Goal: Check status: Check status

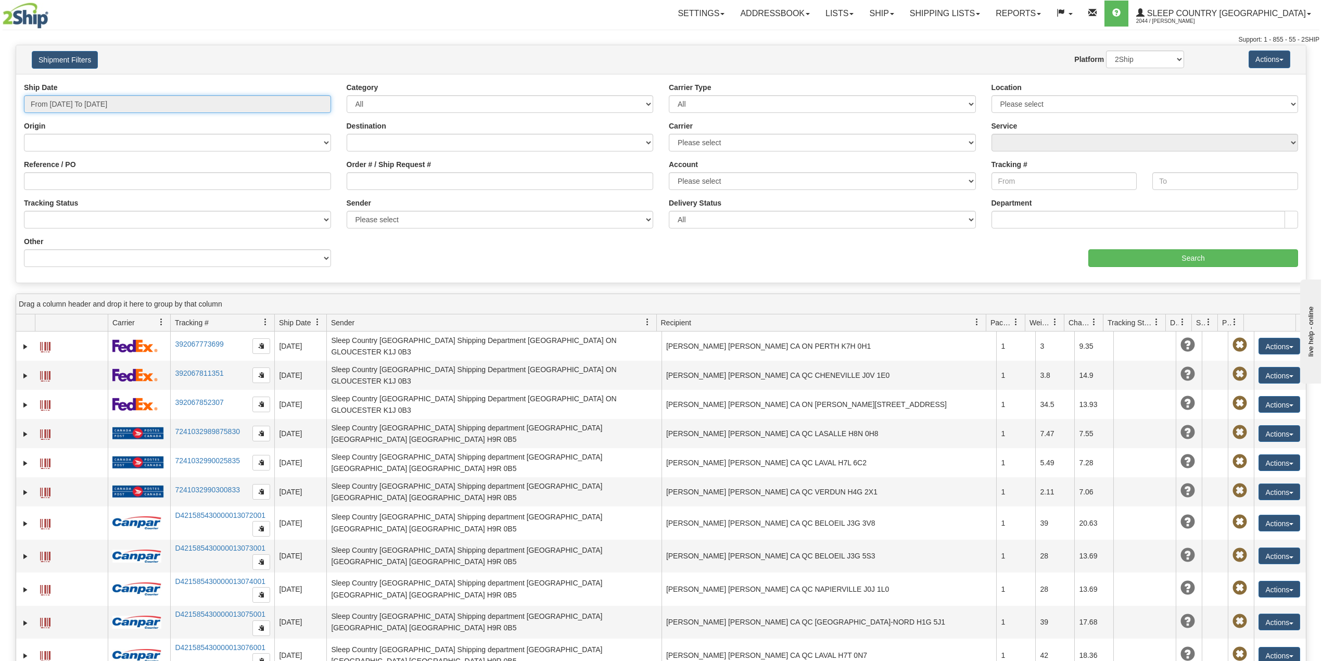
click at [80, 108] on input "From 08/12/2025 To 08/13/2025" at bounding box center [177, 104] width 307 height 18
click at [63, 184] on li "Last 30 Days" at bounding box center [70, 179] width 83 height 14
type input "From 07/15/2025 To 08/13/2025"
click at [69, 184] on input "Reference / PO" at bounding box center [177, 181] width 307 height 18
paste input "9002H973542"
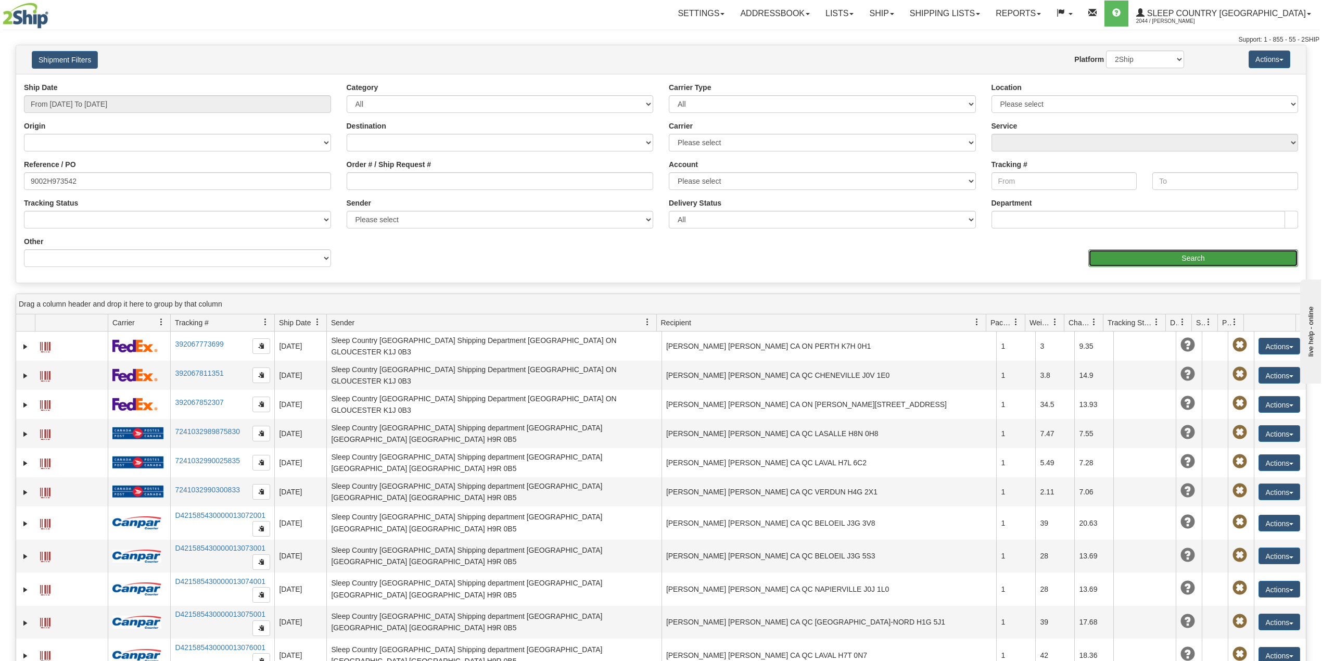
click at [1161, 257] on input "Search" at bounding box center [1194, 258] width 210 height 18
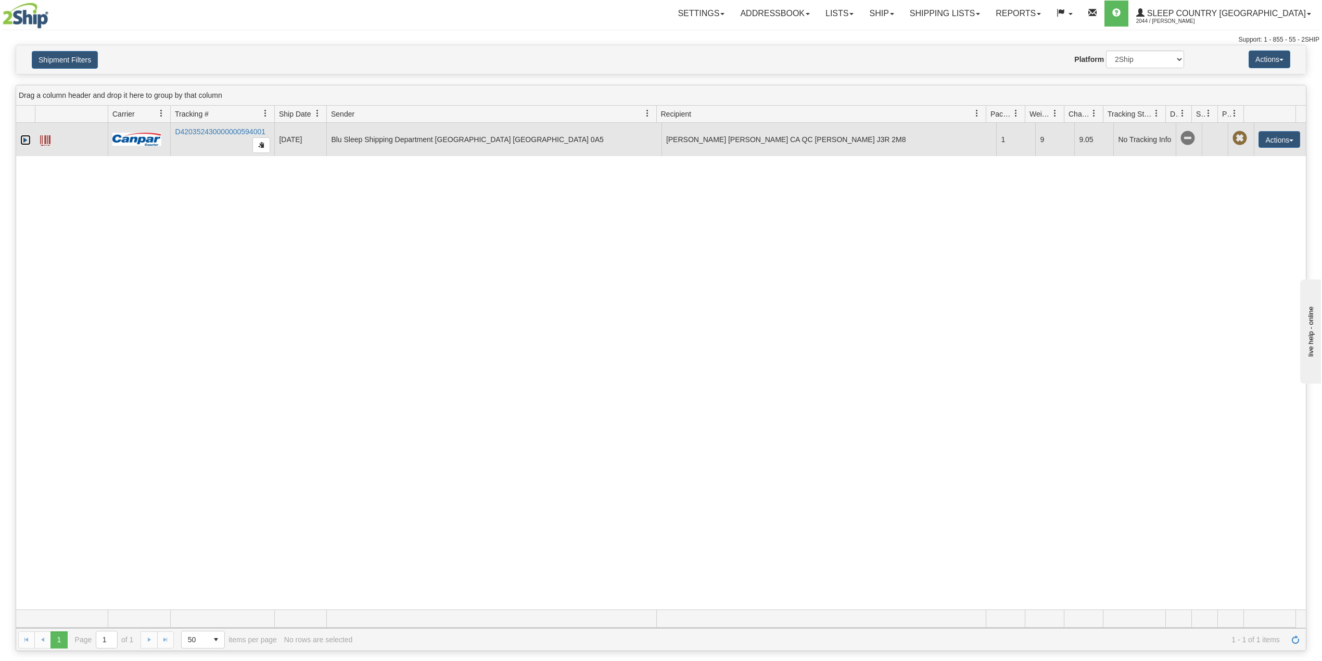
click at [27, 142] on link "Expand" at bounding box center [25, 140] width 10 height 10
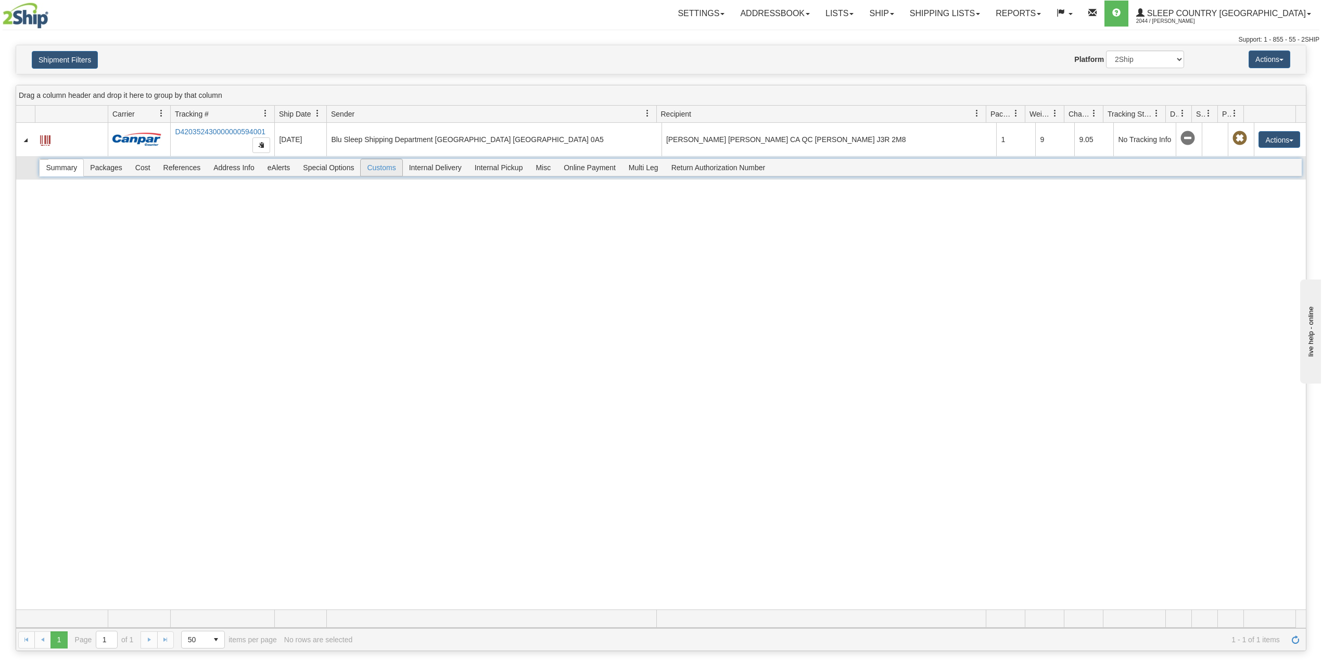
click at [388, 171] on span "Customs" at bounding box center [381, 167] width 41 height 17
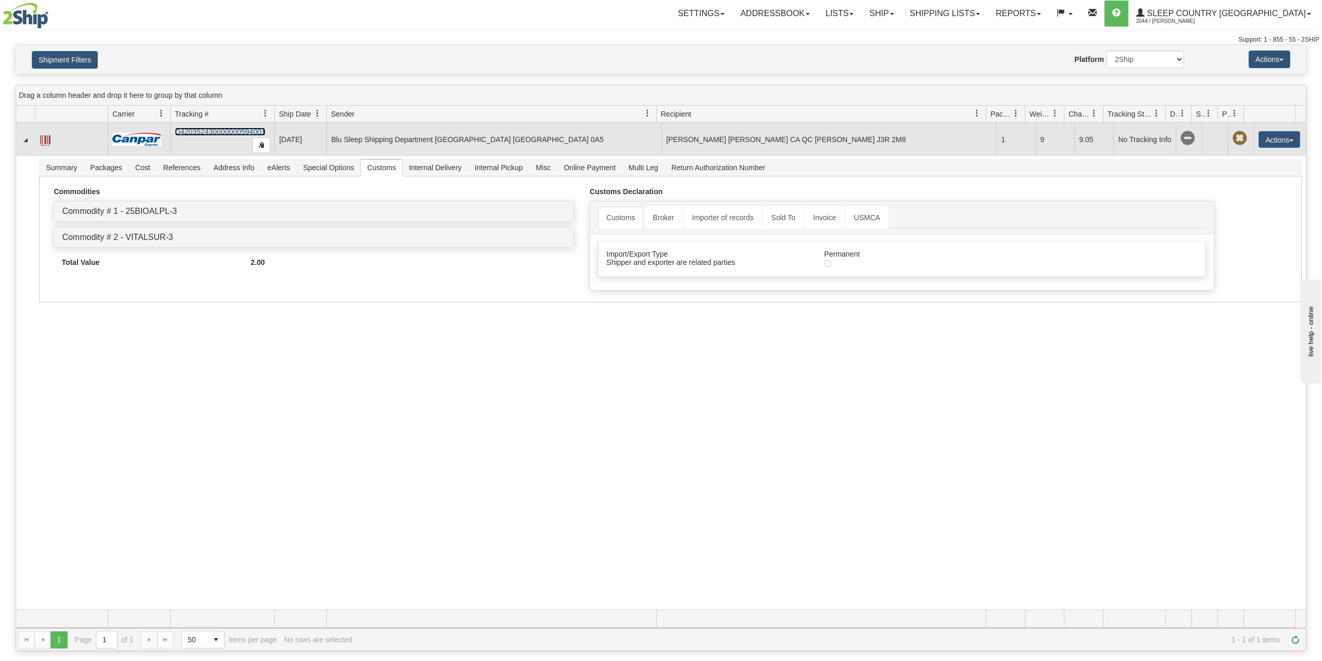
click at [209, 134] on link "D420352430000000594001" at bounding box center [220, 132] width 91 height 8
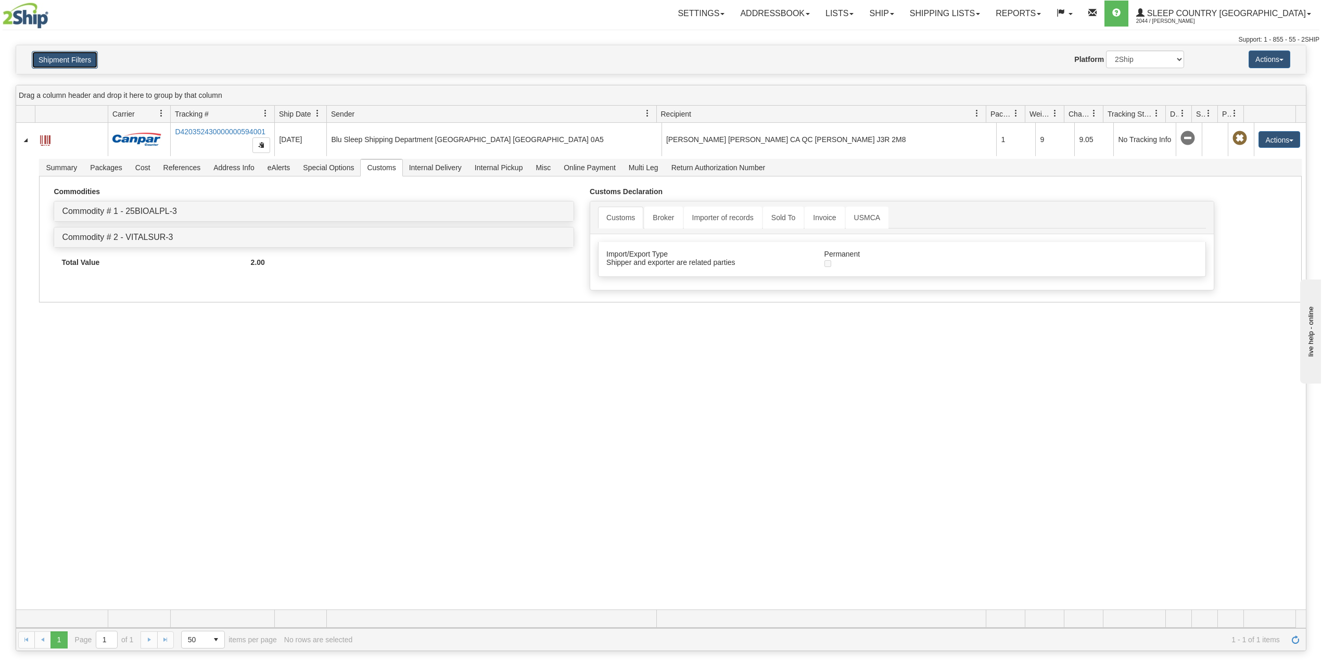
click at [75, 52] on button "Shipment Filters" at bounding box center [65, 60] width 66 height 18
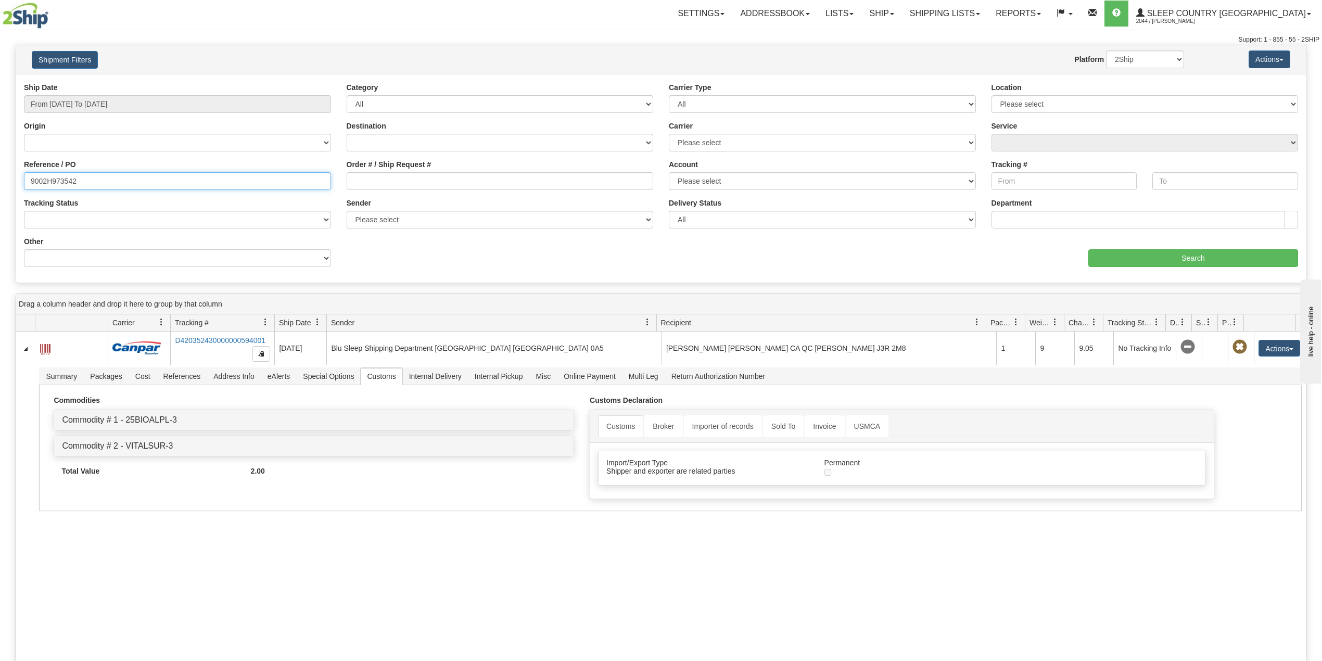
click at [61, 182] on input "9002H973542" at bounding box center [177, 181] width 307 height 18
click at [61, 181] on input "9002H973542" at bounding box center [177, 181] width 307 height 18
paste input "0H975890"
type input "9000H975890"
click at [1165, 255] on input "Search" at bounding box center [1194, 258] width 210 height 18
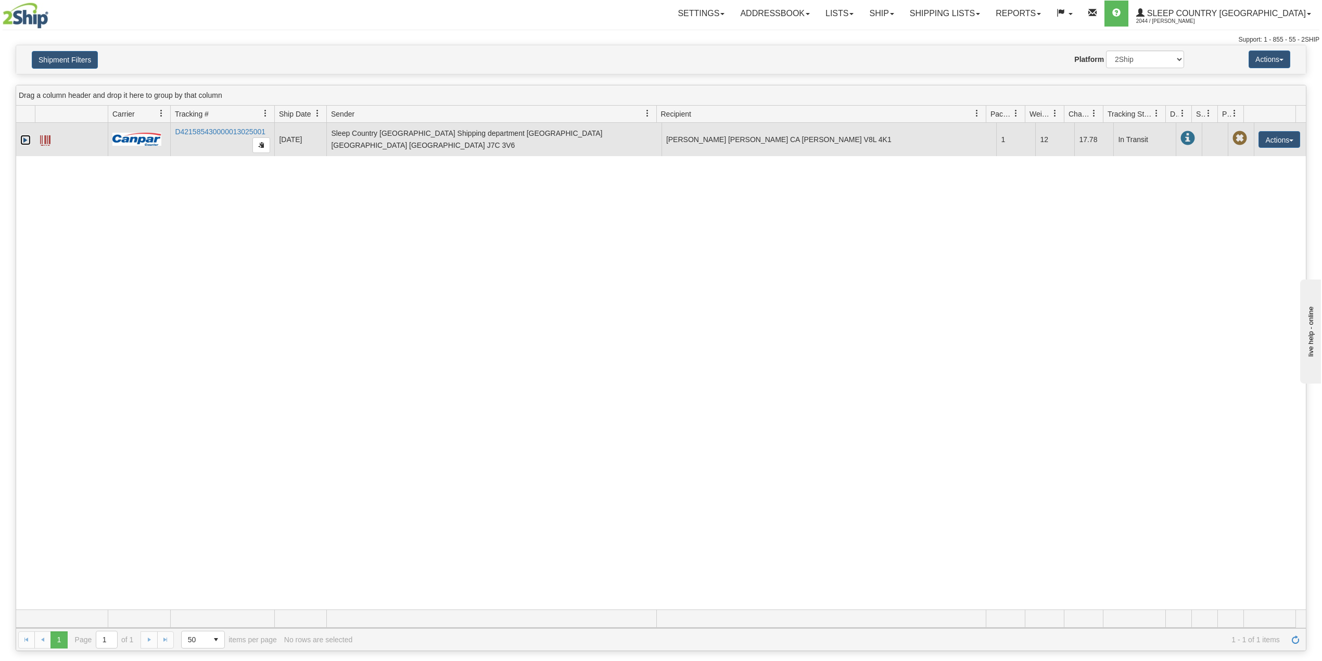
click at [23, 142] on link "Expand" at bounding box center [25, 140] width 10 height 10
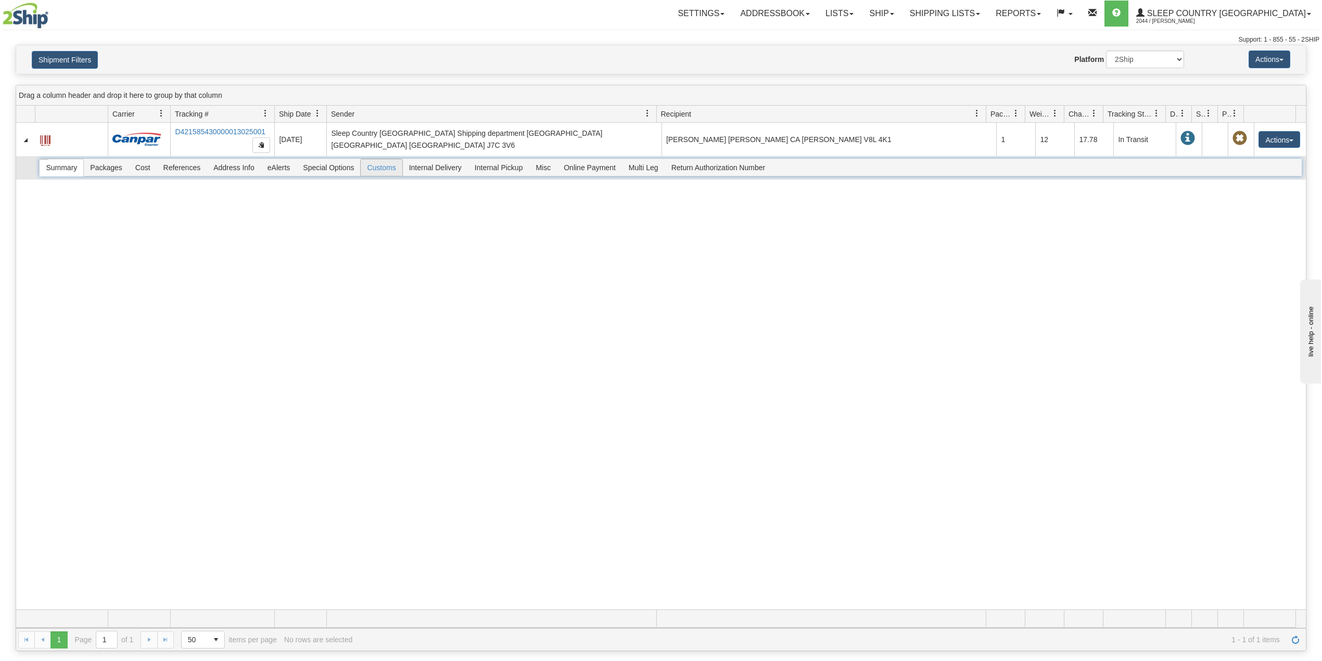
click at [392, 173] on span "Customs" at bounding box center [381, 167] width 41 height 17
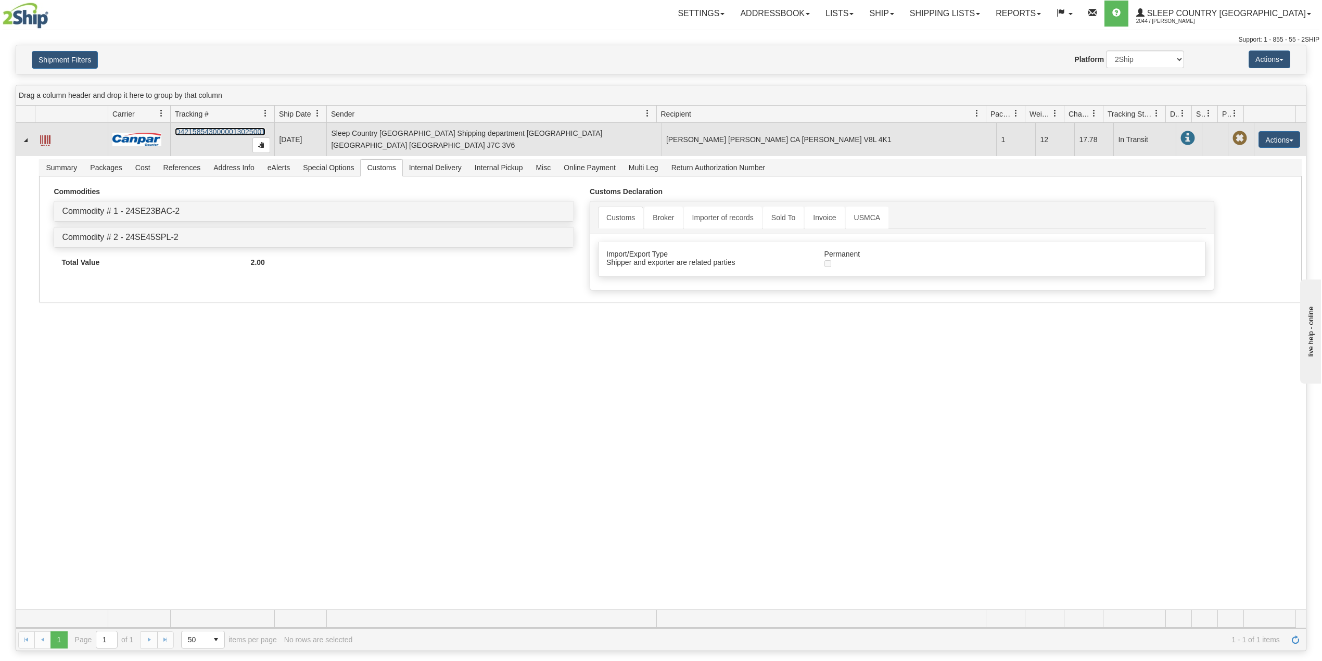
click at [221, 136] on link "D421585430000013025001" at bounding box center [220, 132] width 91 height 8
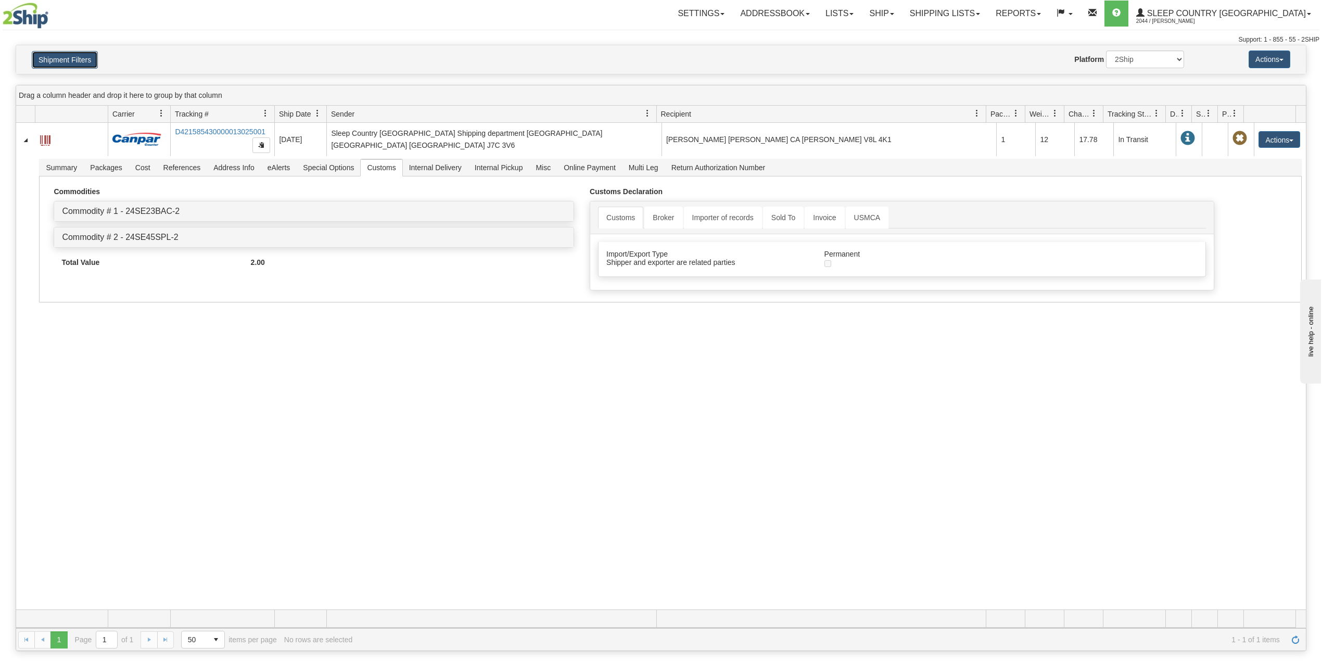
click at [71, 67] on button "Shipment Filters" at bounding box center [65, 60] width 66 height 18
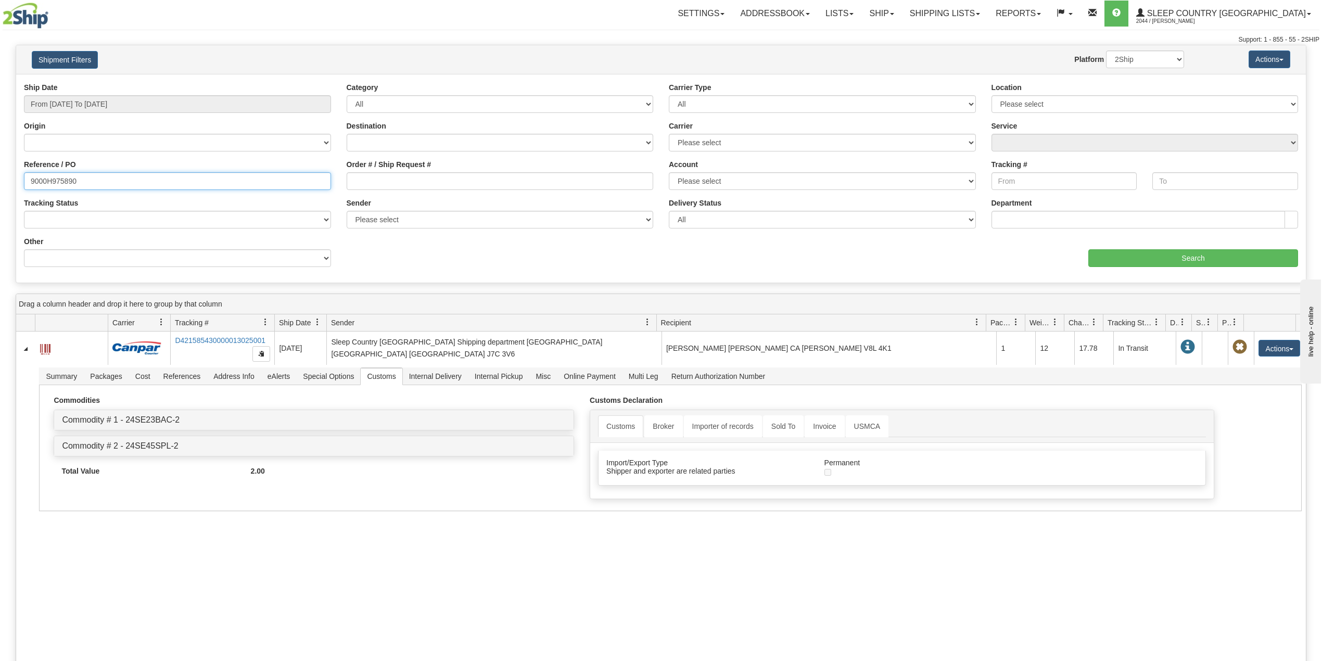
click at [48, 186] on input "9000H975890" at bounding box center [177, 181] width 307 height 18
click at [405, 180] on input "Order # / Ship Request #" at bounding box center [500, 181] width 307 height 18
paste input "1052070"
click at [1202, 257] on input "Search" at bounding box center [1194, 258] width 210 height 18
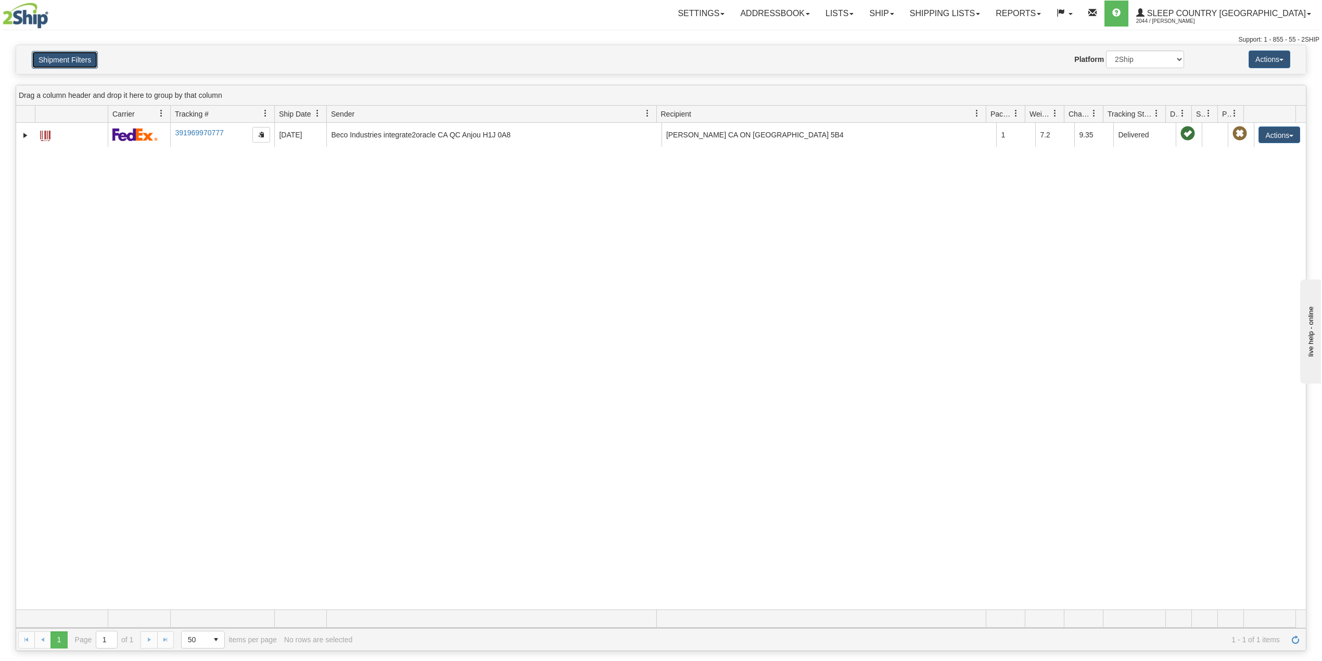
click at [87, 60] on button "Shipment Filters" at bounding box center [65, 60] width 66 height 18
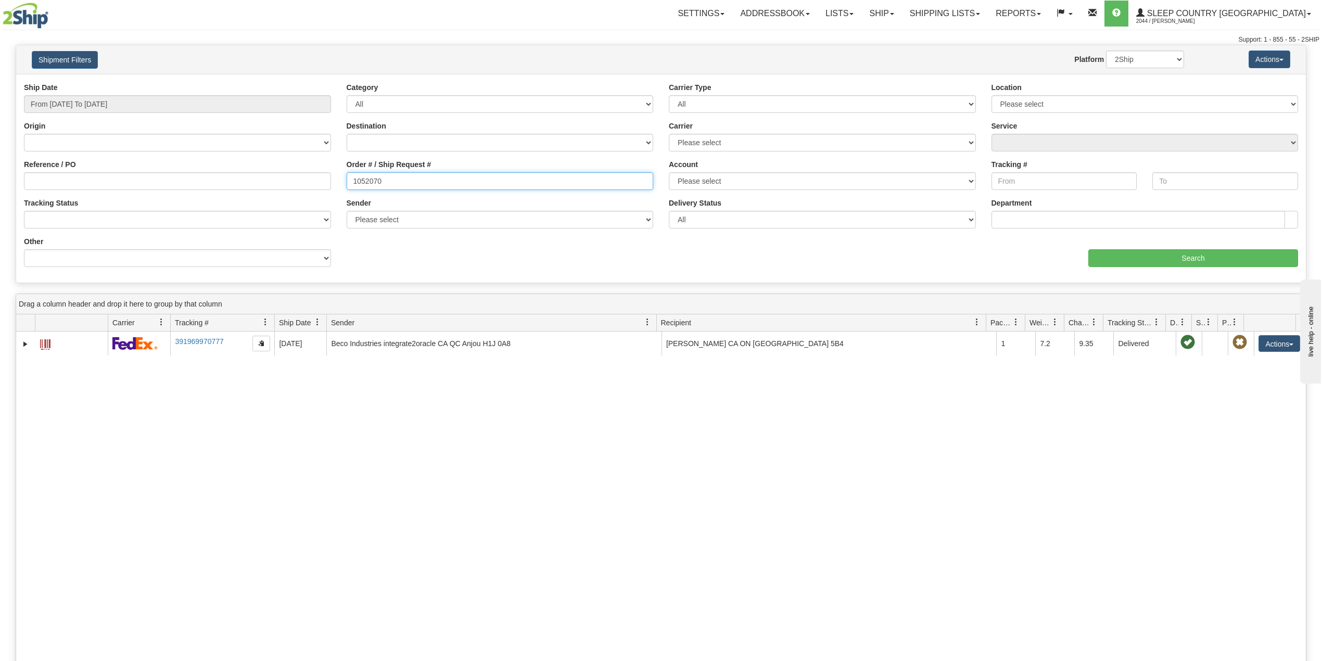
click at [368, 177] on input "1052070" at bounding box center [500, 181] width 307 height 18
click at [369, 177] on input "1052070" at bounding box center [500, 181] width 307 height 18
paste input "1939"
click at [1146, 261] on input "Search" at bounding box center [1194, 258] width 210 height 18
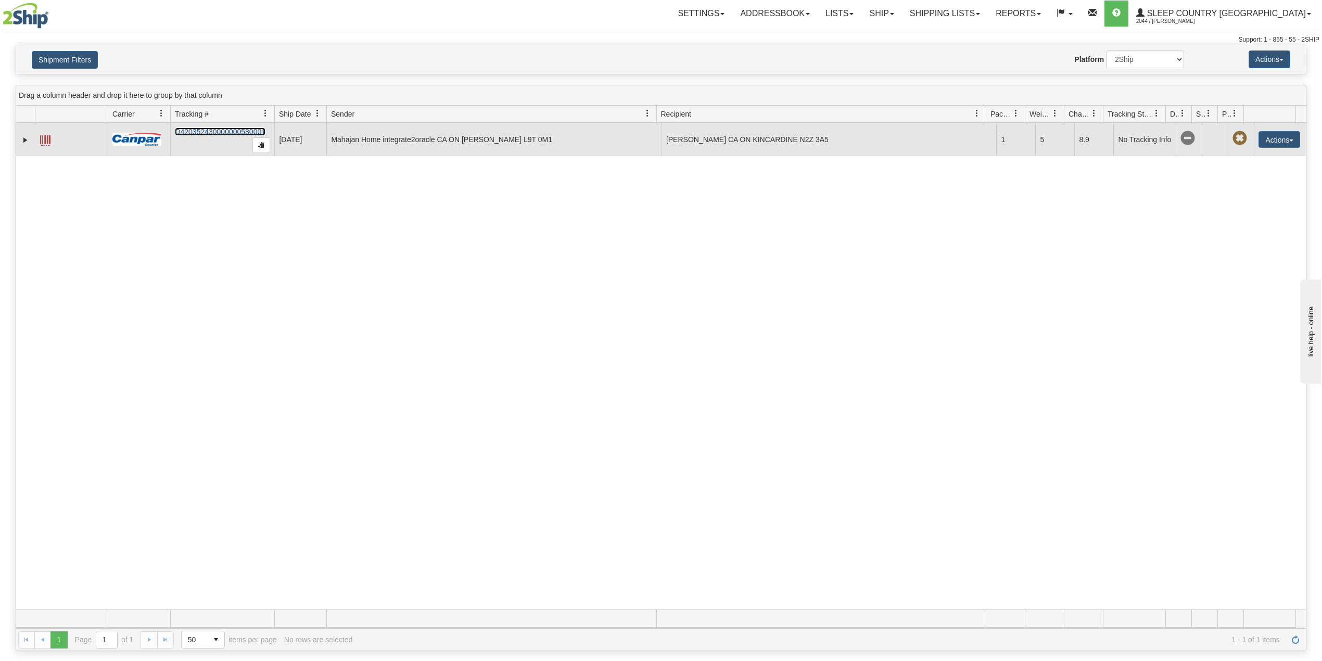
click at [203, 132] on link "D420352430000000580001" at bounding box center [220, 132] width 91 height 8
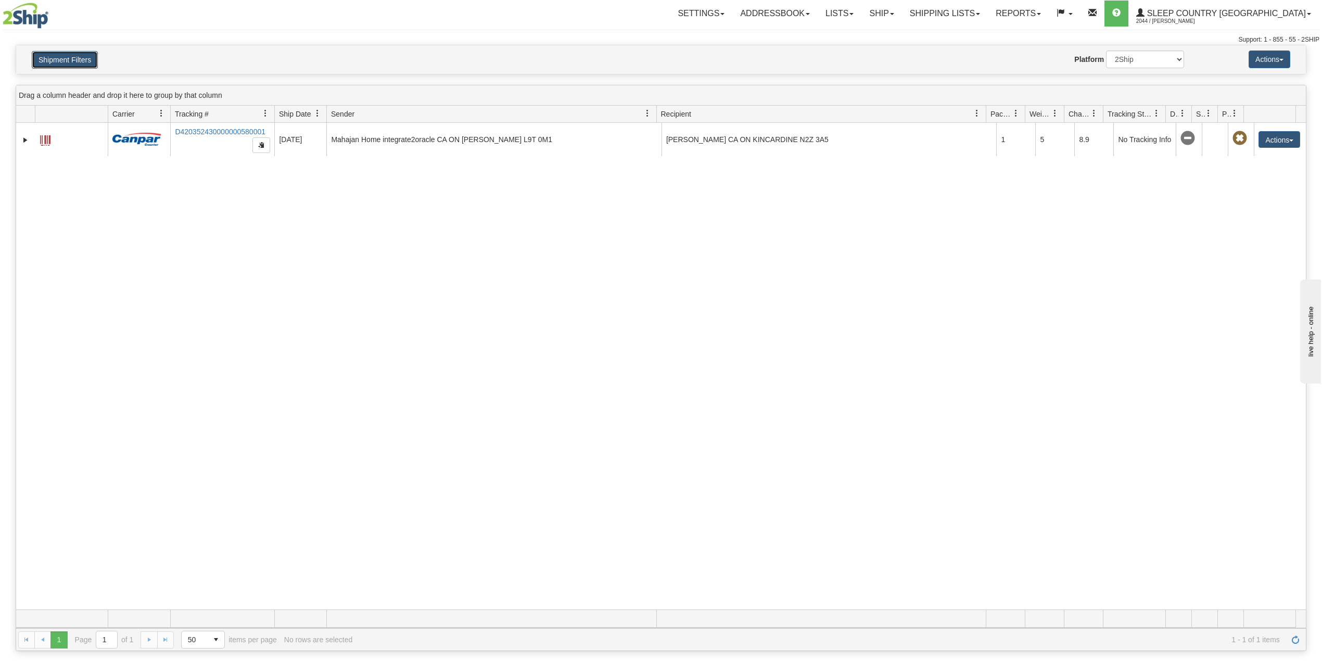
click at [58, 57] on button "Shipment Filters" at bounding box center [65, 60] width 66 height 18
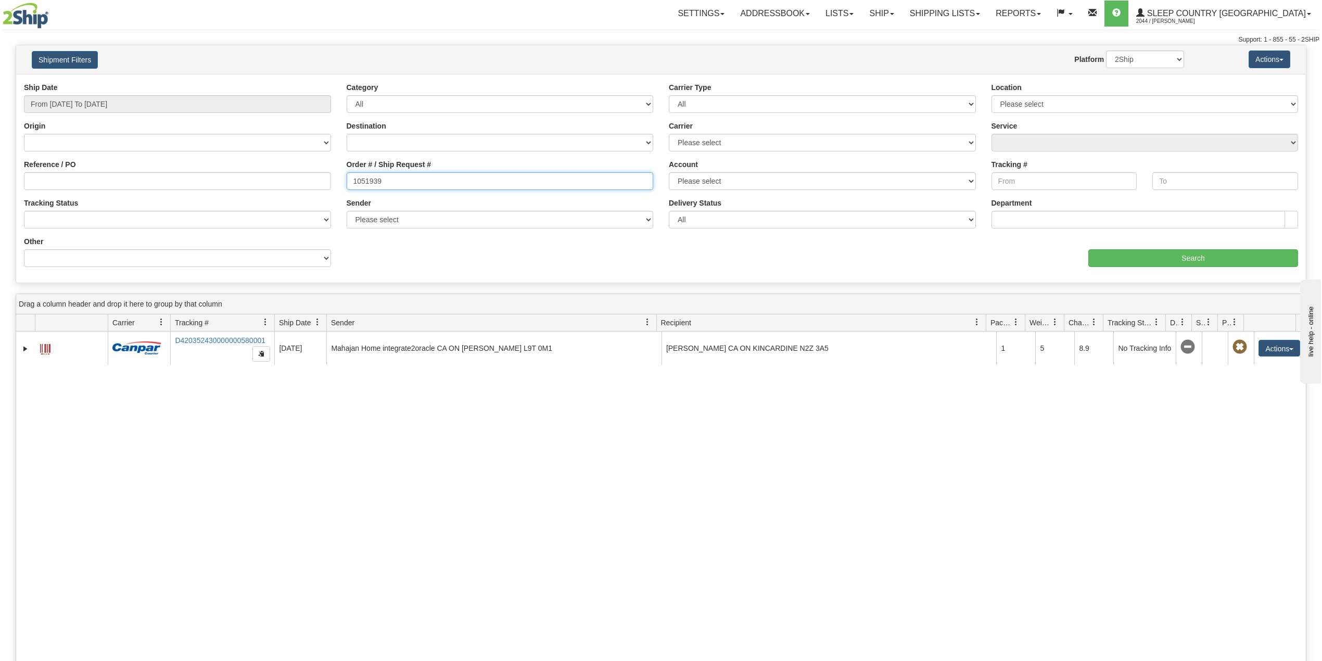
click at [375, 180] on input "1051939" at bounding box center [500, 181] width 307 height 18
paste input "2125"
click at [1175, 253] on input "Search" at bounding box center [1194, 258] width 210 height 18
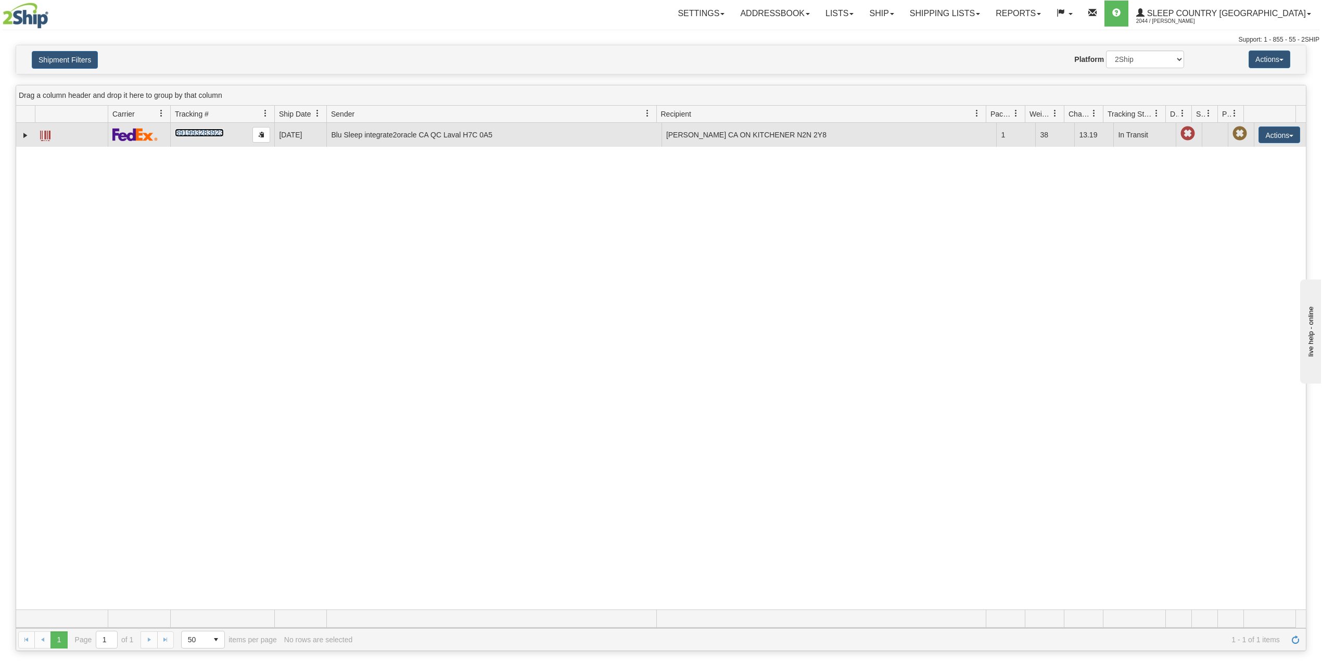
click at [205, 131] on link "391993283923" at bounding box center [199, 133] width 48 height 8
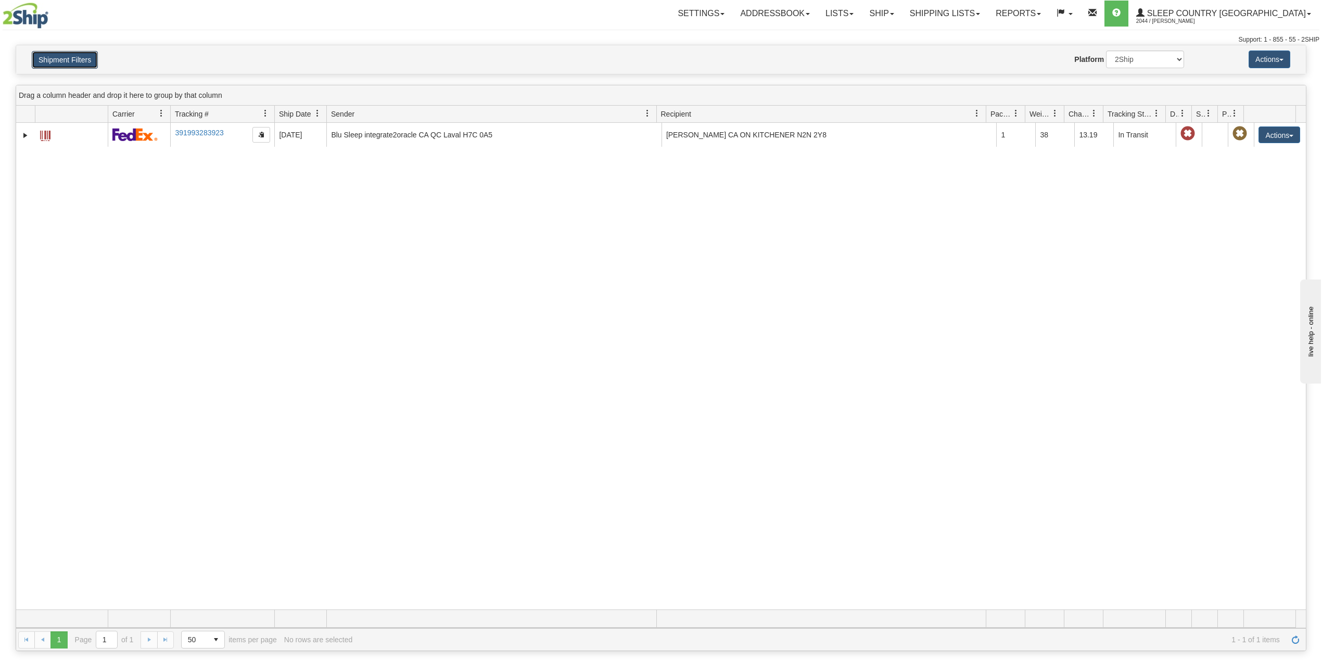
drag, startPoint x: 77, startPoint y: 64, endPoint x: 76, endPoint y: 77, distance: 13.6
click at [77, 64] on button "Shipment Filters" at bounding box center [65, 60] width 66 height 18
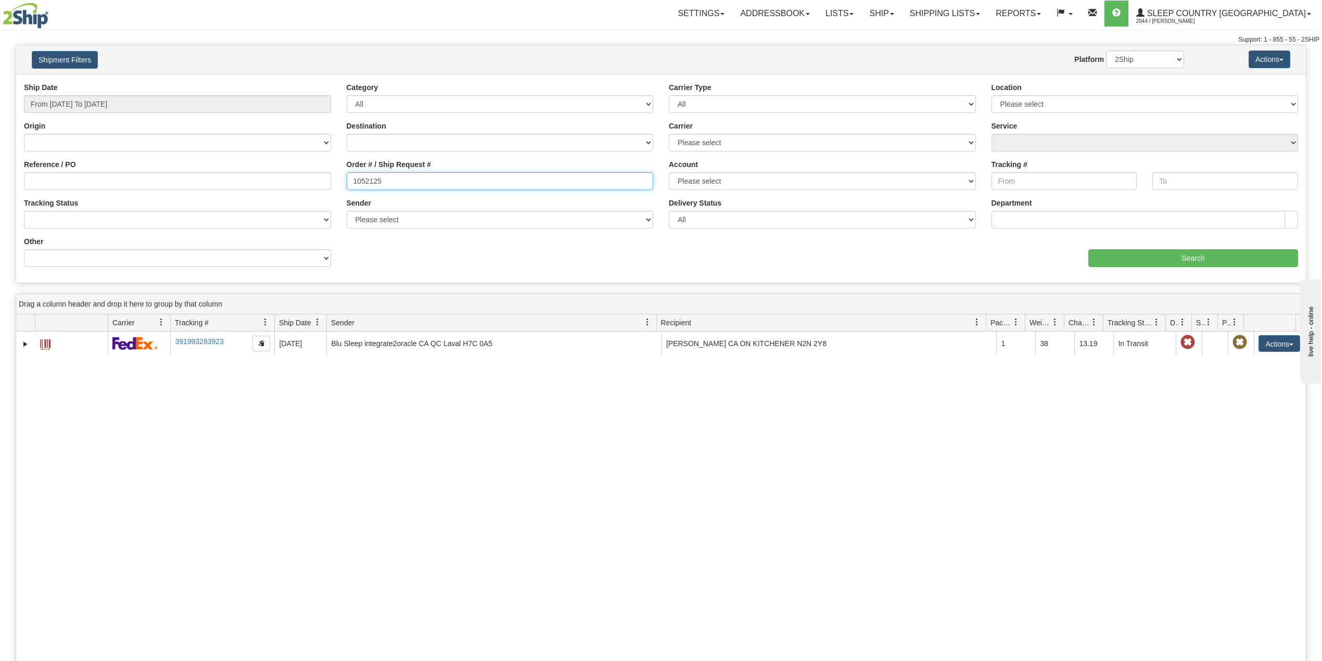
click at [375, 180] on input "1052125" at bounding box center [500, 181] width 307 height 18
click at [375, 179] on input "1052125" at bounding box center [500, 181] width 307 height 18
paste input "1999"
type input "1051999"
click at [1171, 259] on input "Search" at bounding box center [1194, 258] width 210 height 18
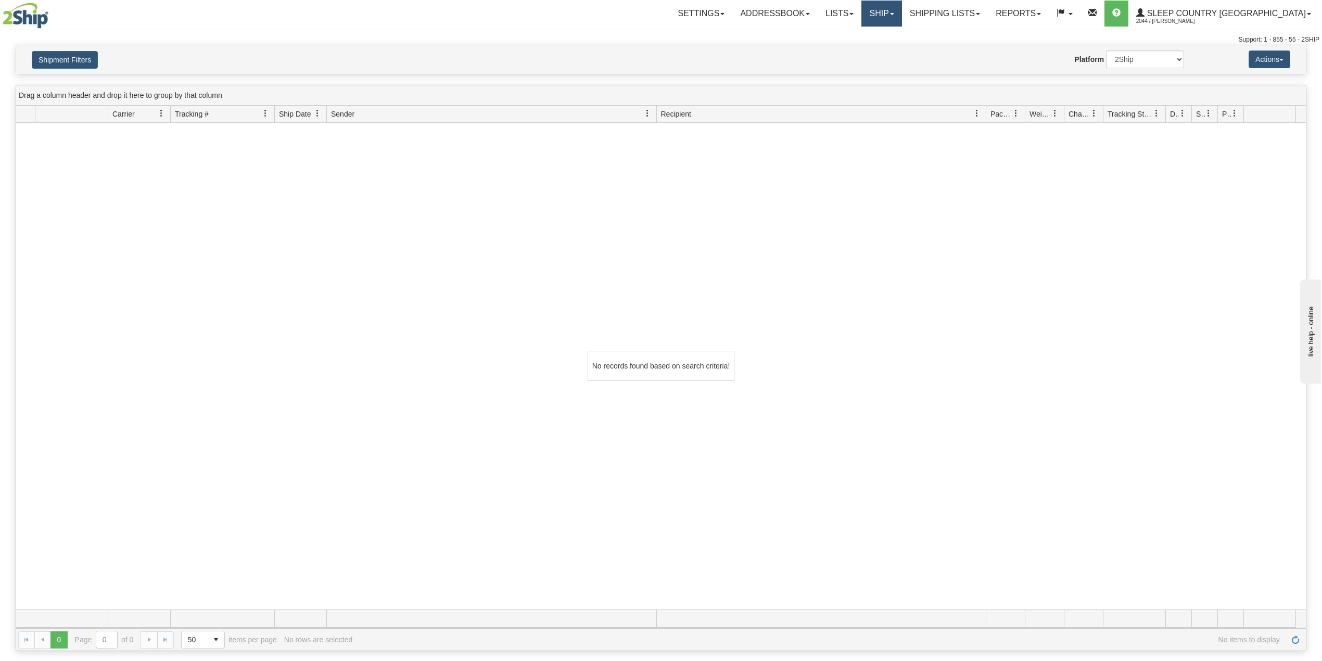
click at [902, 17] on link "Ship" at bounding box center [882, 14] width 40 height 26
click at [891, 48] on span "OnHold / Order Queue" at bounding box center [854, 50] width 73 height 8
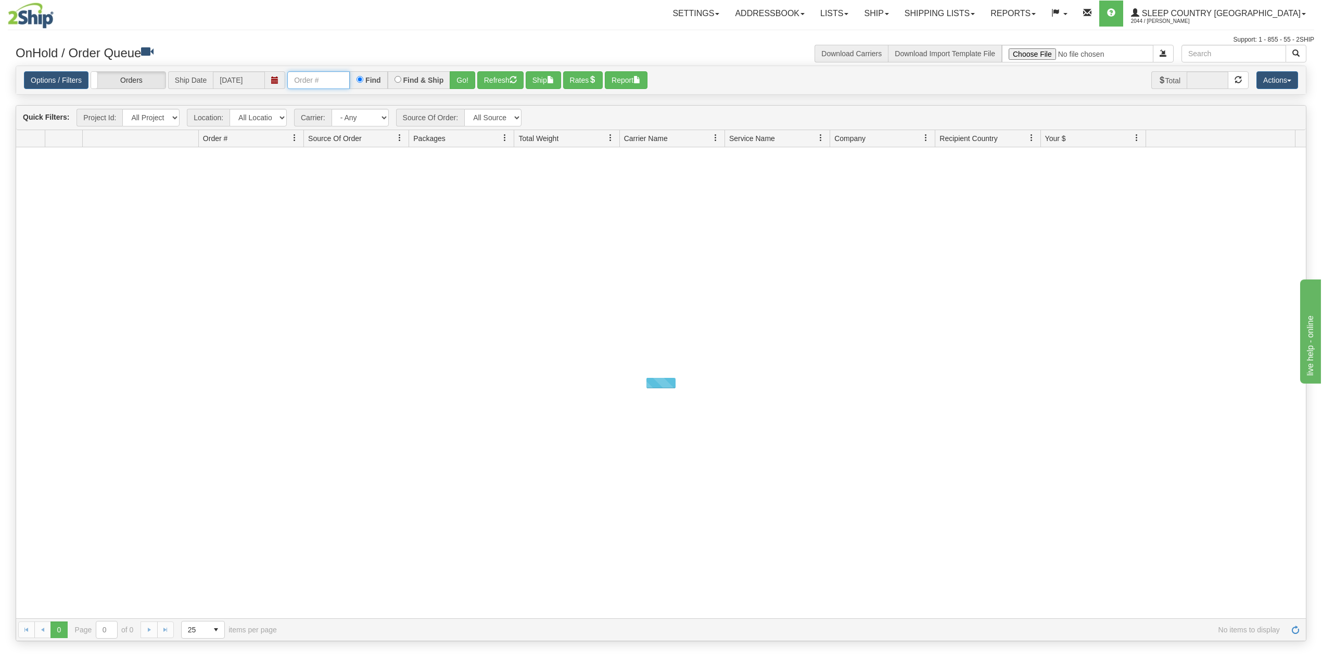
drag, startPoint x: 0, startPoint y: 0, endPoint x: 323, endPoint y: 80, distance: 332.5
click at [323, 79] on input "text" at bounding box center [318, 80] width 62 height 18
paste input "1051999"
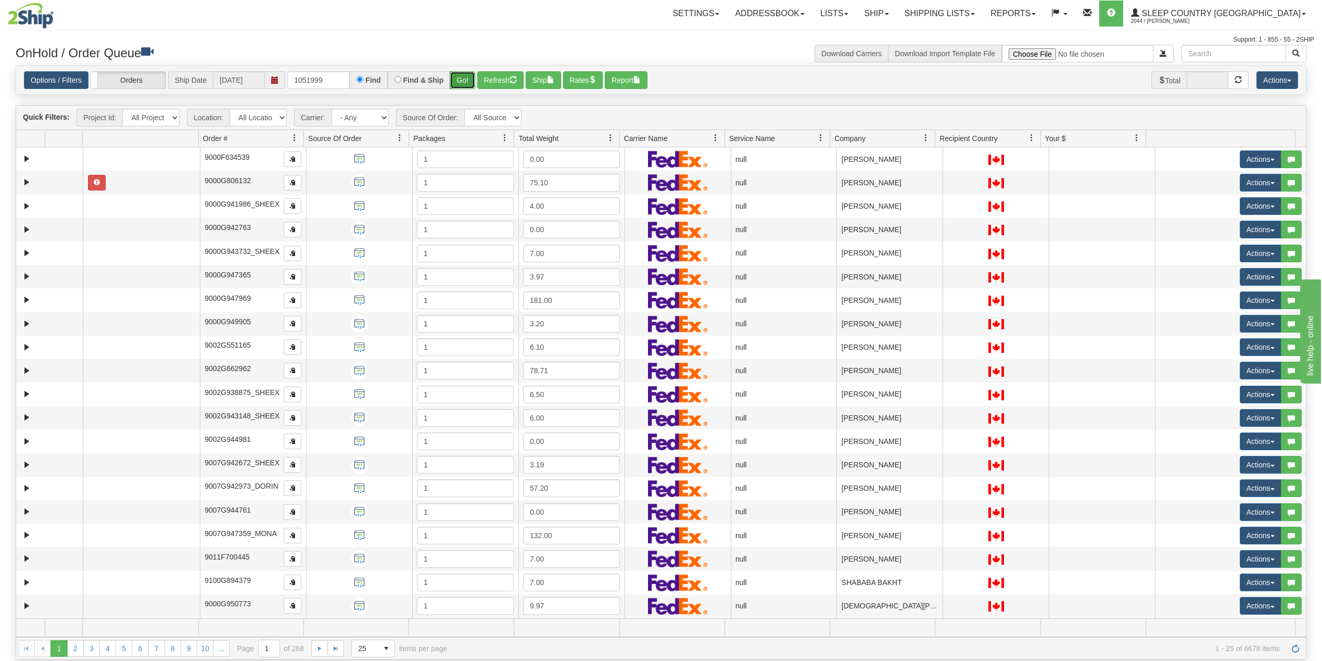
click at [471, 80] on button "Go!" at bounding box center [463, 80] width 26 height 18
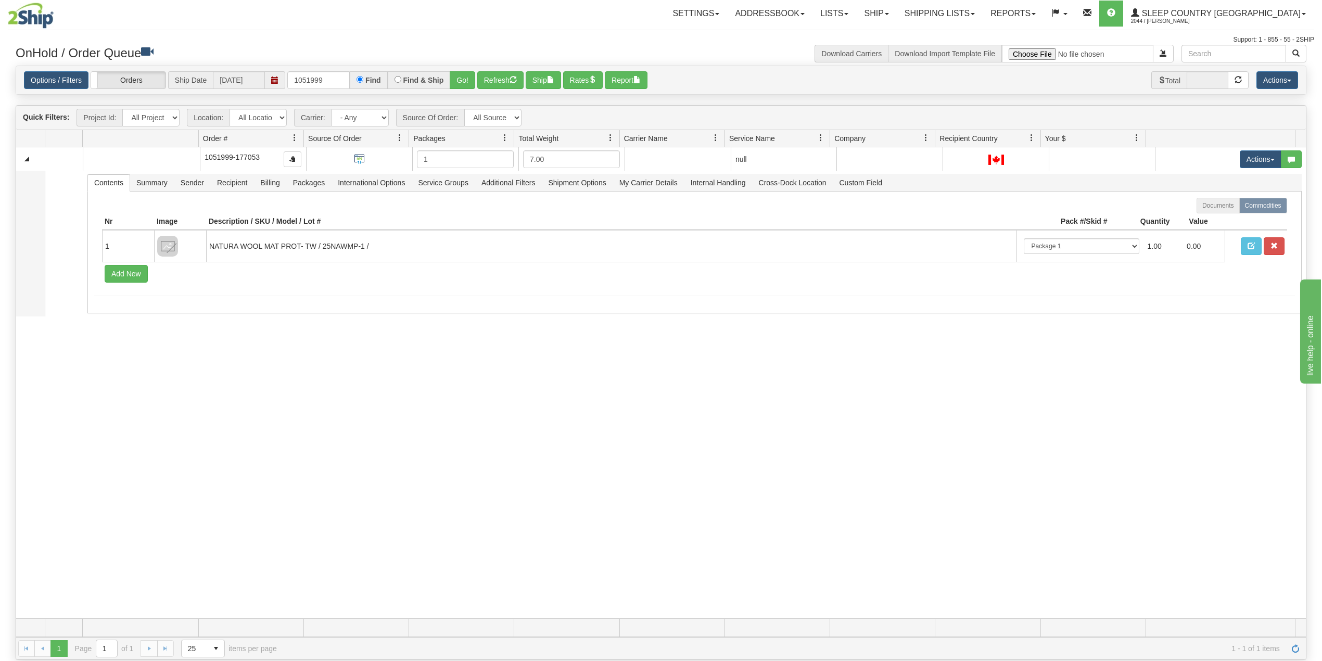
click at [590, 33] on div "Toggle navigation Settings Shipping Preferences Fields Preferences New Recipien…" at bounding box center [661, 22] width 1307 height 45
click at [311, 80] on input "1051999" at bounding box center [318, 80] width 62 height 18
paste input "9002H923197"
type input "9002H923197"
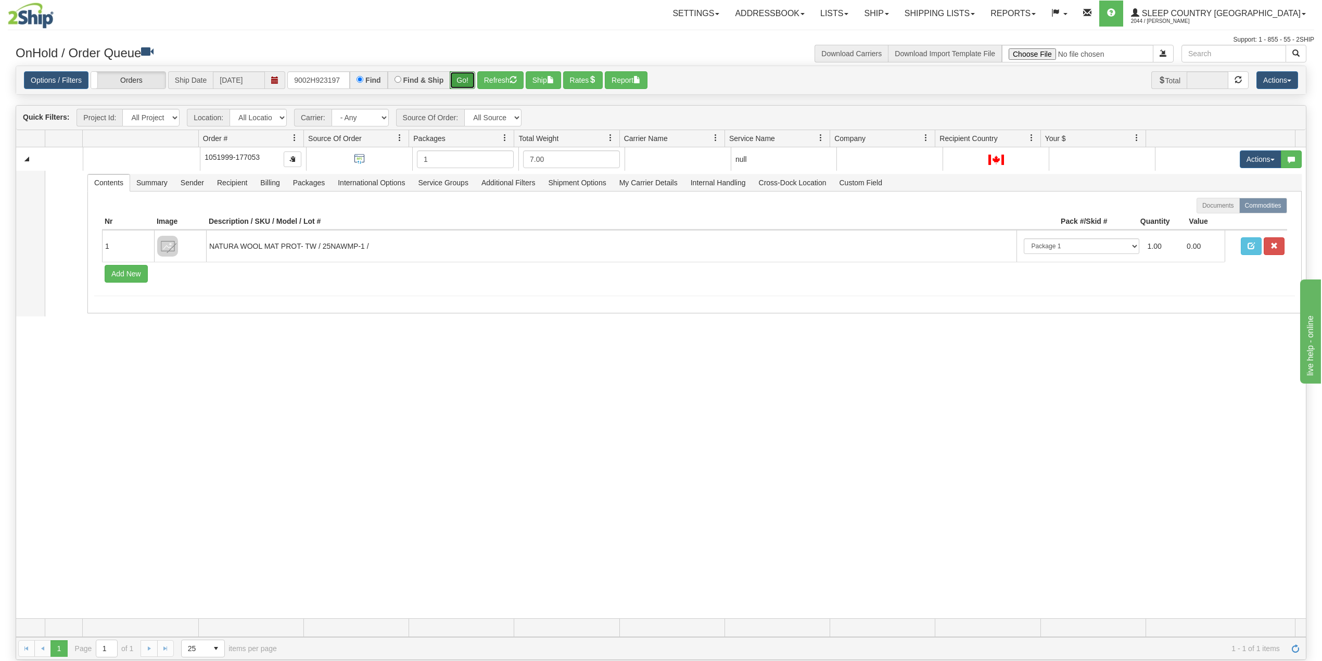
click at [464, 78] on button "Go!" at bounding box center [463, 80] width 26 height 18
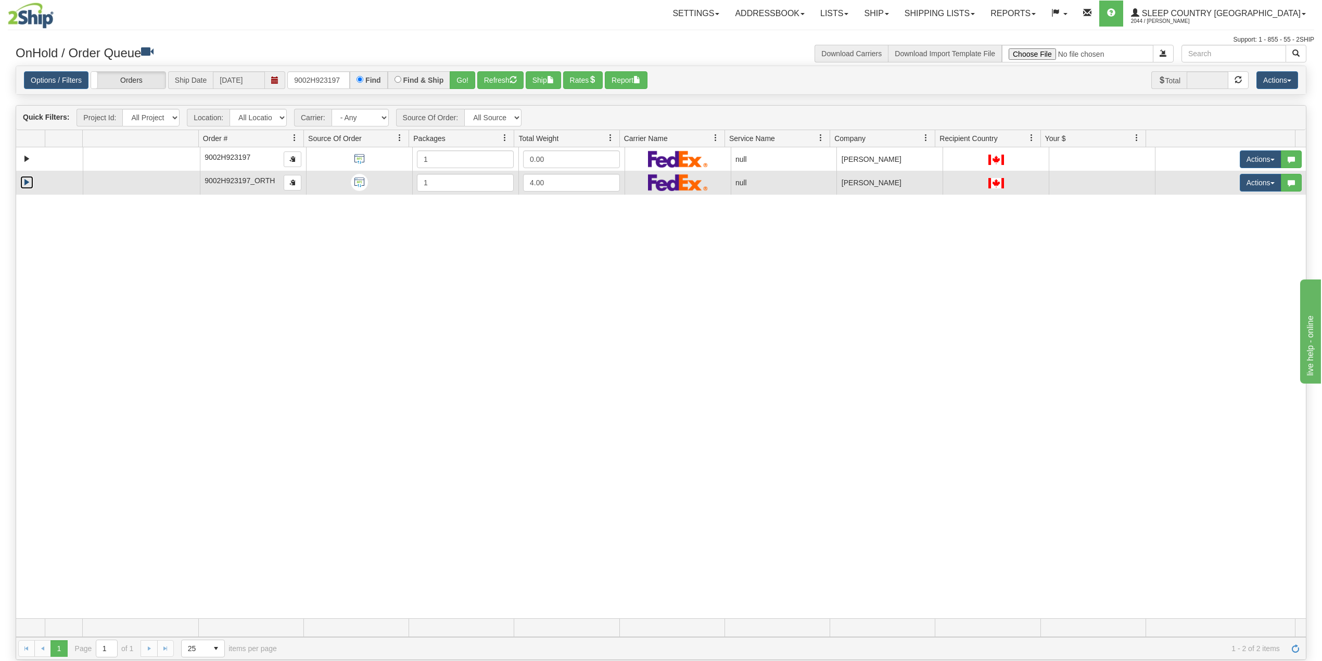
click at [27, 185] on link "Expand" at bounding box center [26, 182] width 13 height 13
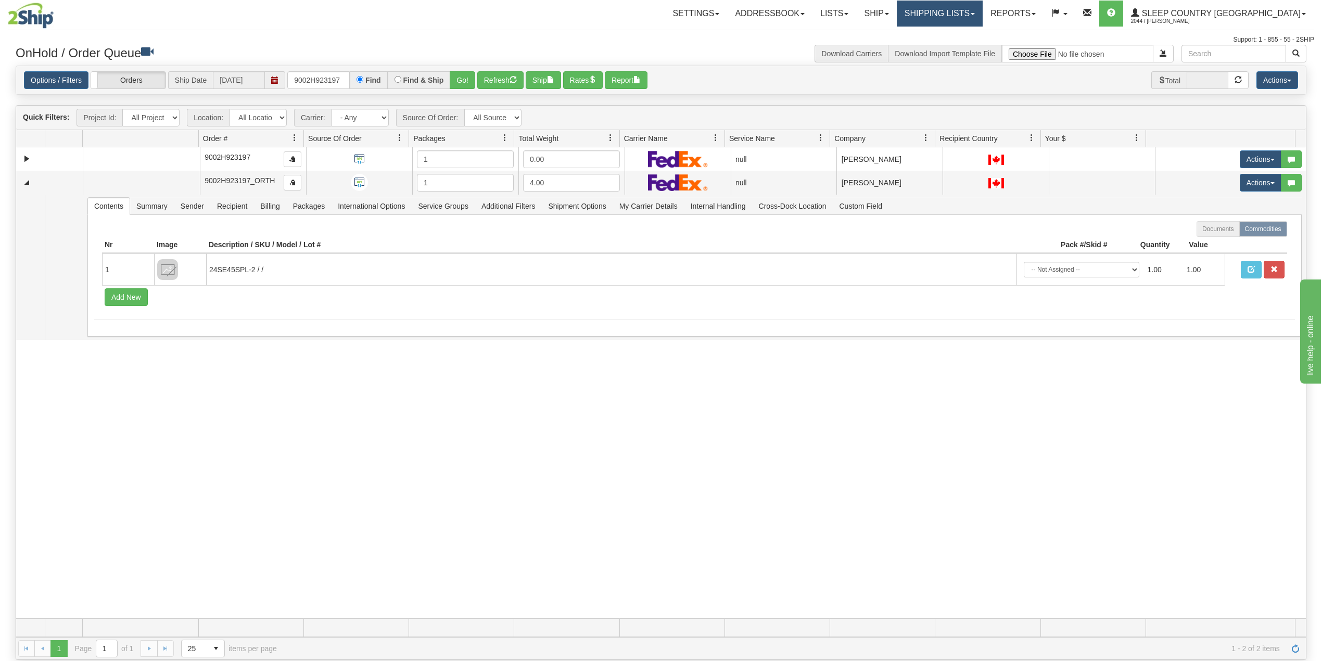
click at [981, 9] on link "Shipping lists" at bounding box center [940, 14] width 86 height 26
click at [972, 46] on span "Search Shipment History" at bounding box center [931, 50] width 81 height 8
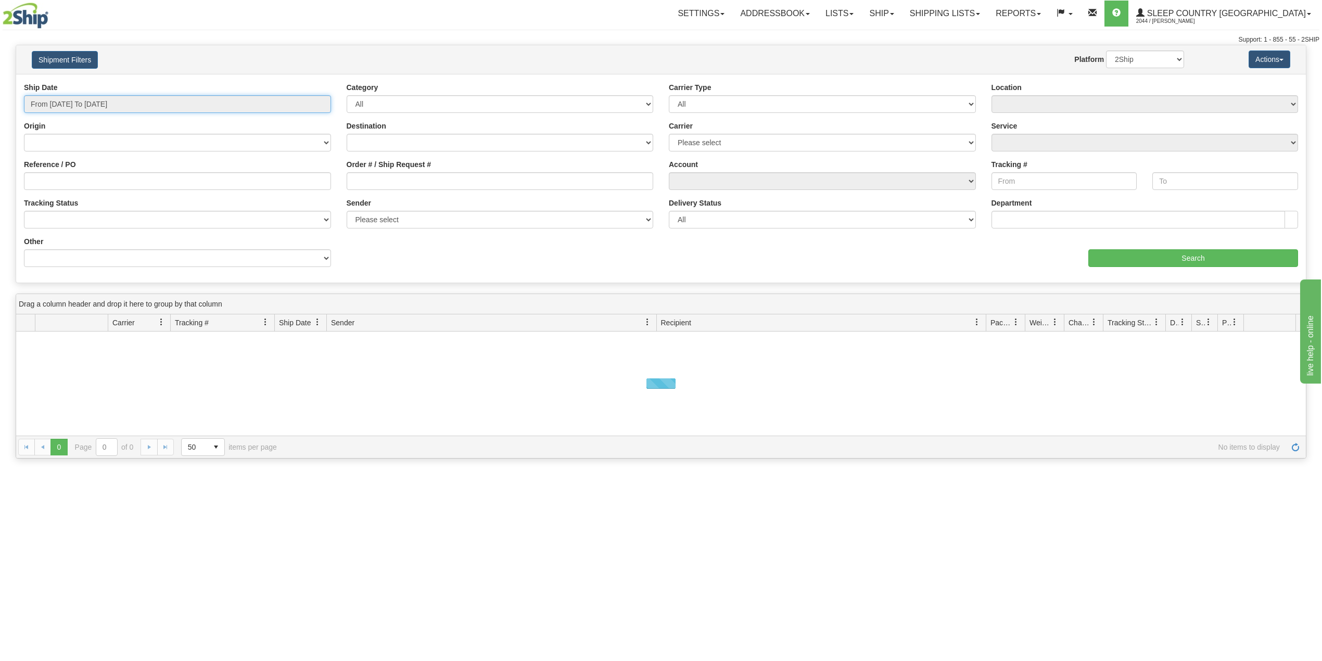
click at [73, 98] on input "From 08/12/2025 To 08/13/2025" at bounding box center [177, 104] width 307 height 18
click at [69, 181] on li "Last 30 Days" at bounding box center [70, 179] width 83 height 14
type input "From 07/15/2025 To 08/13/2025"
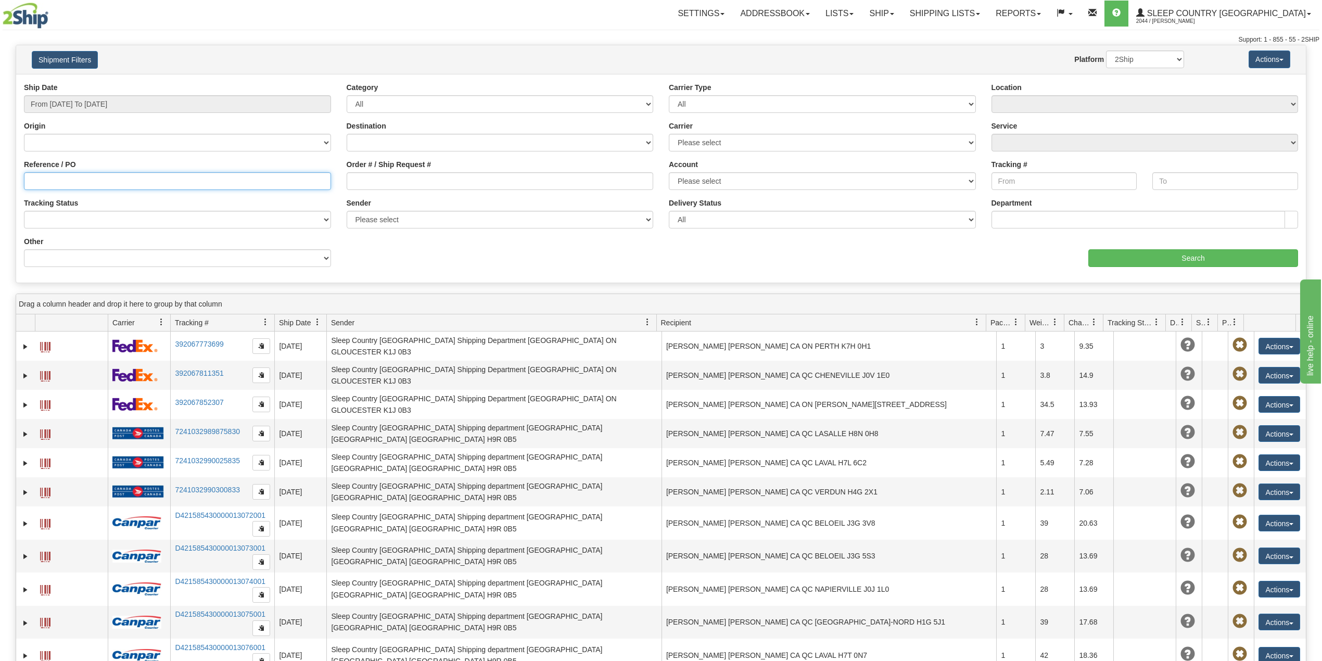
click at [71, 182] on input "Reference / PO" at bounding box center [177, 181] width 307 height 18
paste input "9002H923197"
type input "9002H923197"
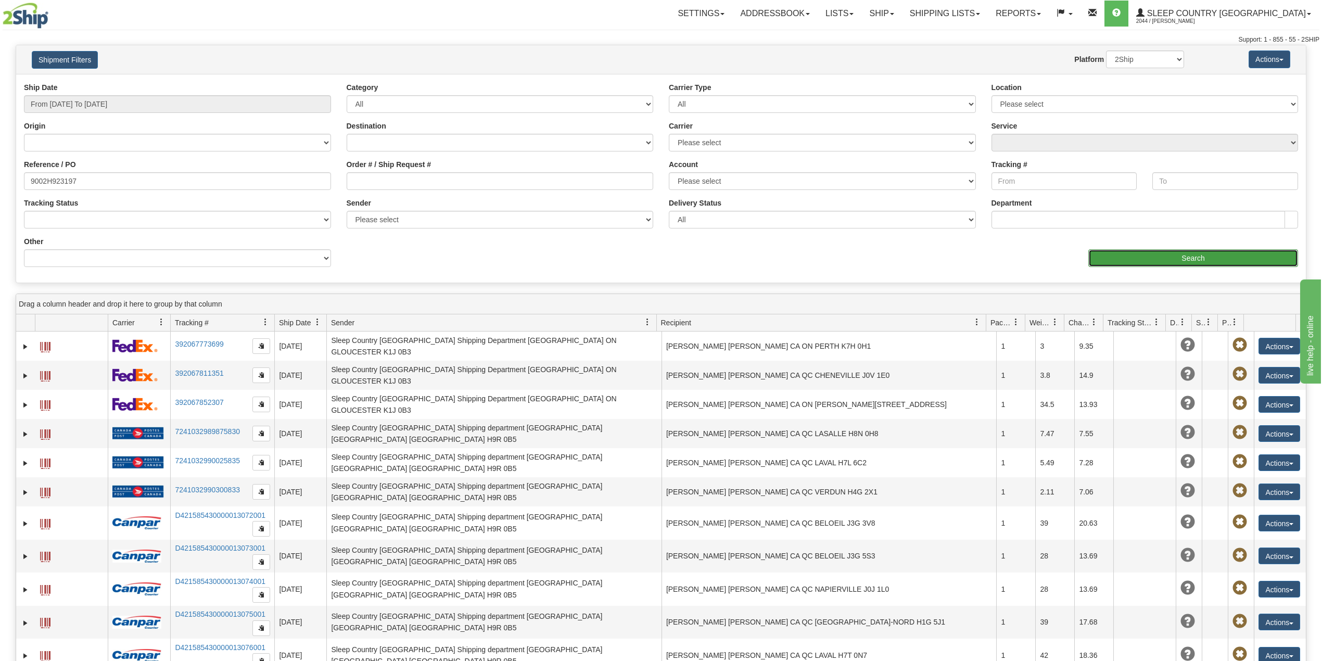
click at [1144, 258] on input "Search" at bounding box center [1194, 258] width 210 height 18
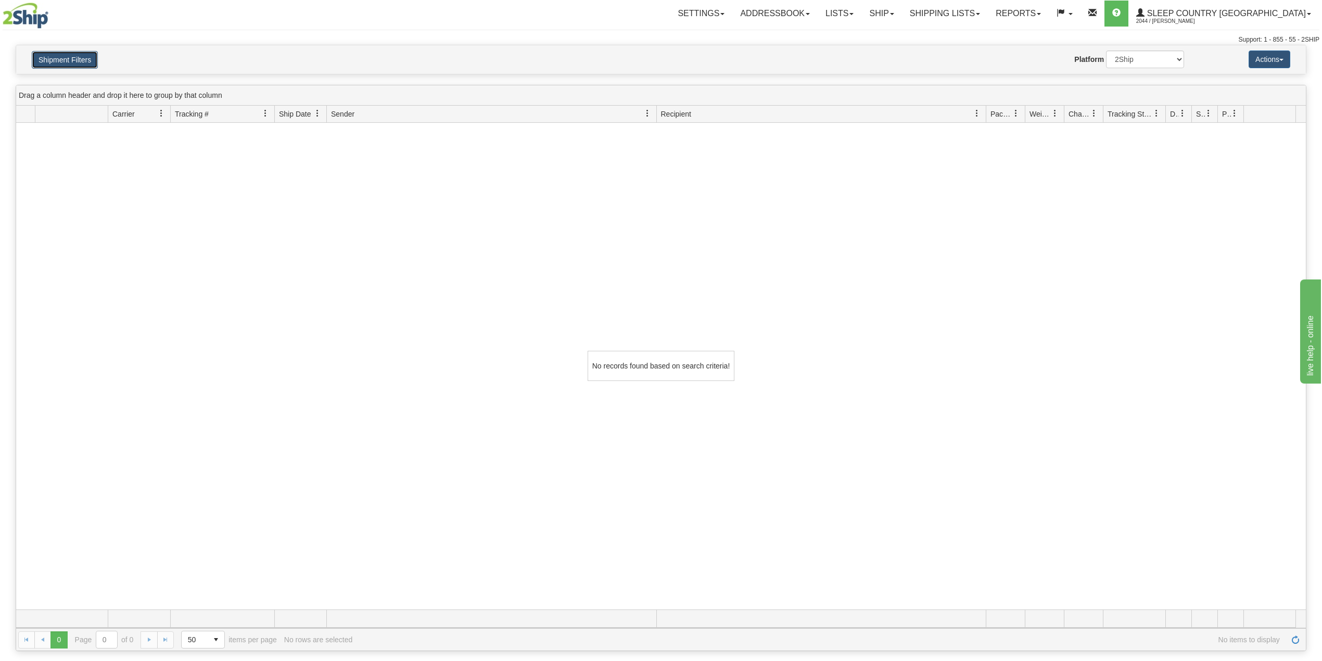
click at [48, 66] on button "Shipment Filters" at bounding box center [65, 60] width 66 height 18
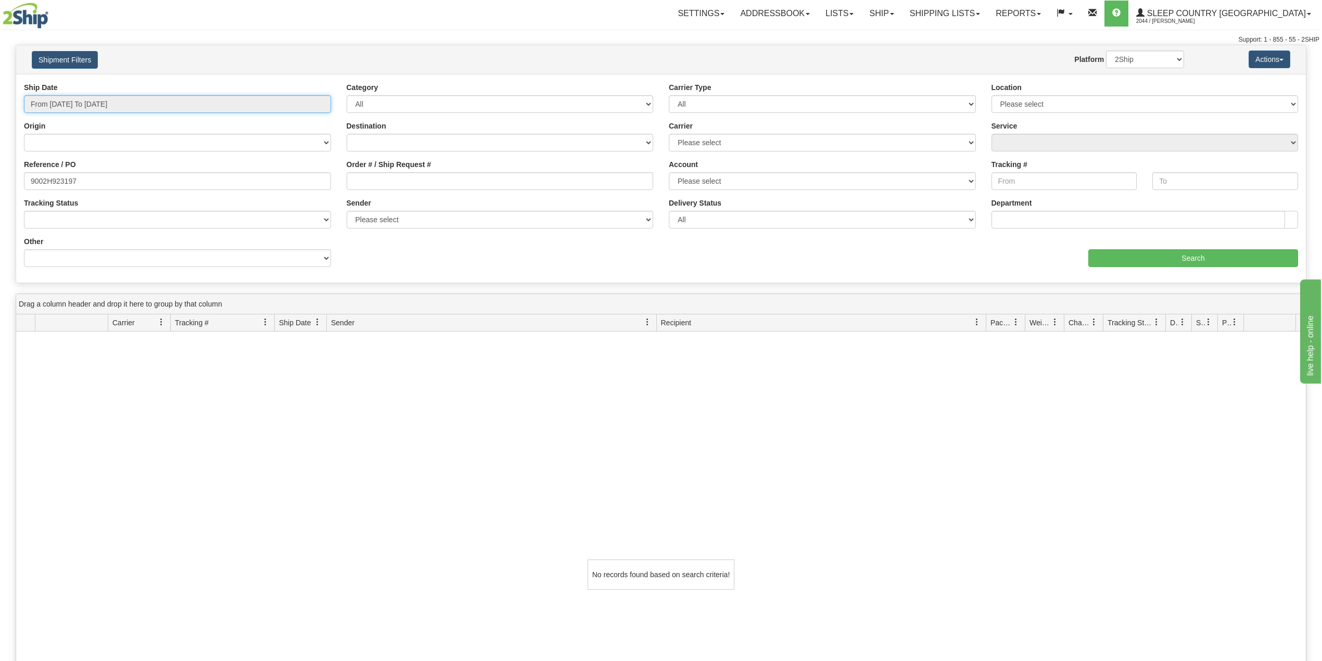
click at [103, 100] on input "From 07/15/2025 To 08/13/2025" at bounding box center [177, 104] width 307 height 18
type input "07/01/2025"
type input "07/31/2025"
type input "07/15/2025"
type input "[DATE]"
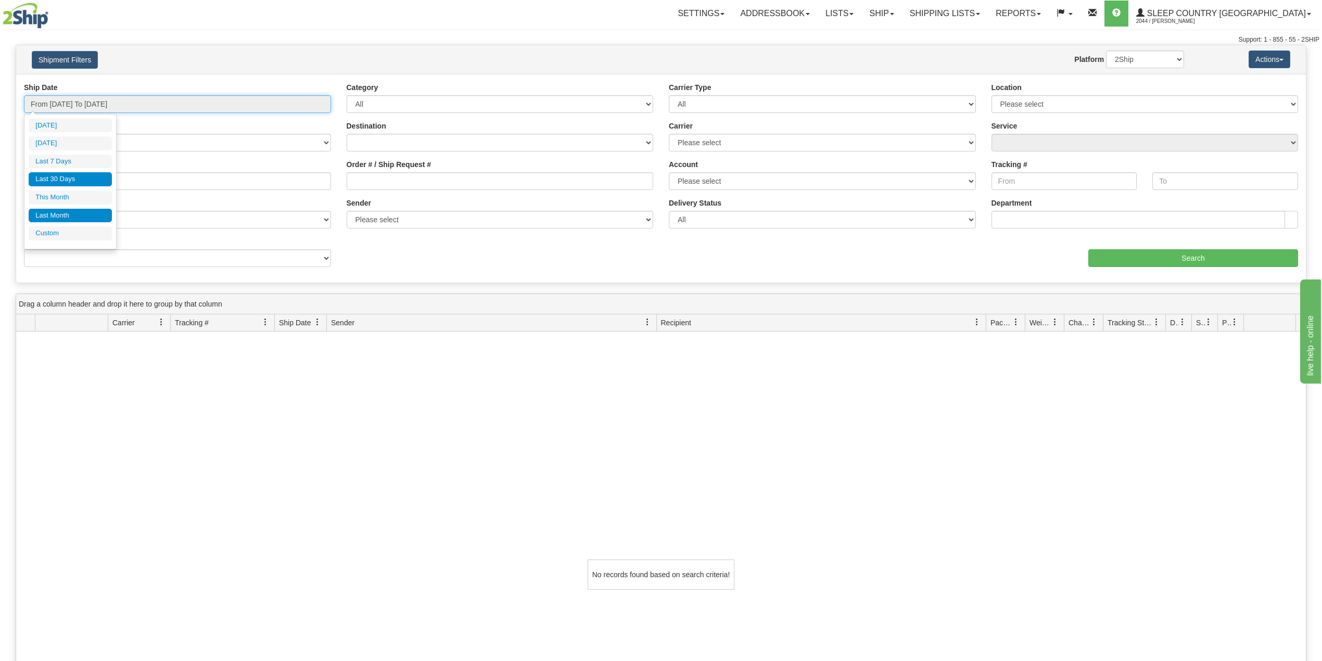
type input "07/01/2025"
type input "07/31/2025"
type input "07/15/2025"
type input "[DATE]"
click at [65, 238] on li "Custom" at bounding box center [70, 233] width 83 height 14
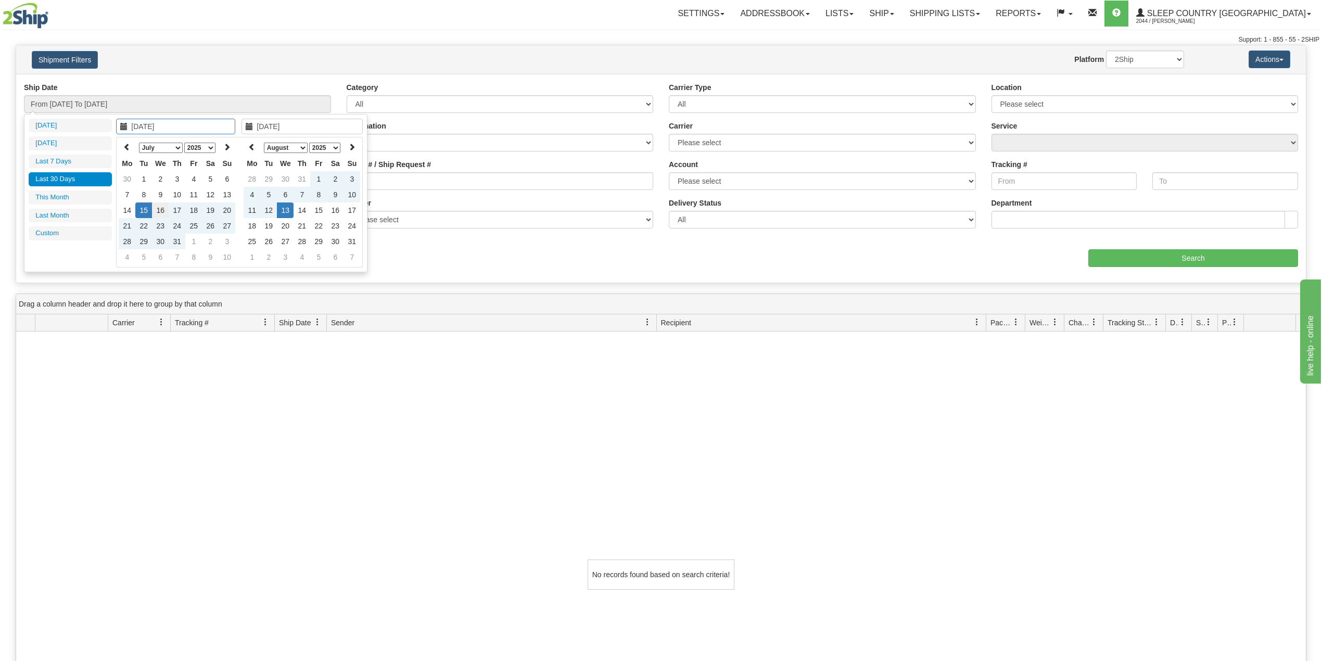
type input "07/01/2025"
type input "07/31/2025"
type input "07/21/2025"
type input "[DATE]"
click at [127, 149] on icon at bounding box center [126, 146] width 7 height 7
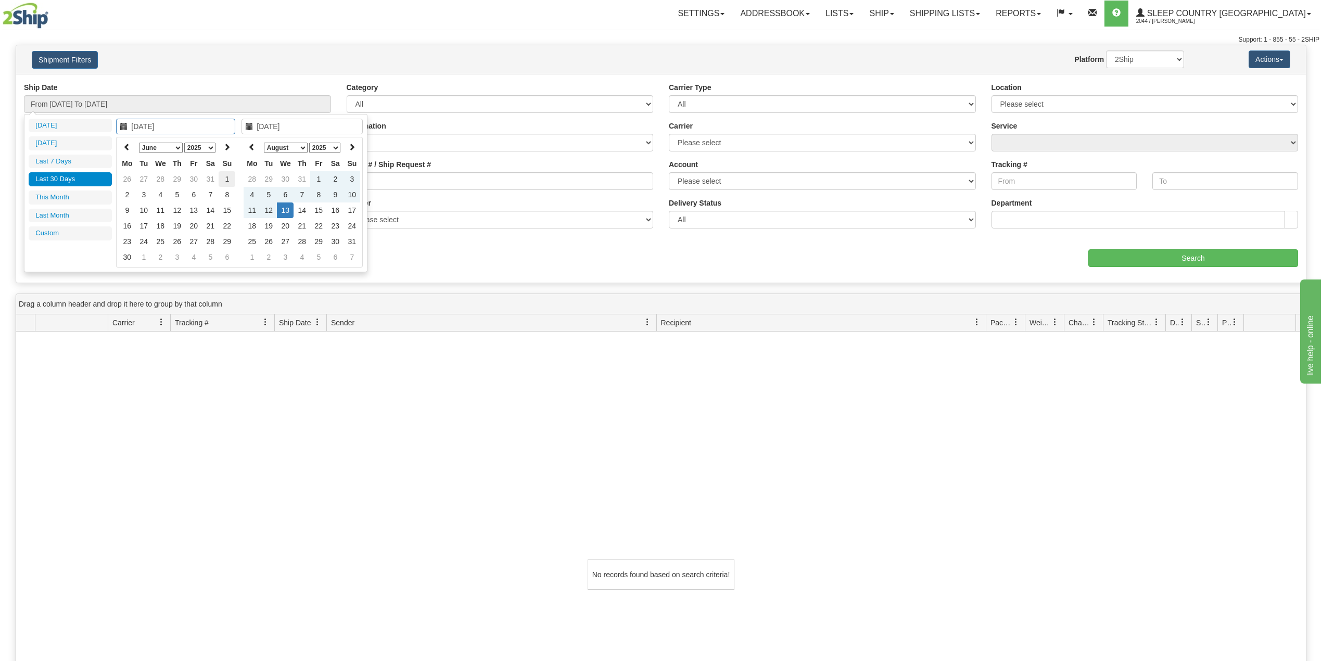
type input "06/01/2025"
click at [225, 176] on td "1" at bounding box center [227, 179] width 17 height 16
type input "[DATE]"
click at [287, 211] on td "13" at bounding box center [285, 211] width 17 height 16
type input "From 06/01/2025 To 08/13/2025"
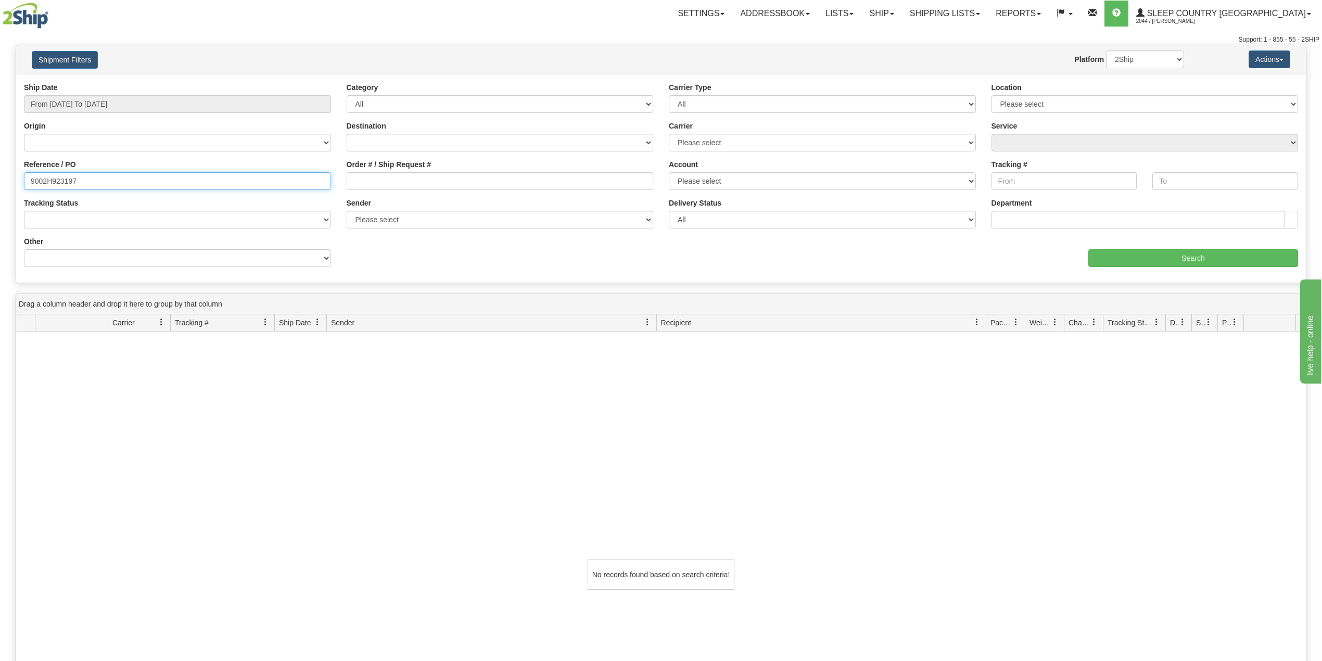
click at [95, 175] on input "9002H923197" at bounding box center [177, 181] width 307 height 18
click at [1153, 255] on input "Search" at bounding box center [1194, 258] width 210 height 18
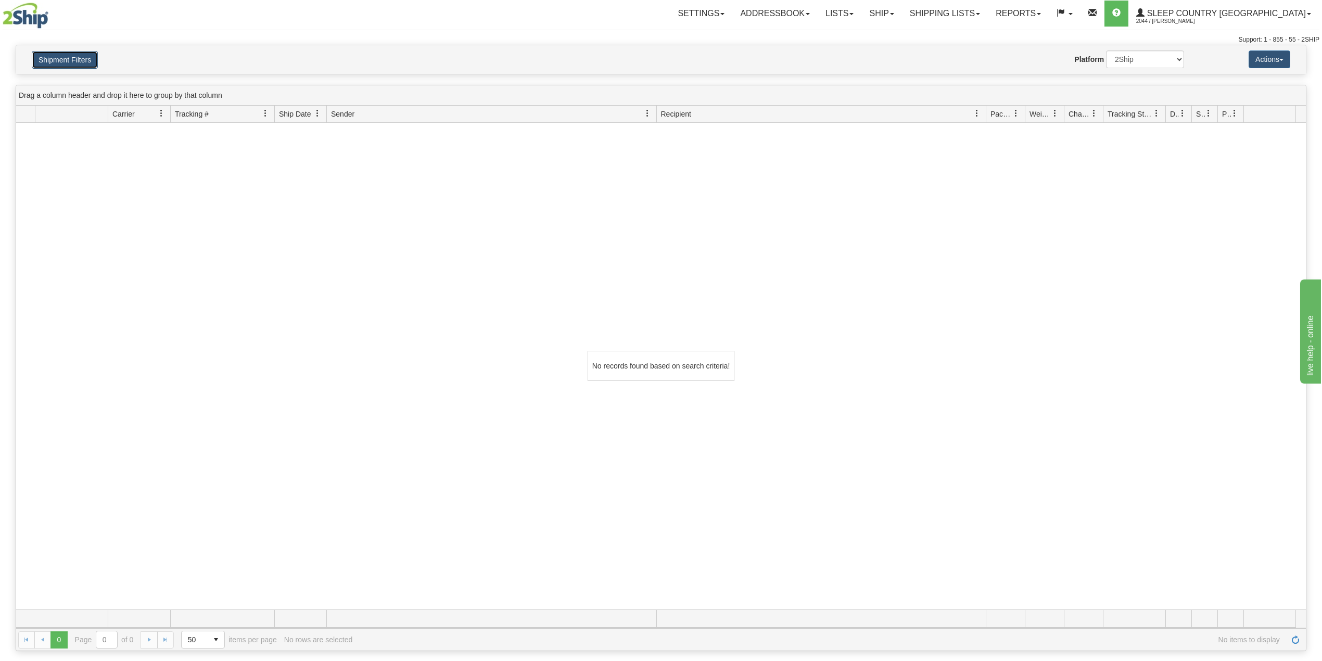
click at [72, 60] on button "Shipment Filters" at bounding box center [65, 60] width 66 height 18
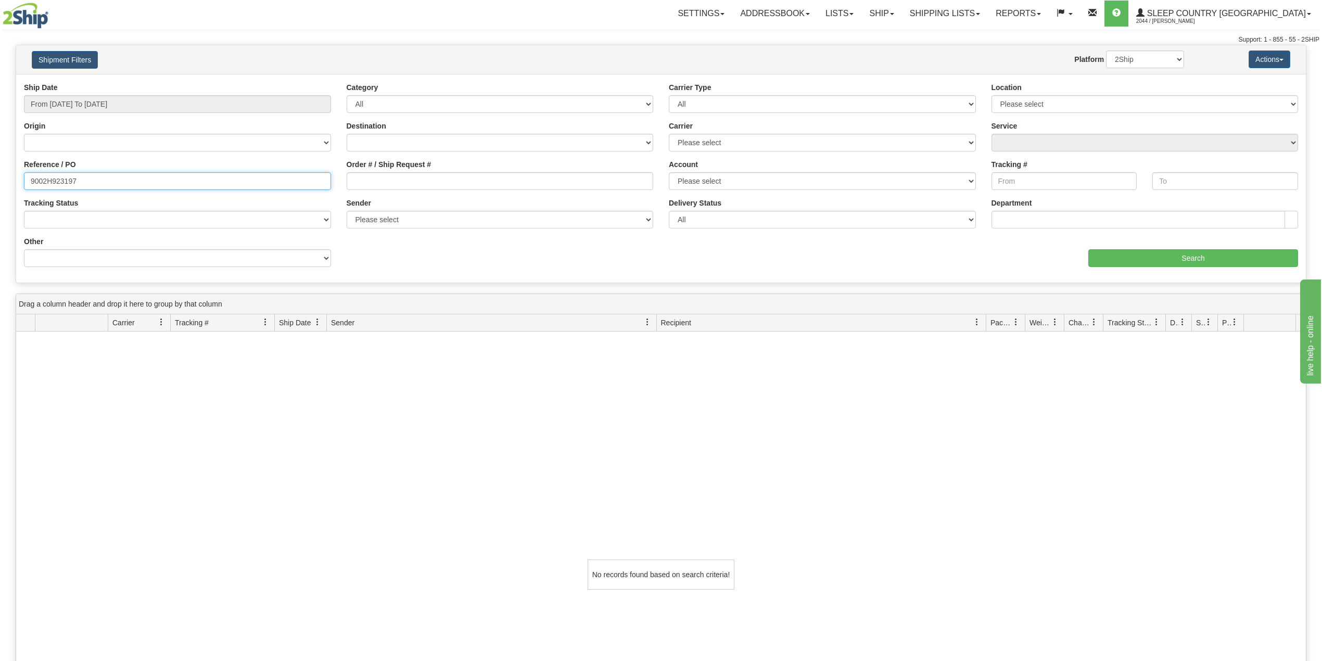
click at [86, 179] on input "9002H923197" at bounding box center [177, 181] width 307 height 18
click at [109, 94] on div "Ship Date From 06/01/2025 To 08/13/2025" at bounding box center [177, 97] width 307 height 31
click at [120, 110] on input "From 06/01/2025 To 08/13/2025" at bounding box center [177, 104] width 307 height 18
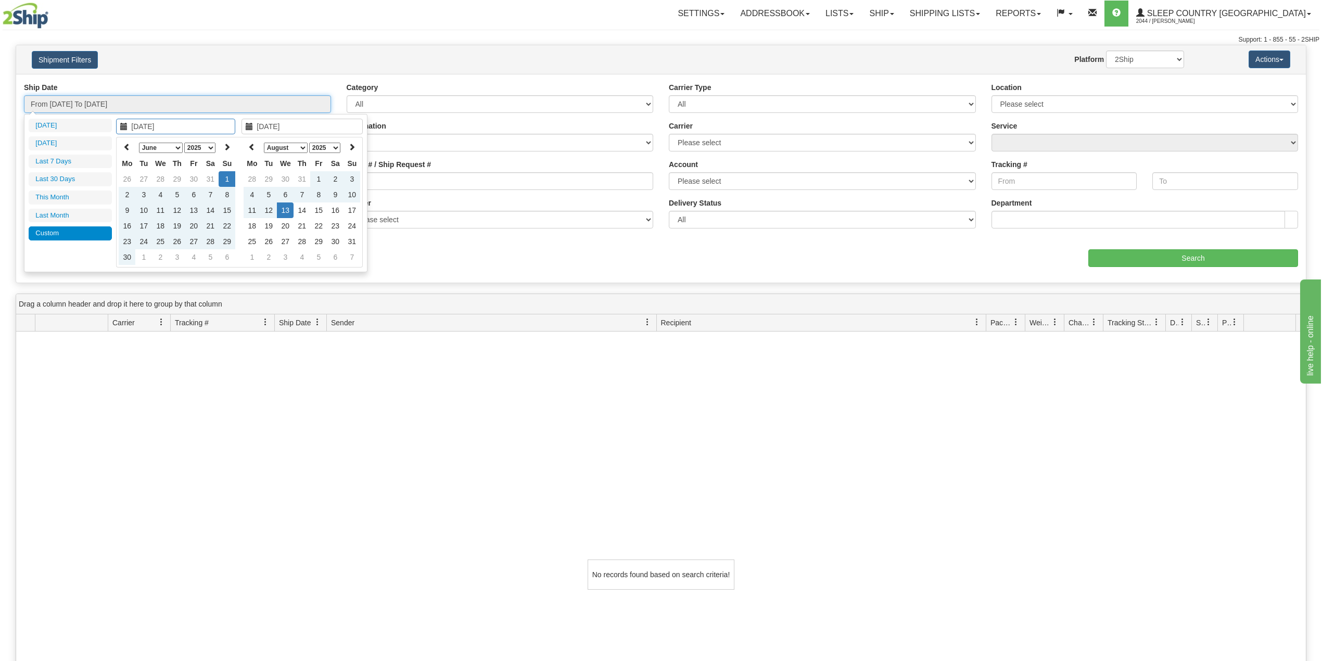
type input "06/01/2025"
click at [325, 36] on div "Support: 1 - 855 - 55 - 2SHIP" at bounding box center [661, 39] width 1317 height 9
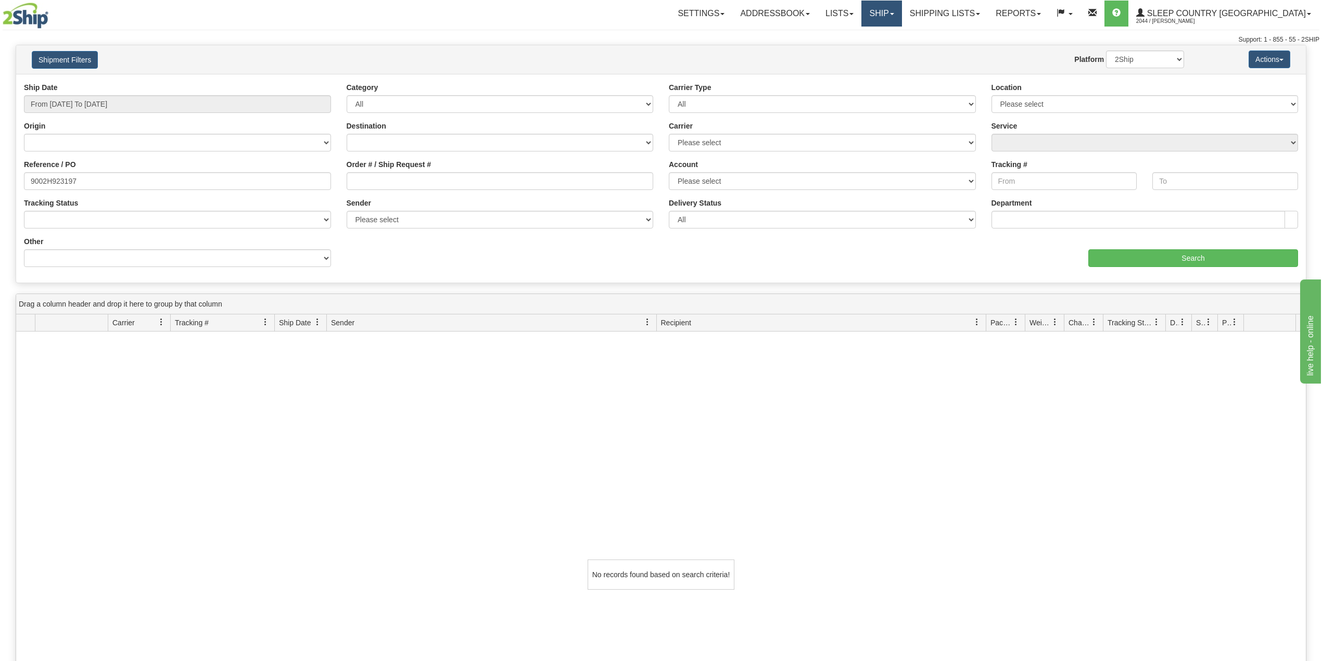
click at [902, 7] on link "Ship" at bounding box center [882, 14] width 40 height 26
click at [891, 49] on span "OnHold / Order Queue" at bounding box center [854, 50] width 73 height 8
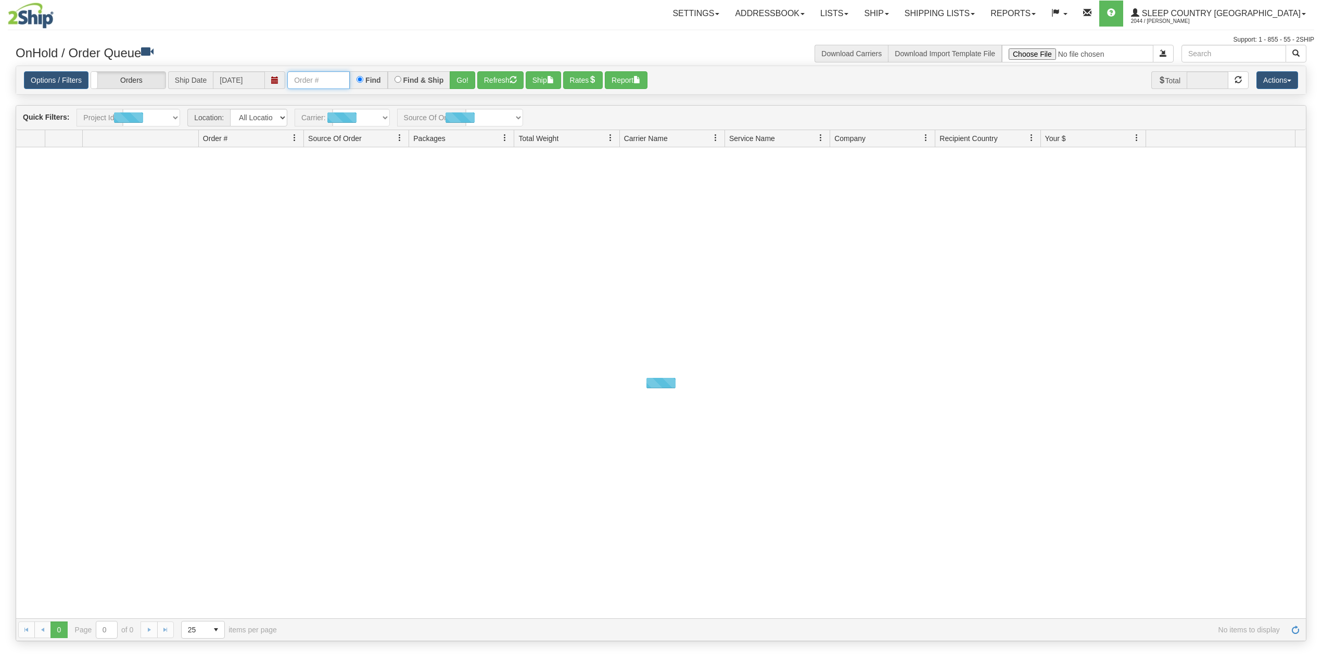
drag, startPoint x: 309, startPoint y: 78, endPoint x: 314, endPoint y: 80, distance: 5.8
click at [309, 78] on input "text" at bounding box center [318, 80] width 62 height 18
paste input "9002H923197"
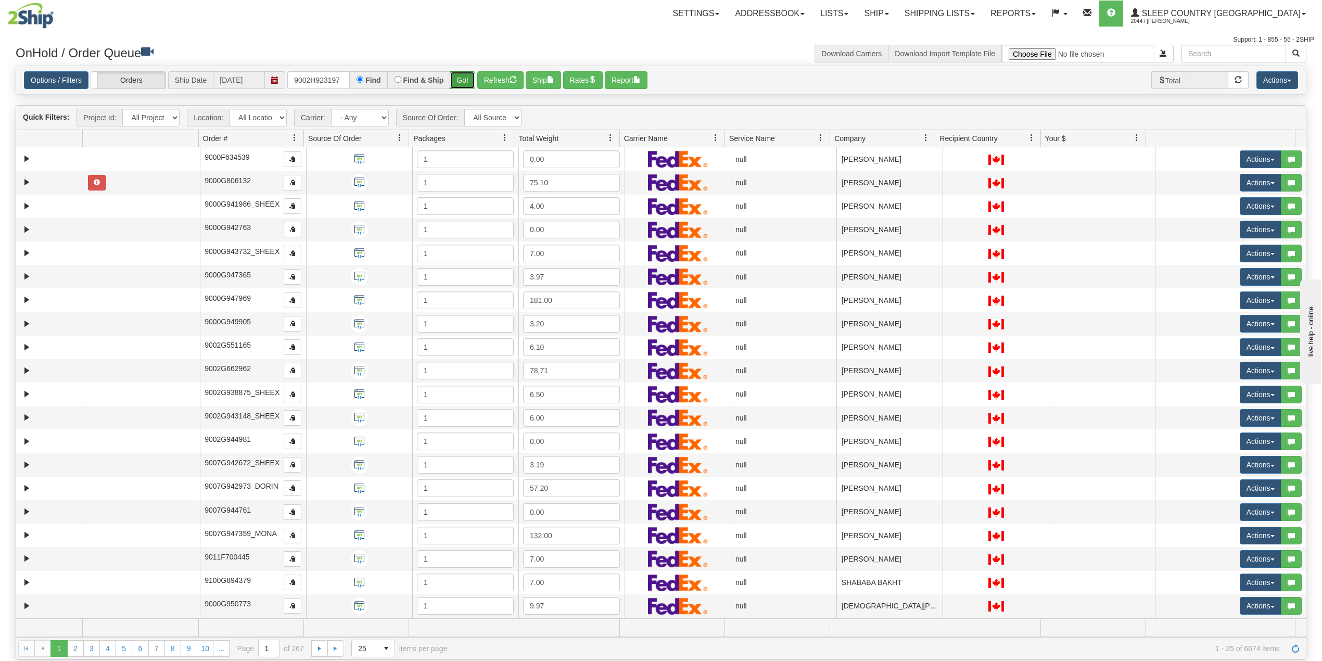
click at [463, 77] on button "Go!" at bounding box center [463, 80] width 26 height 18
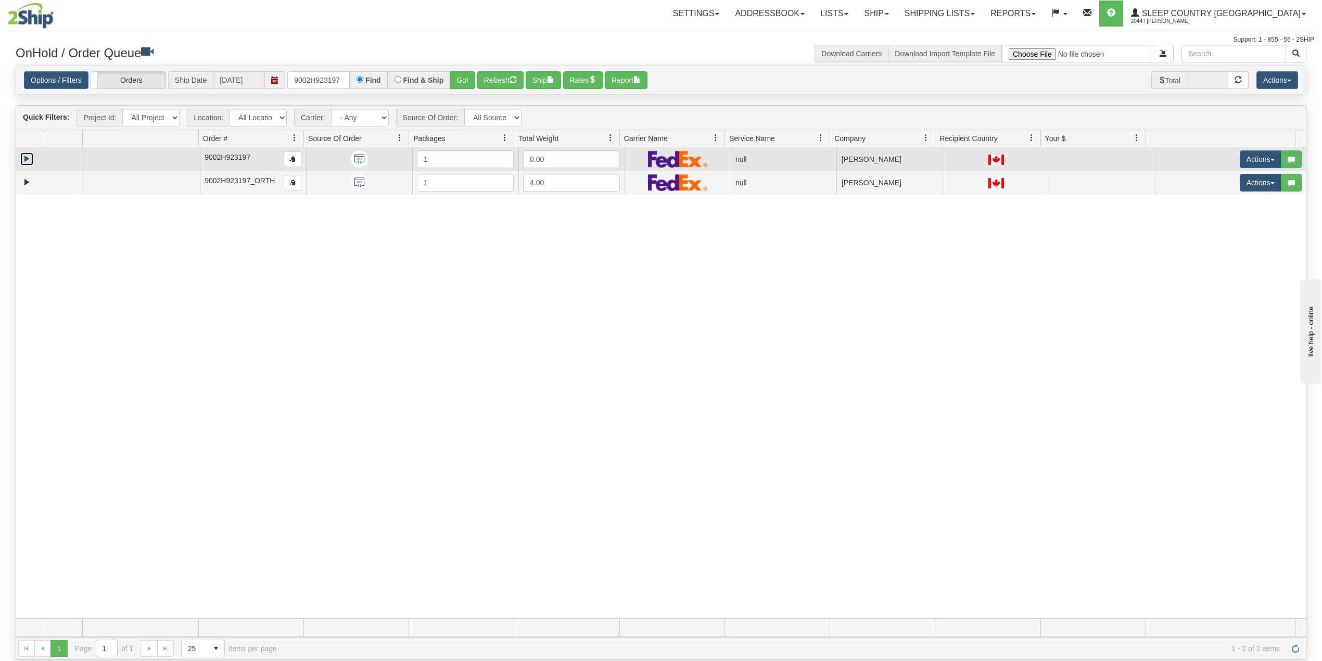
click at [23, 163] on link "Expand" at bounding box center [26, 159] width 13 height 13
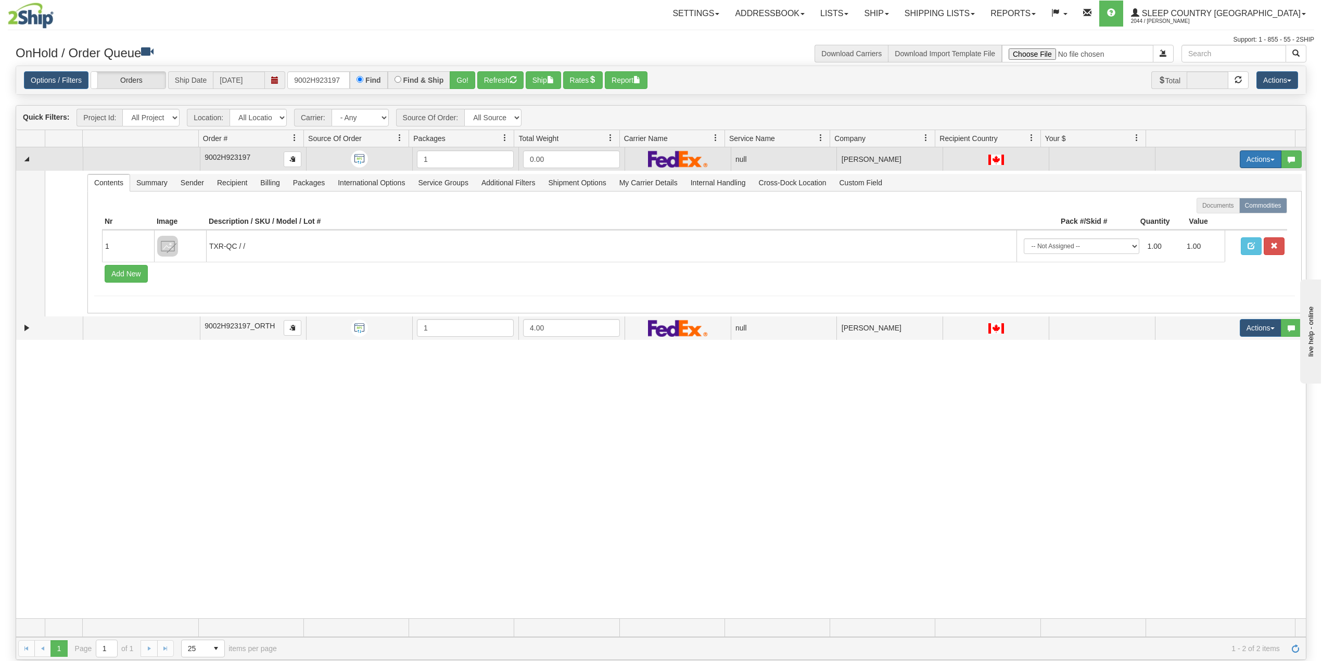
click at [1240, 161] on button "Actions" at bounding box center [1261, 159] width 42 height 18
click at [1202, 237] on span "Delete" at bounding box center [1216, 233] width 28 height 8
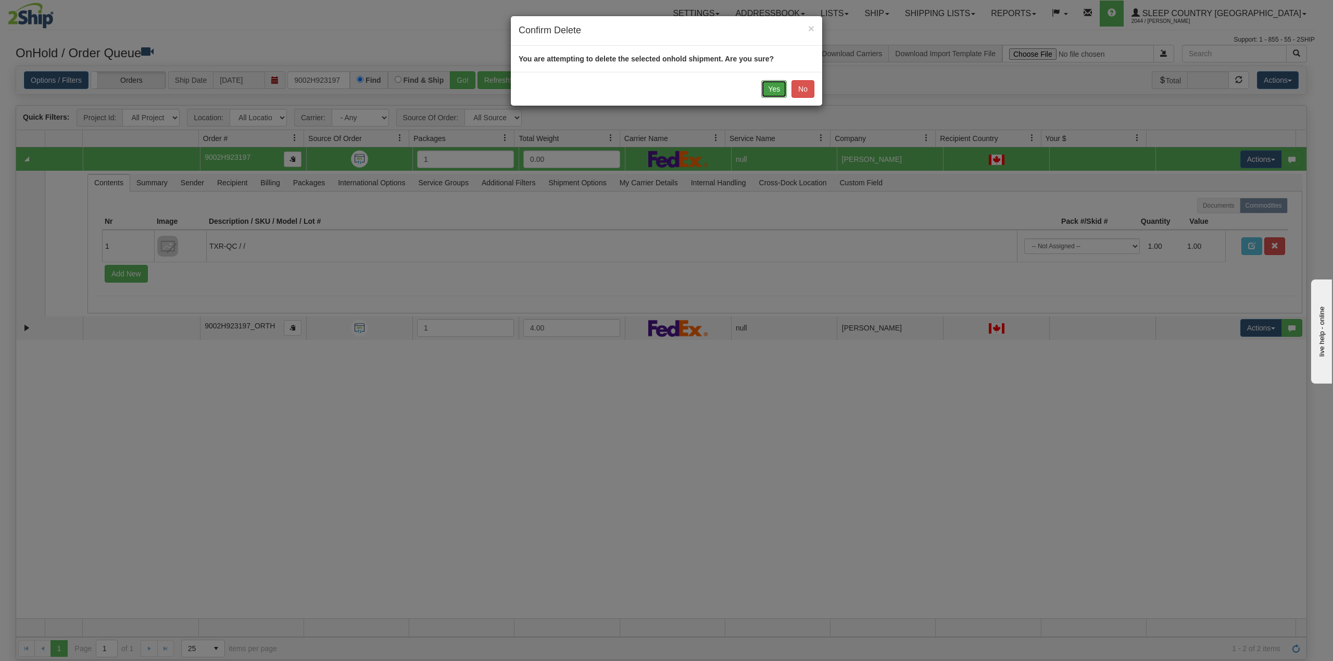
click at [774, 88] on button "Yes" at bounding box center [774, 89] width 26 height 18
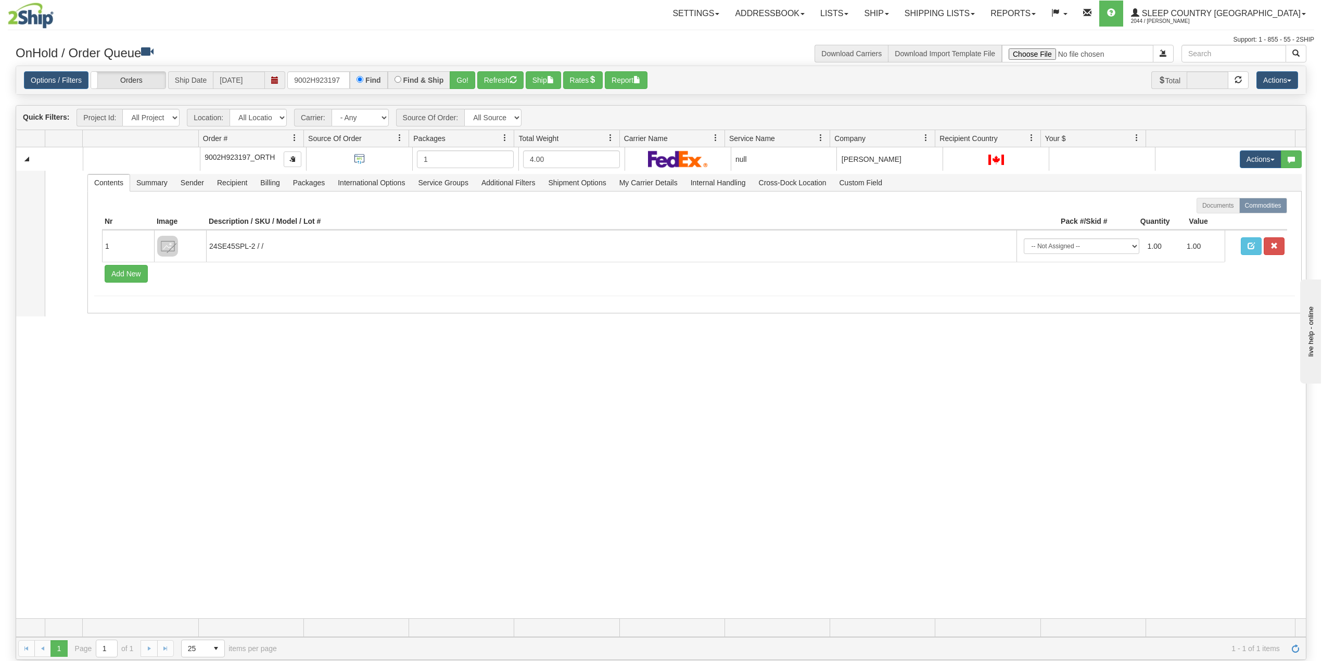
click at [512, 429] on div "31445284 ORTH 90653986 0 9002H923197_ORTH 1 4.00 null Shipping department Sleep…" at bounding box center [661, 382] width 1290 height 471
click at [198, 457] on div "31445284 ORTH 90653986 0 9002H923197_ORTH 1 4.00 null Shipping department Sleep…" at bounding box center [661, 382] width 1290 height 471
click at [311, 86] on input "9002H923197" at bounding box center [318, 80] width 62 height 18
paste input "76495"
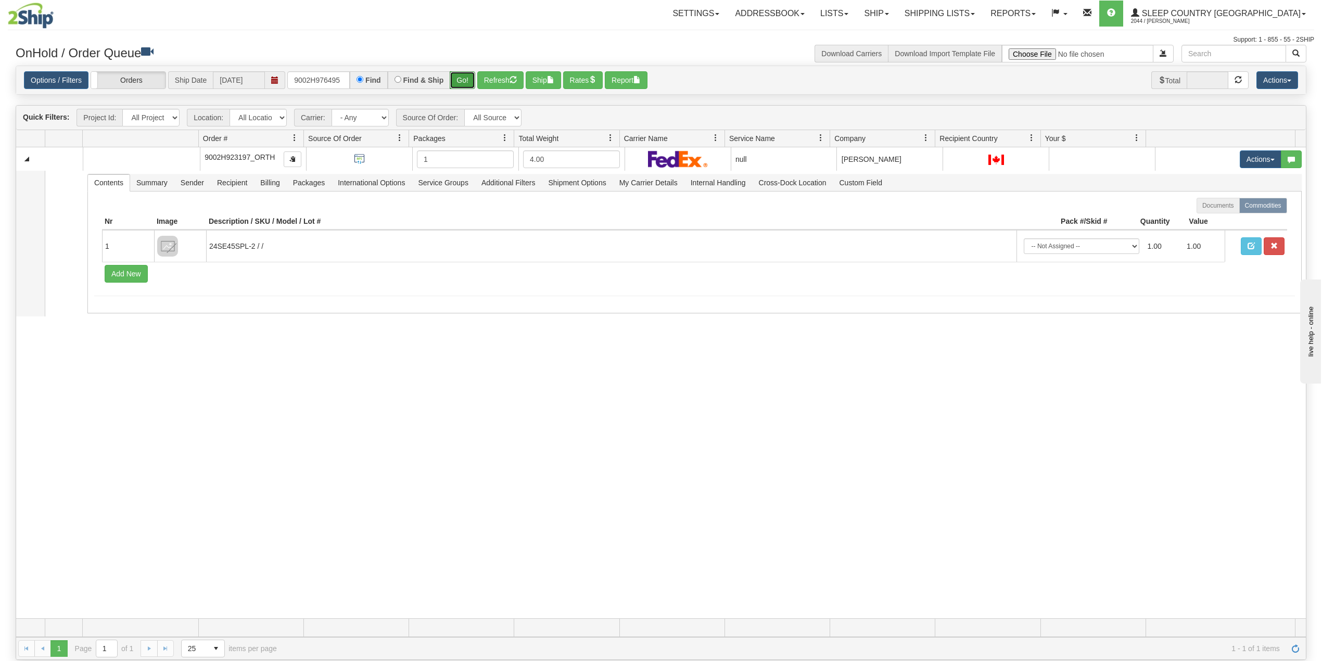
click at [469, 82] on button "Go!" at bounding box center [463, 80] width 26 height 18
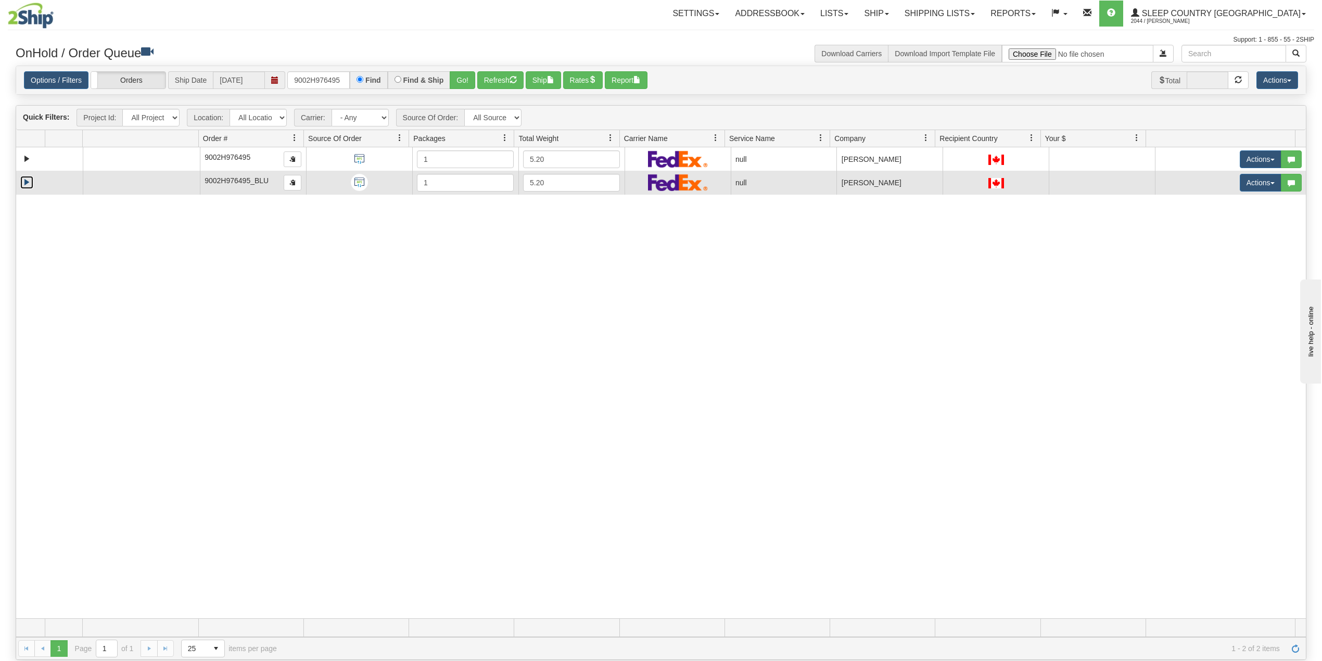
click at [25, 181] on link "Expand" at bounding box center [26, 182] width 13 height 13
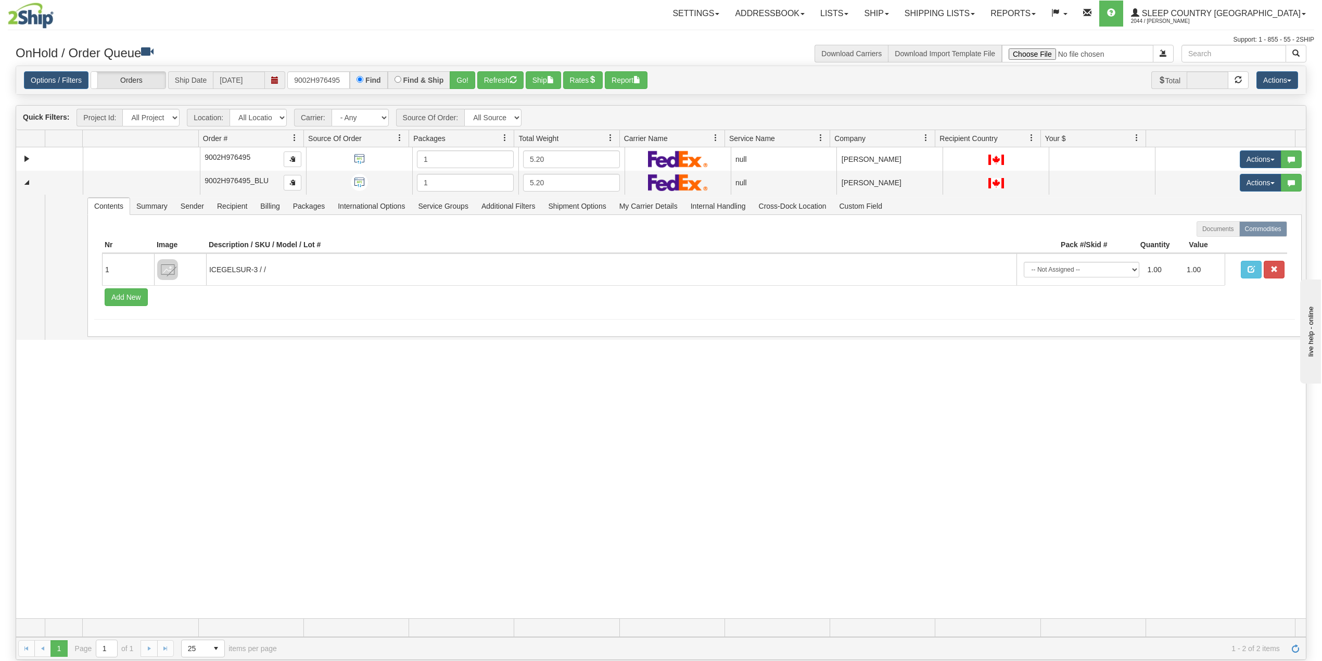
click at [132, 448] on div "31430286 97 90634620 0 9002H976495 1 5.20 null Shipping department Sleep Countr…" at bounding box center [661, 382] width 1290 height 471
click at [312, 73] on input "9002H976495" at bounding box center [318, 80] width 62 height 18
paste input "8H983290"
type input "9008H983290"
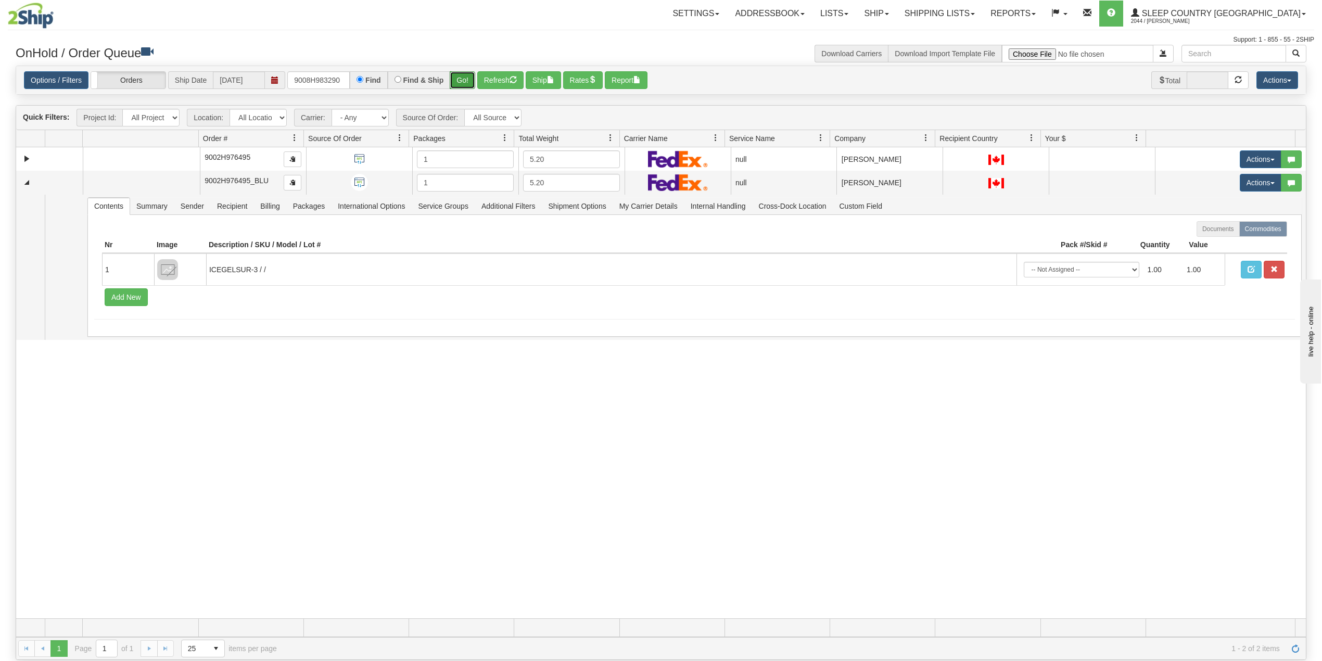
click at [463, 78] on button "Go!" at bounding box center [463, 80] width 26 height 18
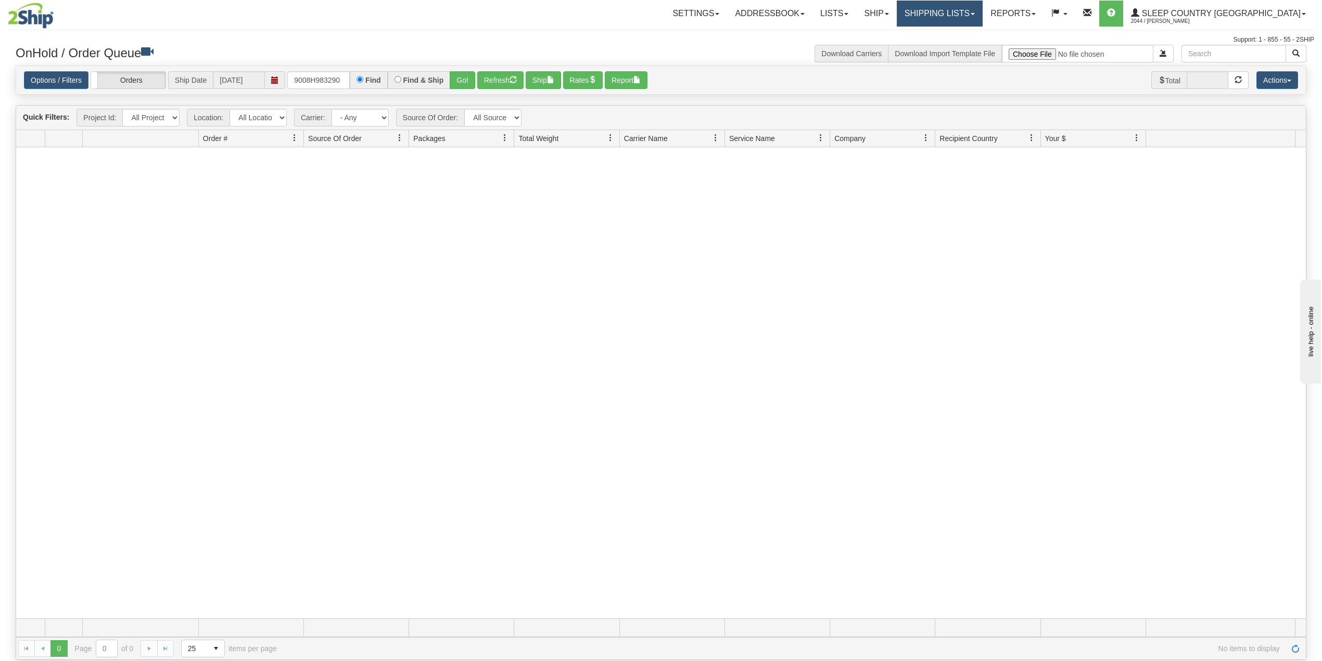
click at [981, 7] on link "Shipping lists" at bounding box center [940, 14] width 86 height 26
click at [972, 47] on span "Search Shipment History" at bounding box center [931, 50] width 81 height 8
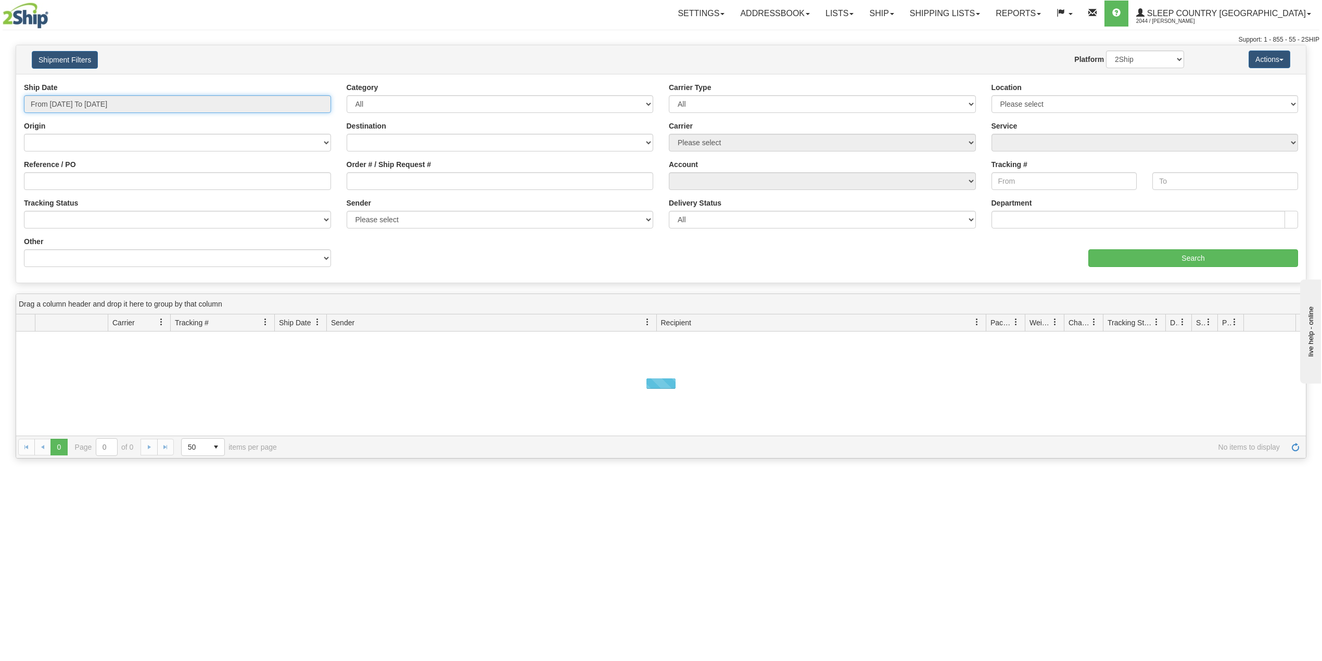
click at [121, 98] on input "From [DATE] To [DATE]" at bounding box center [177, 104] width 307 height 18
click at [72, 178] on li "Last 30 Days" at bounding box center [70, 179] width 83 height 14
type input "From 07/15/2025 To 08/13/2025"
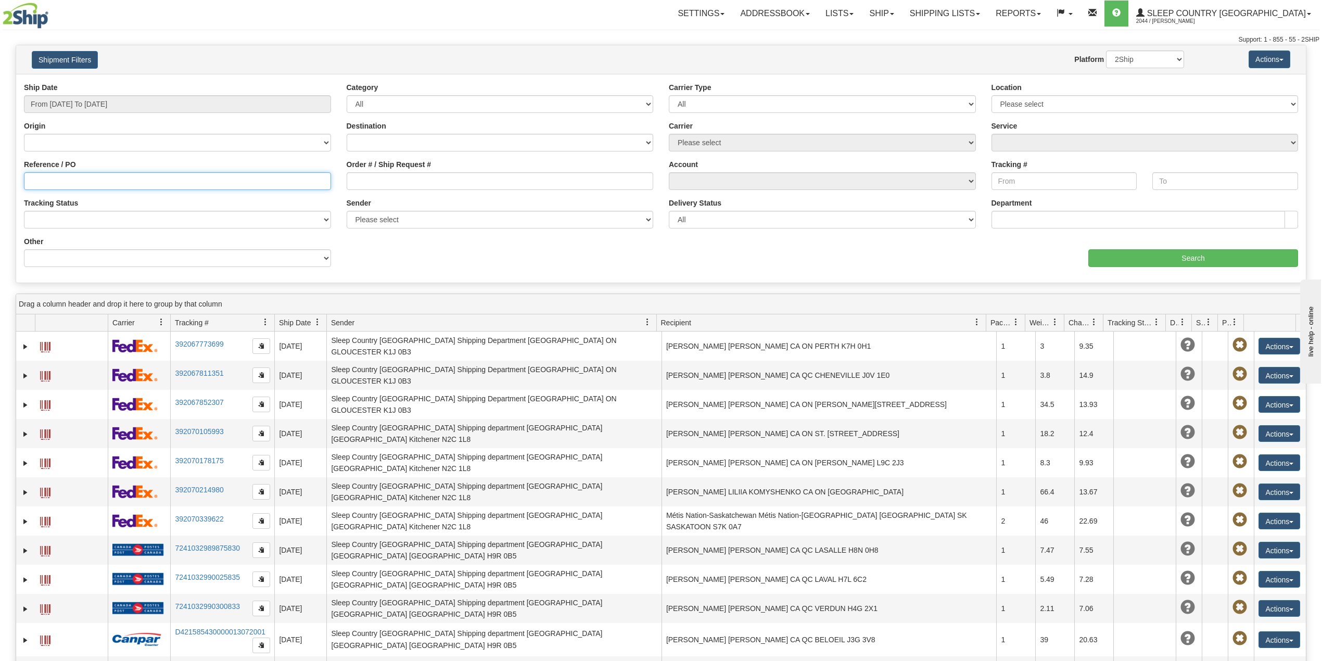
click at [82, 180] on input "Reference / PO" at bounding box center [177, 181] width 307 height 18
paste input "9008H983290"
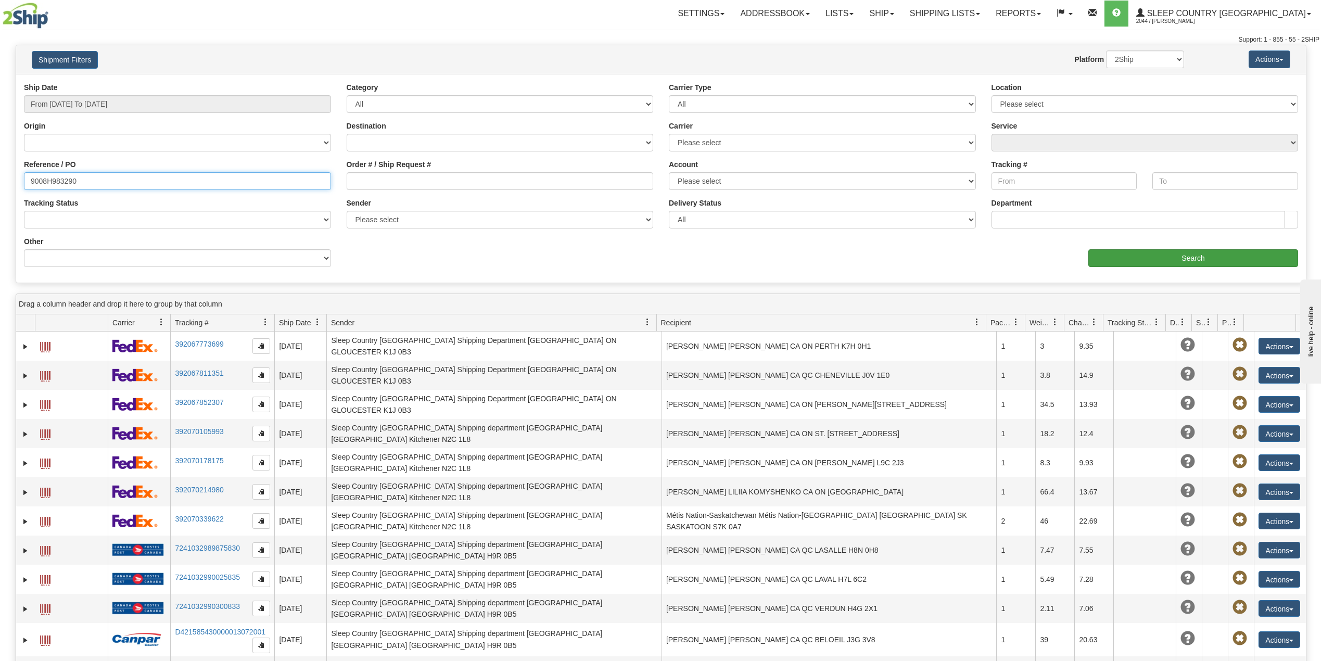
type input "9008H983290"
click at [1192, 257] on input "Search" at bounding box center [1194, 258] width 210 height 18
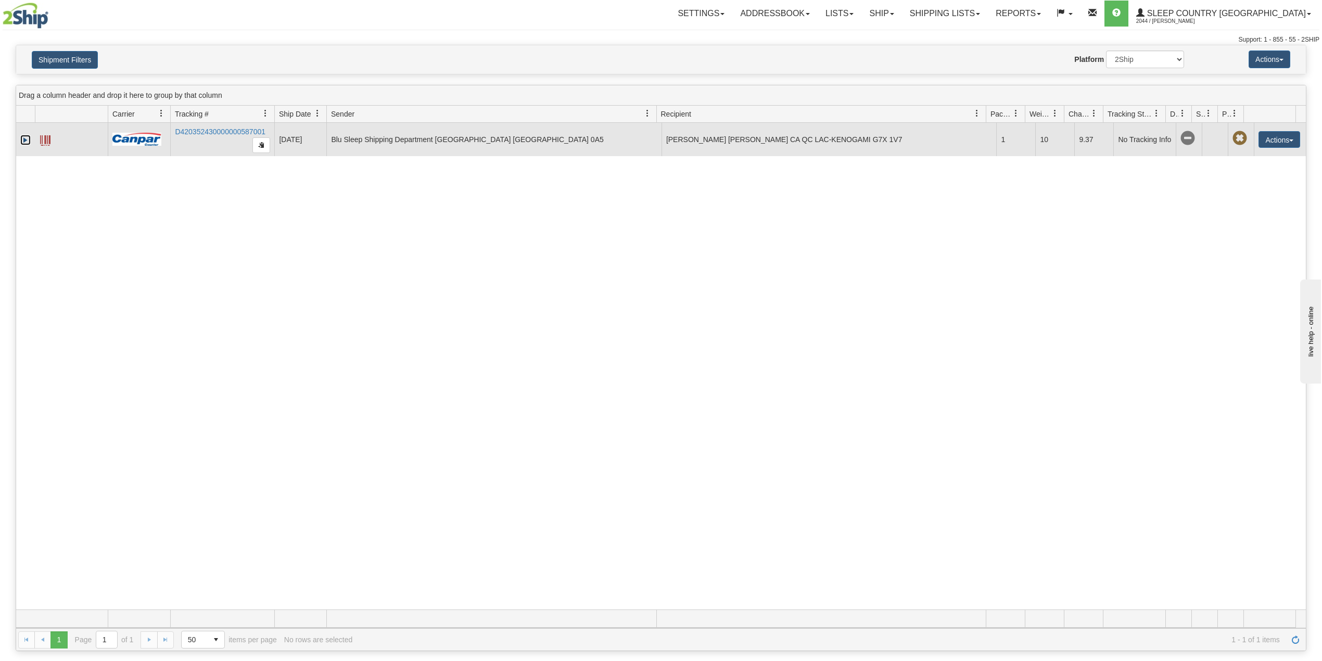
click at [23, 141] on link "Expand" at bounding box center [25, 140] width 10 height 10
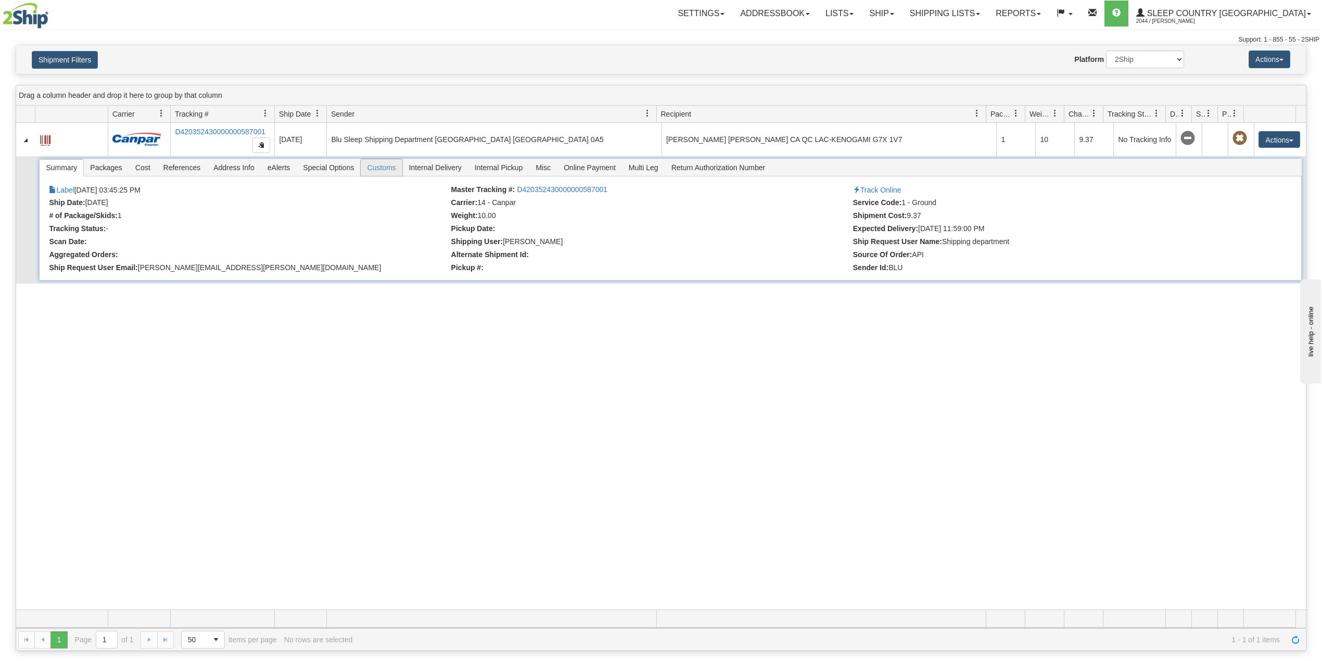
click at [381, 169] on span "Customs" at bounding box center [381, 167] width 41 height 17
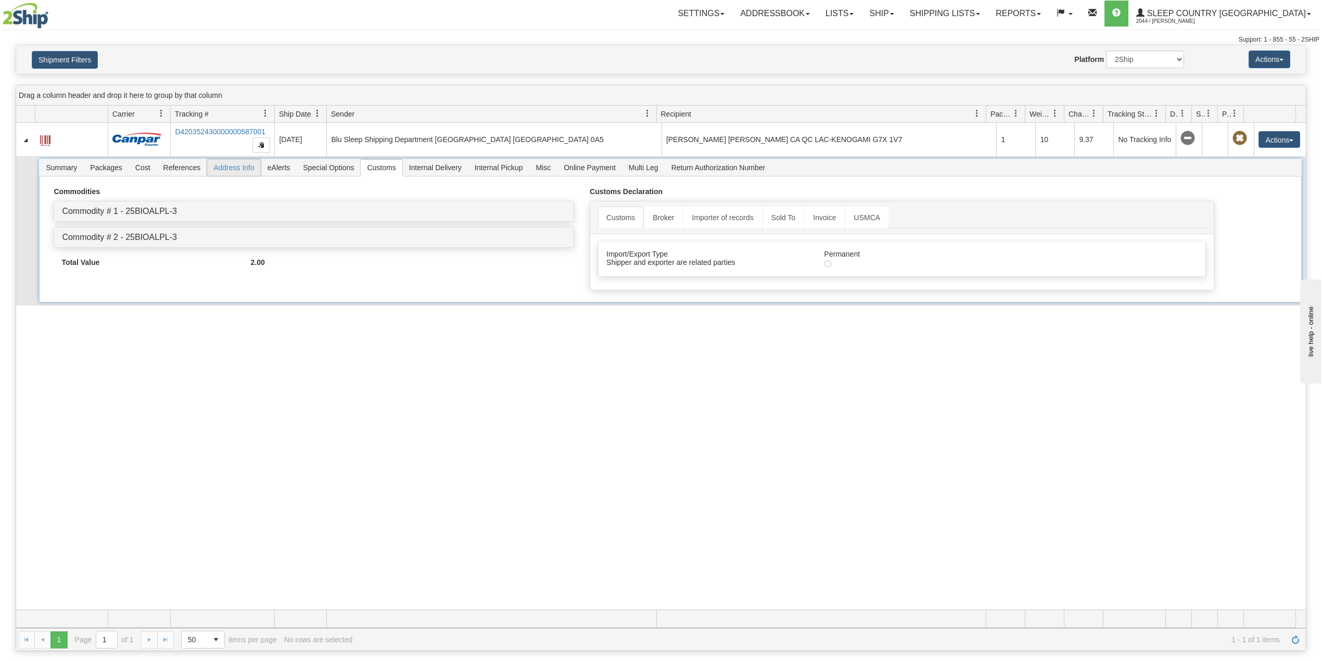
click at [230, 171] on span "Address Info" at bounding box center [234, 167] width 54 height 17
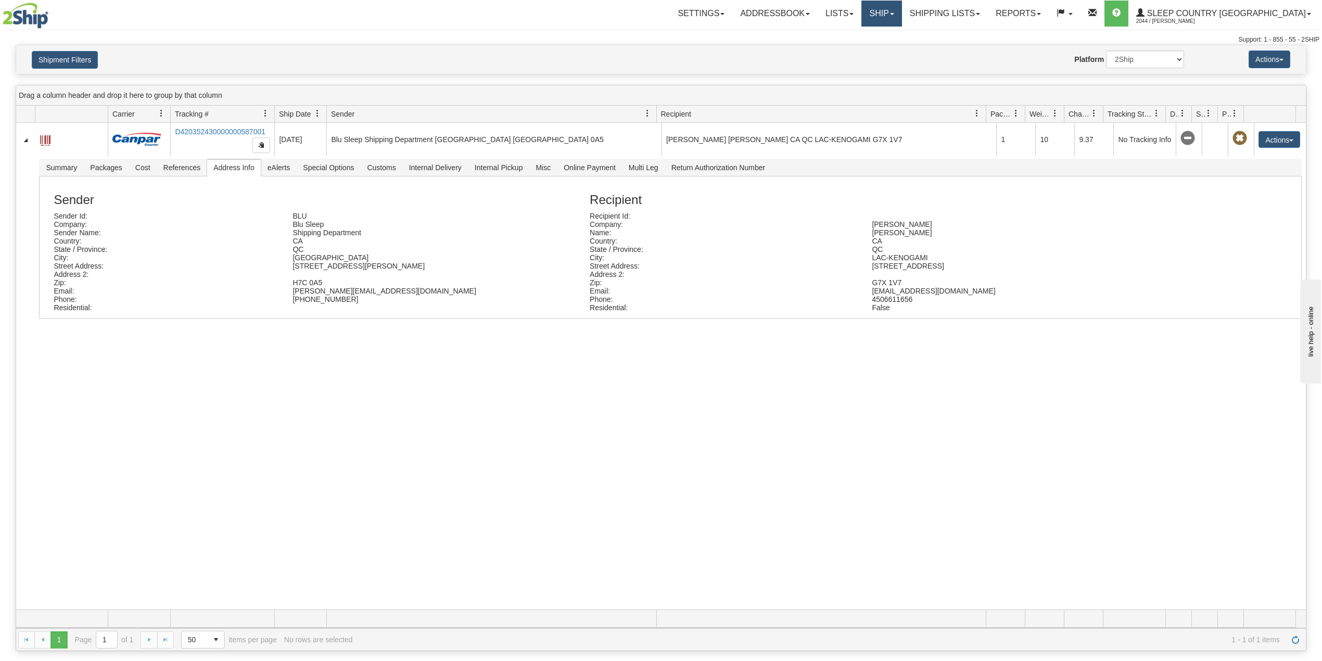
click at [902, 11] on link "Ship" at bounding box center [882, 14] width 40 height 26
click at [891, 48] on span "OnHold / Order Queue" at bounding box center [854, 50] width 73 height 8
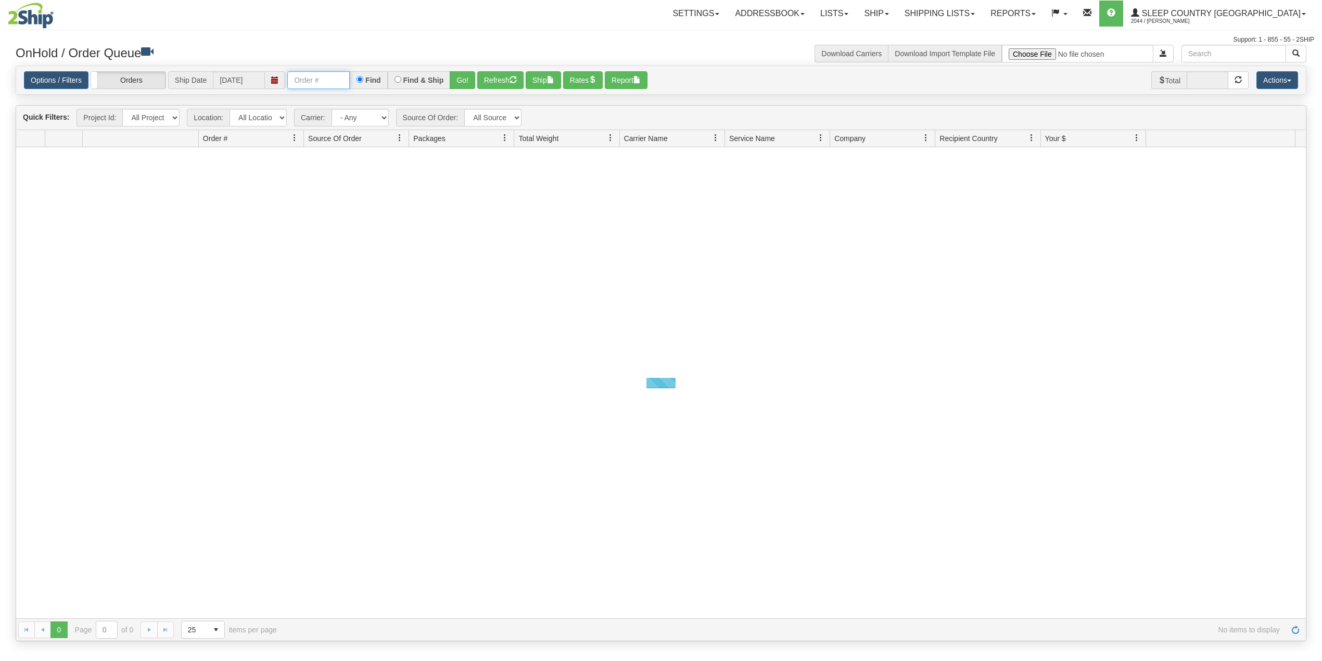
drag, startPoint x: 0, startPoint y: 0, endPoint x: 319, endPoint y: 84, distance: 329.5
click at [319, 84] on input "text" at bounding box center [318, 80] width 62 height 18
paste input "9000H986871"
click at [461, 79] on button "Go!" at bounding box center [463, 80] width 26 height 18
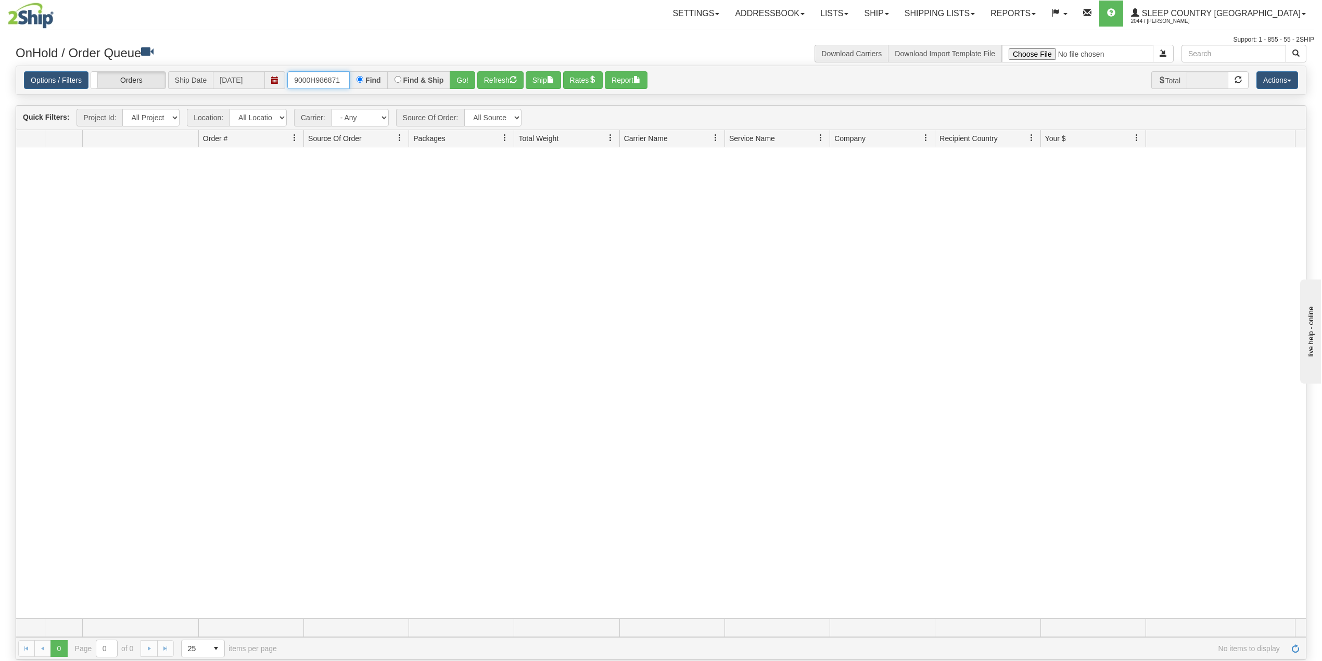
click at [319, 75] on input "9000H986871" at bounding box center [318, 80] width 62 height 18
paste input "1050309"
click at [462, 80] on button "Go!" at bounding box center [463, 80] width 26 height 18
click at [312, 75] on input "1050309" at bounding box center [318, 80] width 62 height 18
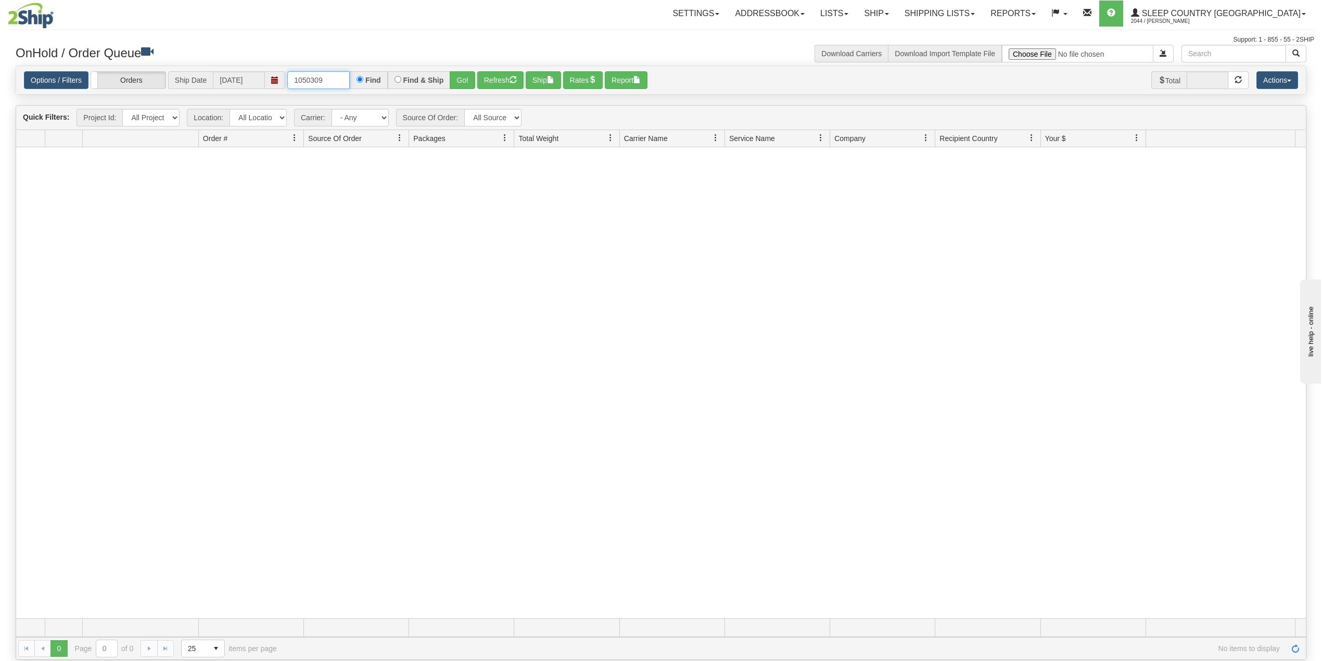
click at [312, 75] on input "1050309" at bounding box center [318, 80] width 62 height 18
paste input "9002H977210"
type input "9002H977210"
click at [465, 80] on button "Go!" at bounding box center [463, 80] width 26 height 18
click at [344, 81] on input "9002H977210" at bounding box center [318, 80] width 62 height 18
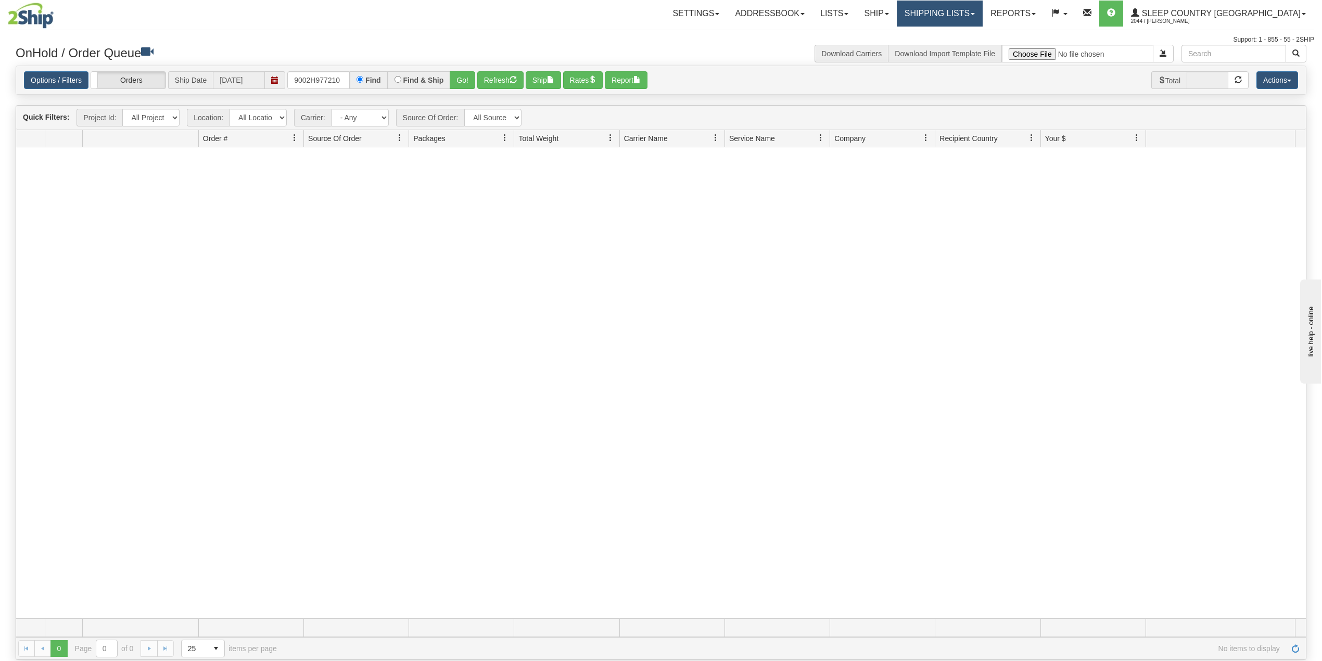
drag, startPoint x: 986, startPoint y: 12, endPoint x: 986, endPoint y: 21, distance: 8.9
click at [983, 11] on link "Shipping lists" at bounding box center [940, 14] width 86 height 26
click at [964, 46] on span "Search Shipment History" at bounding box center [931, 50] width 81 height 8
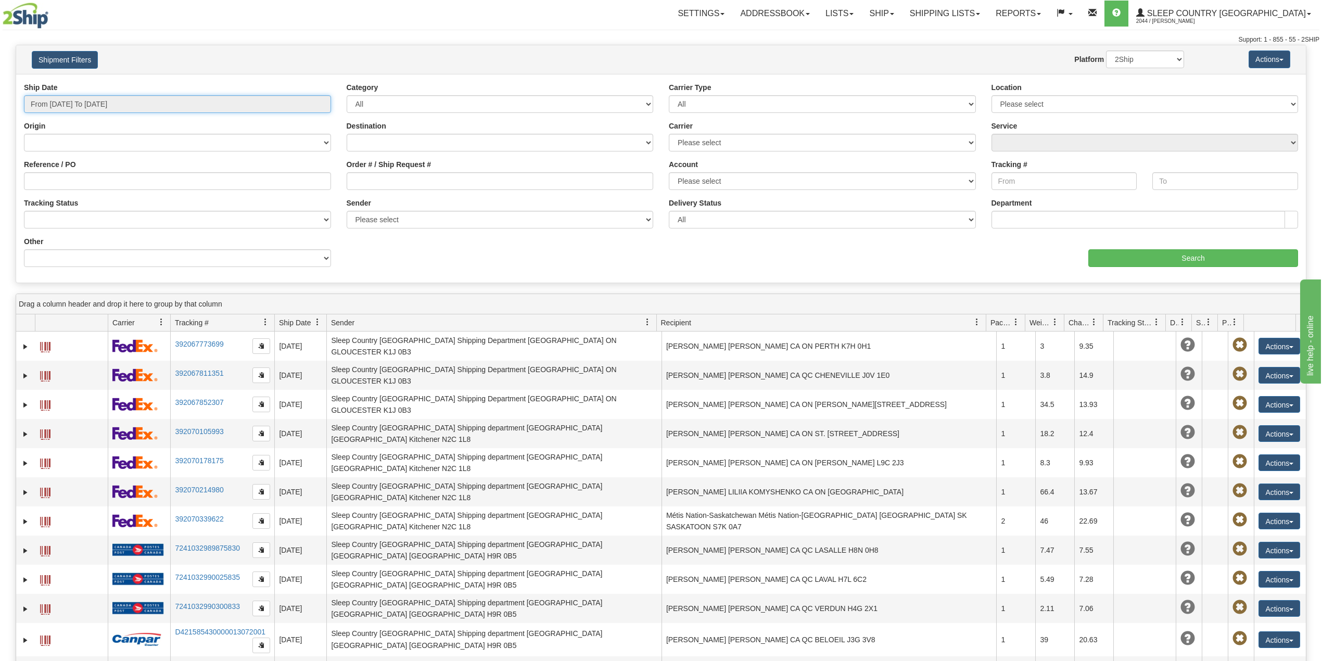
click at [134, 101] on input "From 08/12/2025 To 08/13/2025" at bounding box center [177, 104] width 307 height 18
click at [68, 179] on li "Last 30 Days" at bounding box center [70, 179] width 83 height 14
type input "From 07/15/2025 To 08/13/2025"
click at [81, 178] on input "Reference / PO" at bounding box center [177, 181] width 307 height 18
paste input "9002H977210"
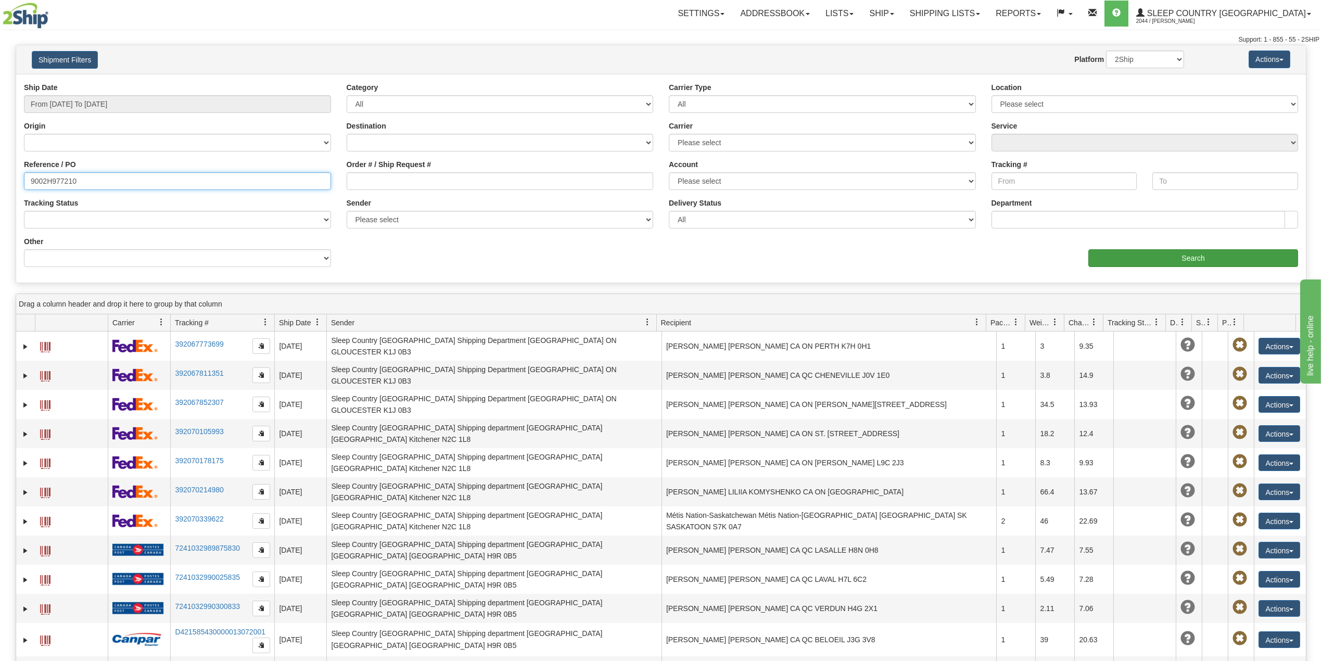
type input "9002H977210"
click at [1169, 264] on input "Search" at bounding box center [1194, 258] width 210 height 18
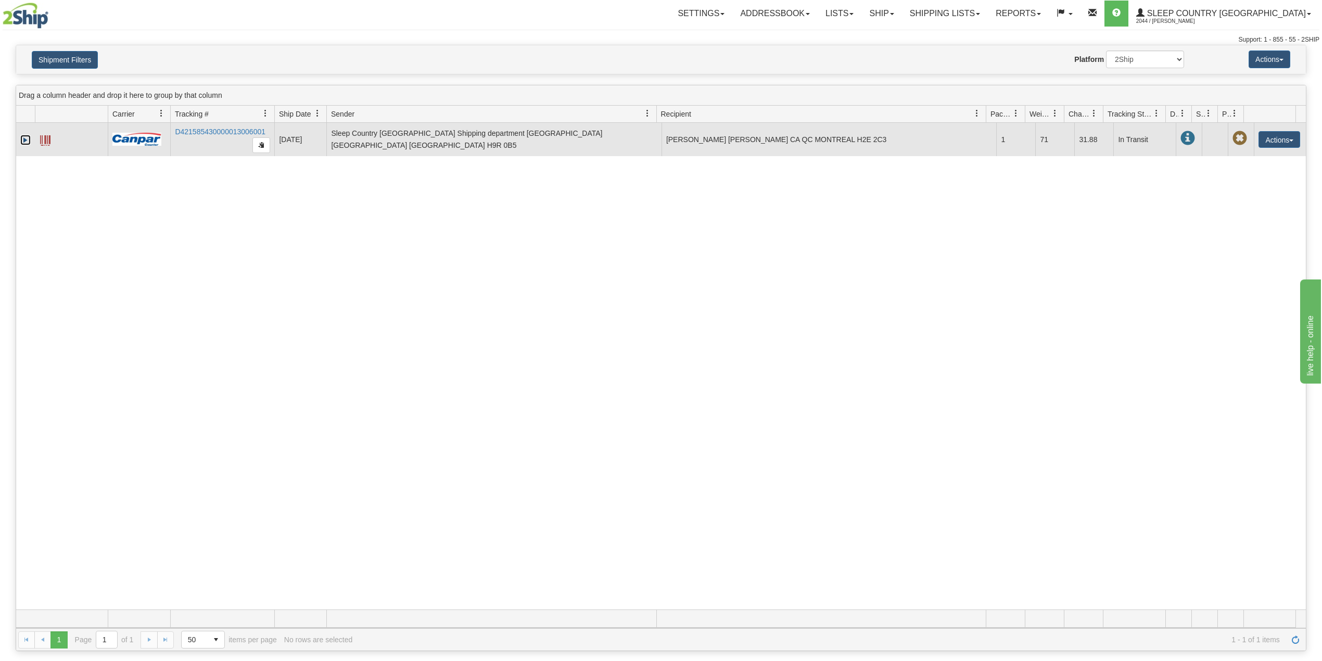
click at [22, 136] on link "Expand" at bounding box center [25, 140] width 10 height 10
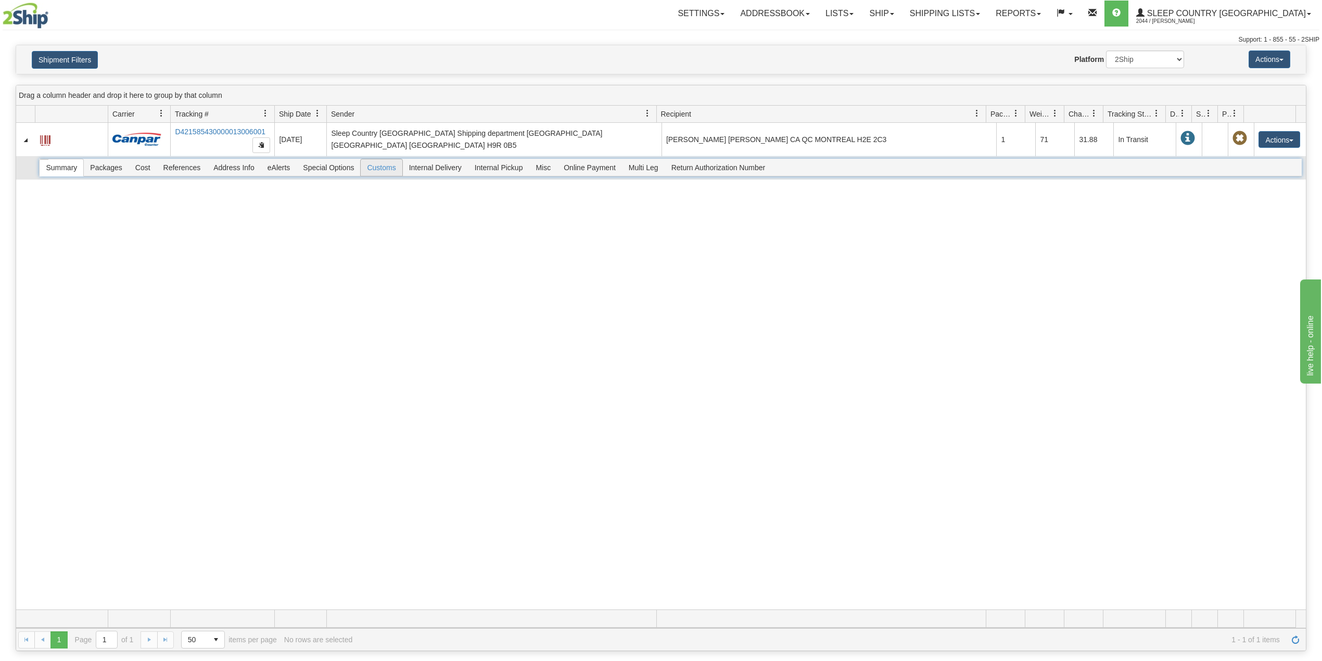
click at [387, 168] on span "Customs" at bounding box center [381, 167] width 41 height 17
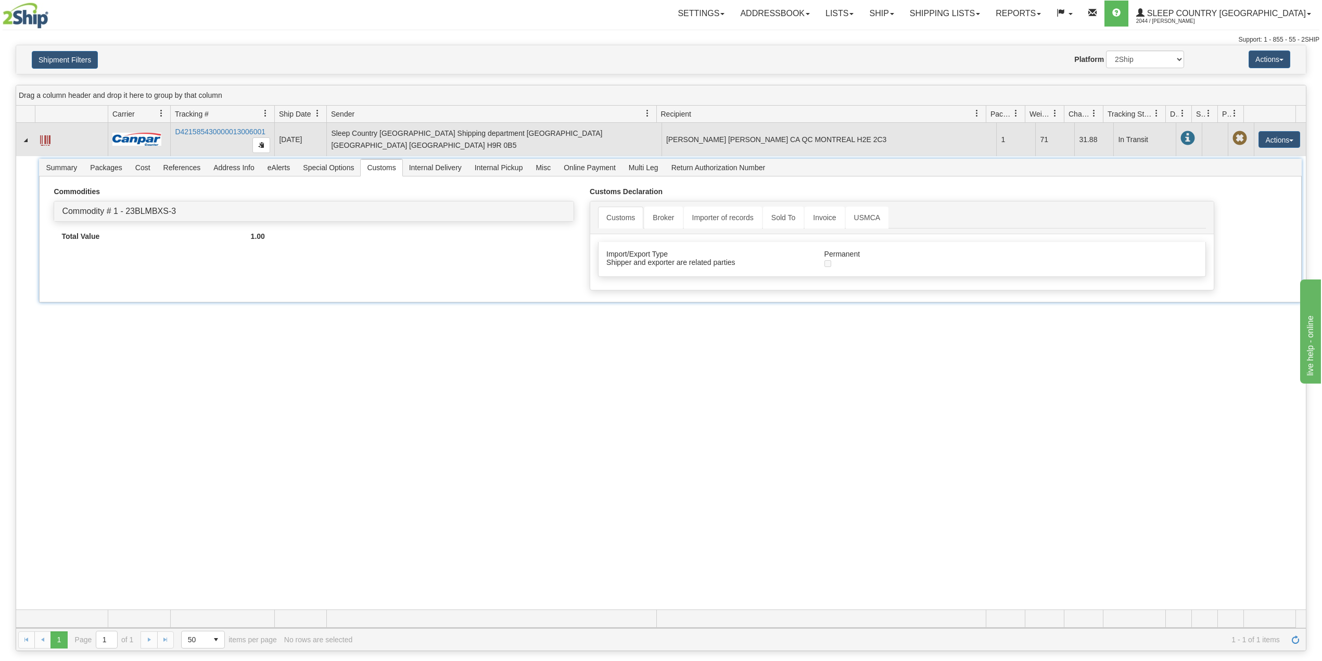
click at [210, 136] on td "D421585430000013006001" at bounding box center [222, 139] width 104 height 33
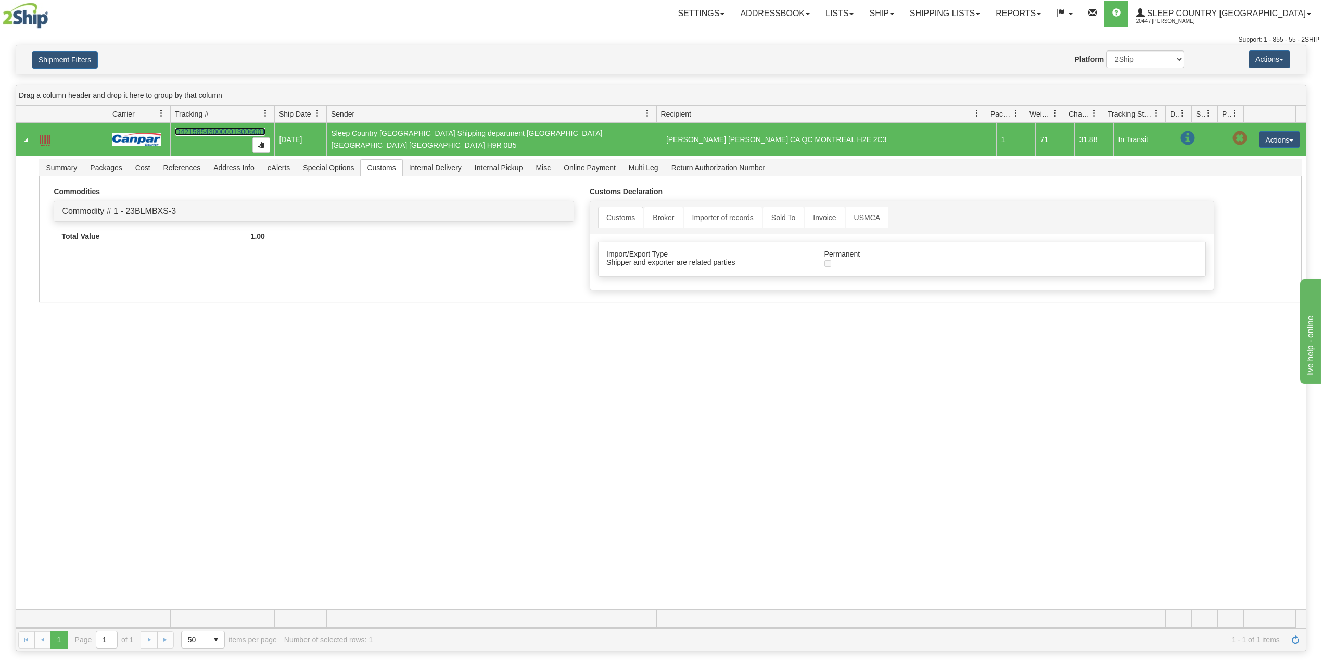
click at [215, 131] on link "D421585430000013006001" at bounding box center [220, 132] width 91 height 8
click at [902, 9] on link "Ship" at bounding box center [882, 14] width 40 height 26
click at [891, 48] on span "OnHold / Order Queue" at bounding box center [854, 50] width 73 height 8
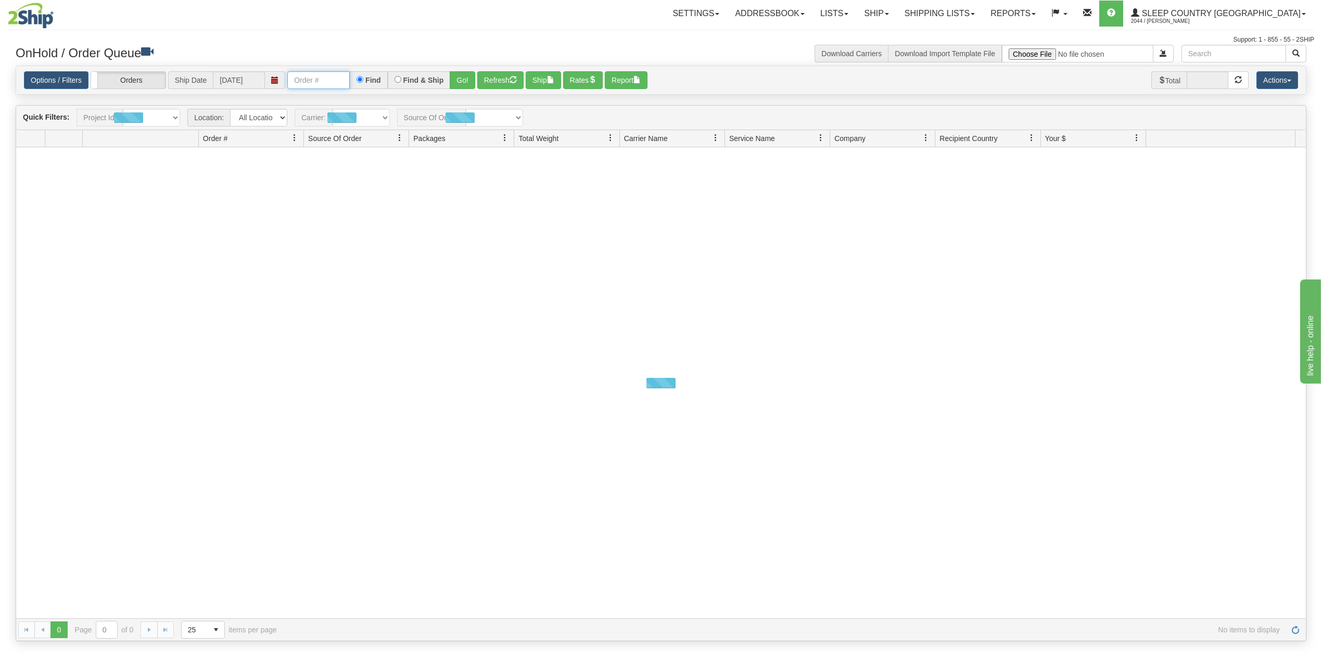
click at [317, 81] on input "text" at bounding box center [318, 80] width 62 height 18
paste input "9007H975393"
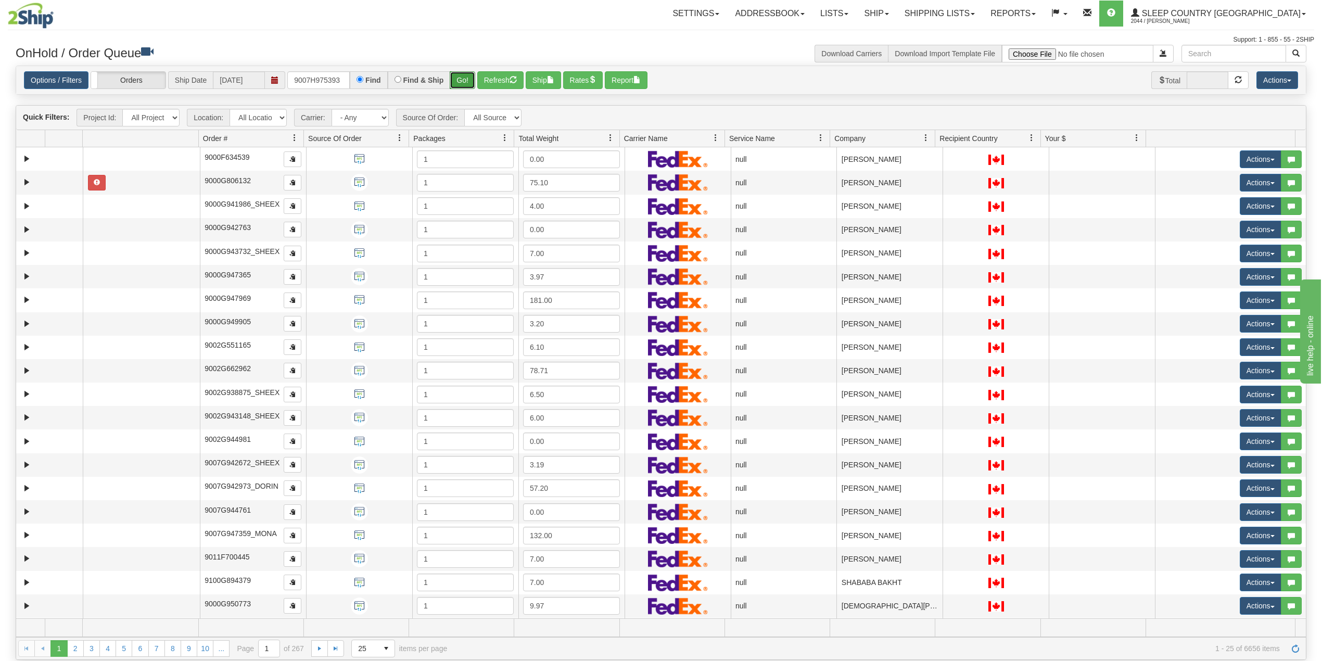
click at [464, 78] on button "Go!" at bounding box center [463, 80] width 26 height 18
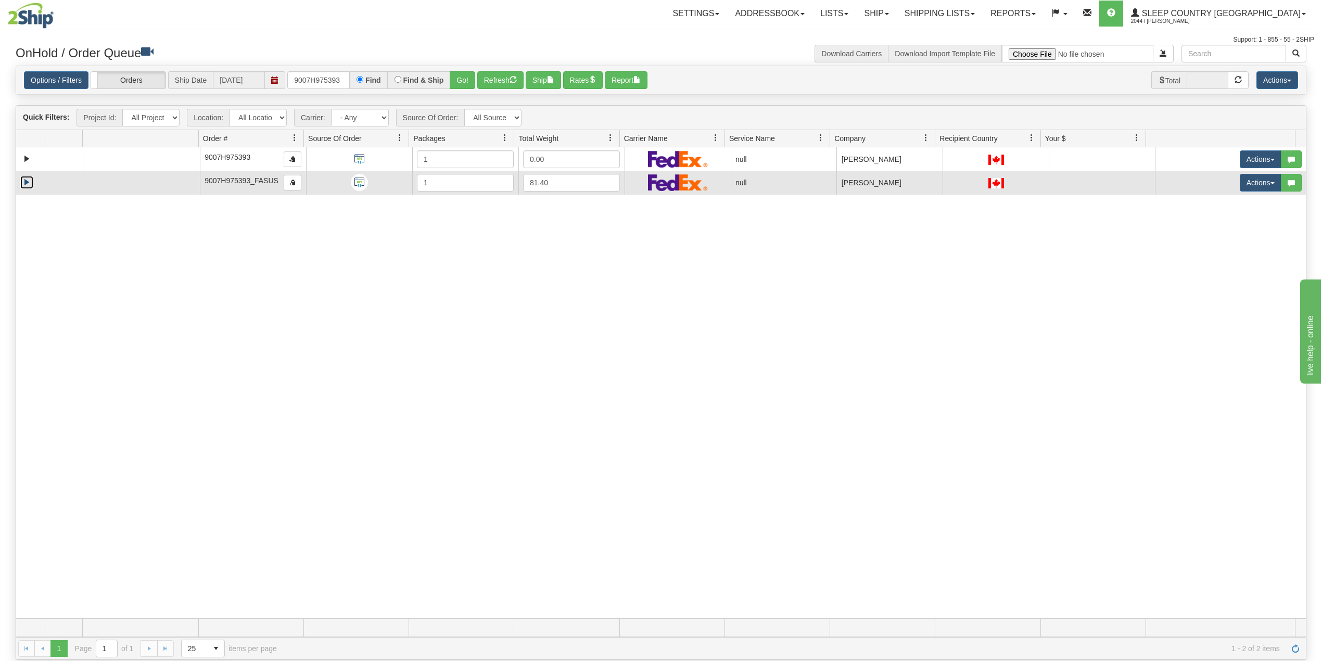
click at [29, 185] on link "Expand" at bounding box center [26, 182] width 13 height 13
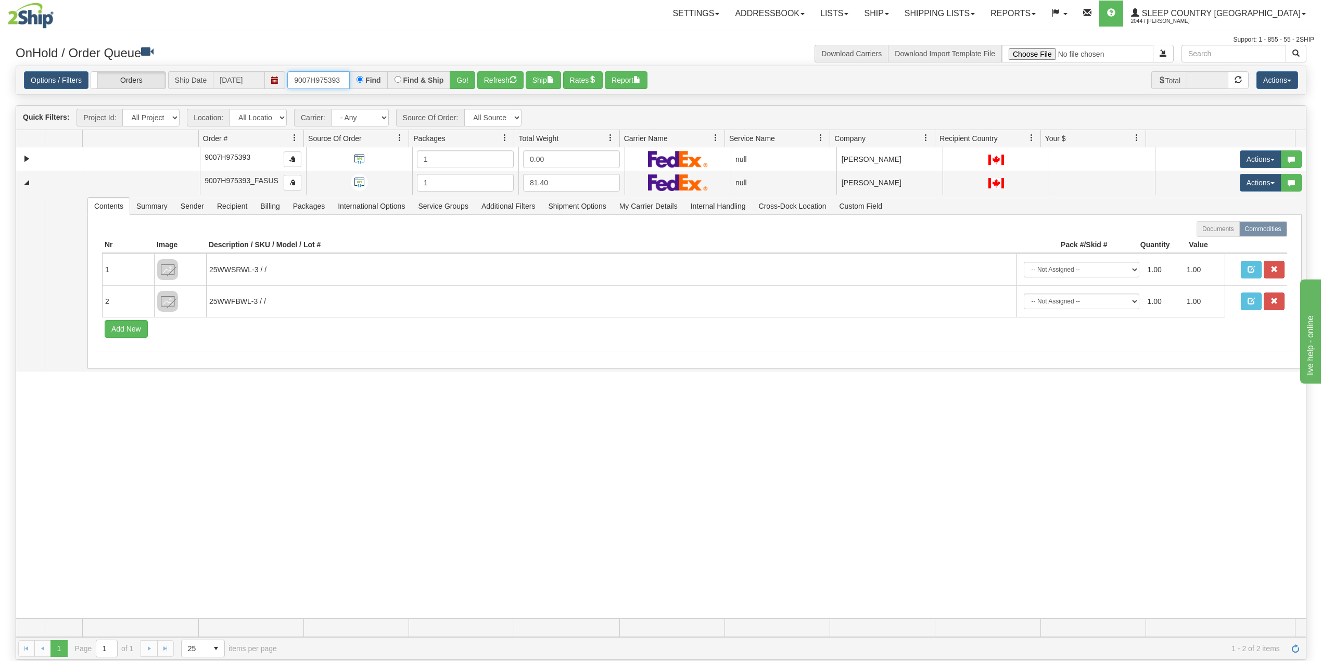
click at [313, 80] on input "9007H975393" at bounding box center [318, 80] width 62 height 18
paste input "0H974482"
click at [468, 78] on button "Go!" at bounding box center [463, 80] width 26 height 18
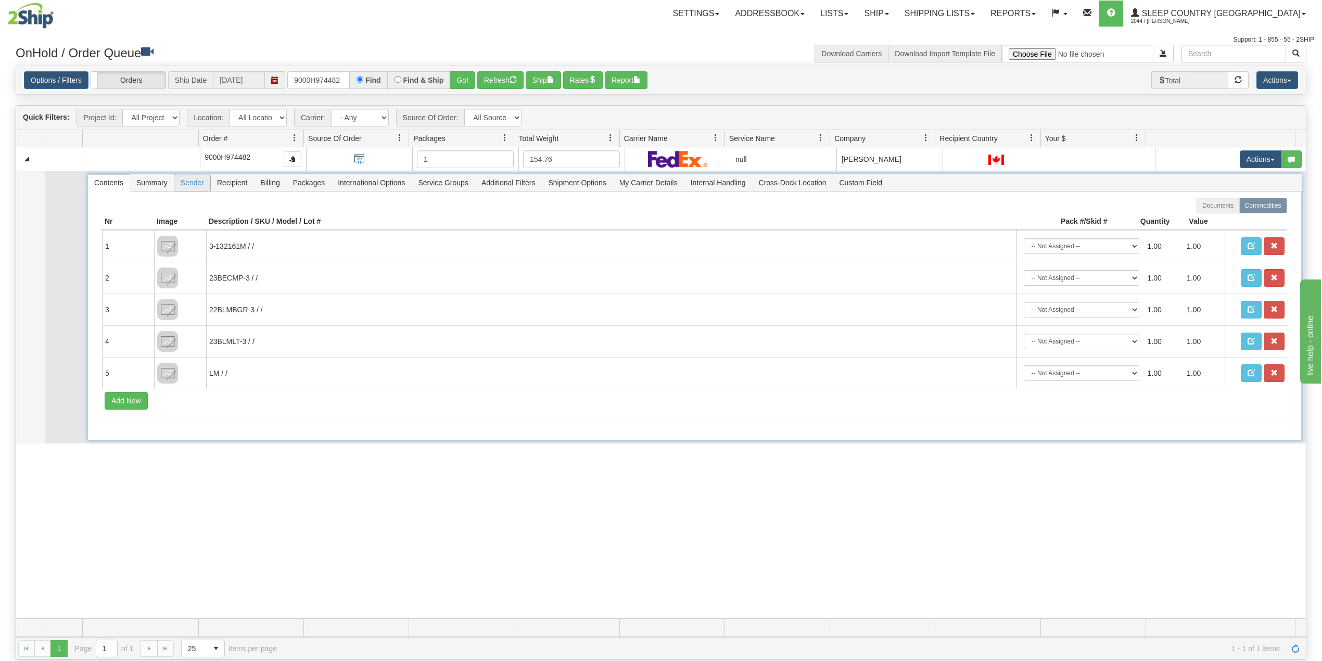
click at [191, 186] on span "Sender" at bounding box center [192, 182] width 36 height 17
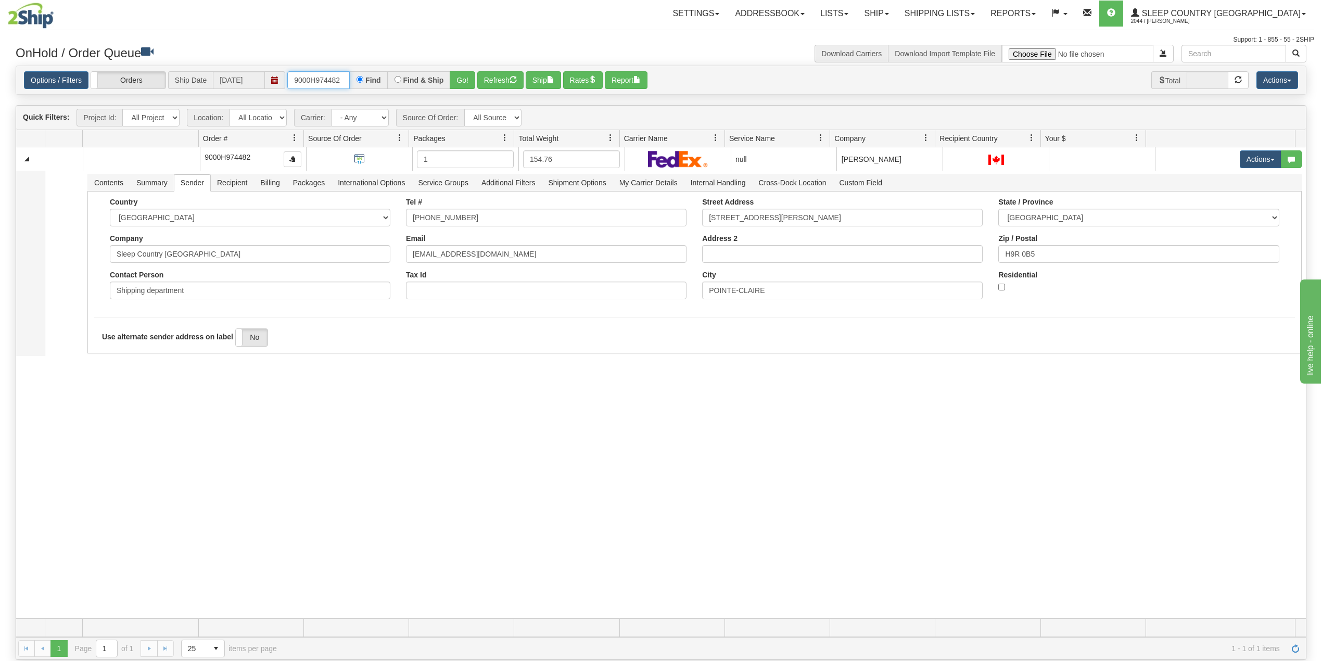
click at [322, 82] on input "9000H974482" at bounding box center [318, 80] width 62 height 18
paste input "1051999"
type input "1051999"
click at [467, 80] on button "Go!" at bounding box center [463, 80] width 26 height 18
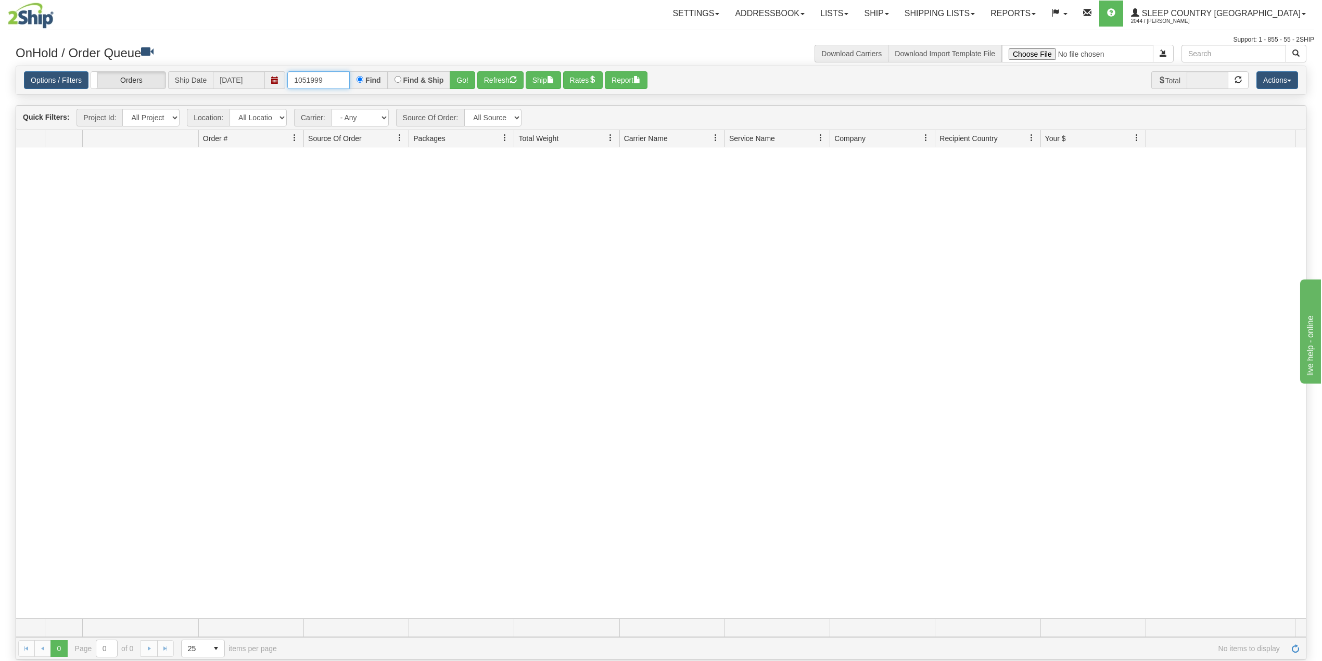
click at [336, 80] on input "1051999" at bounding box center [318, 80] width 62 height 18
click at [967, 21] on link "Shipping lists" at bounding box center [940, 14] width 86 height 26
click at [1044, 8] on link "Reports" at bounding box center [1013, 14] width 61 height 26
click at [1040, 34] on link "Standard" at bounding box center [995, 37] width 95 height 14
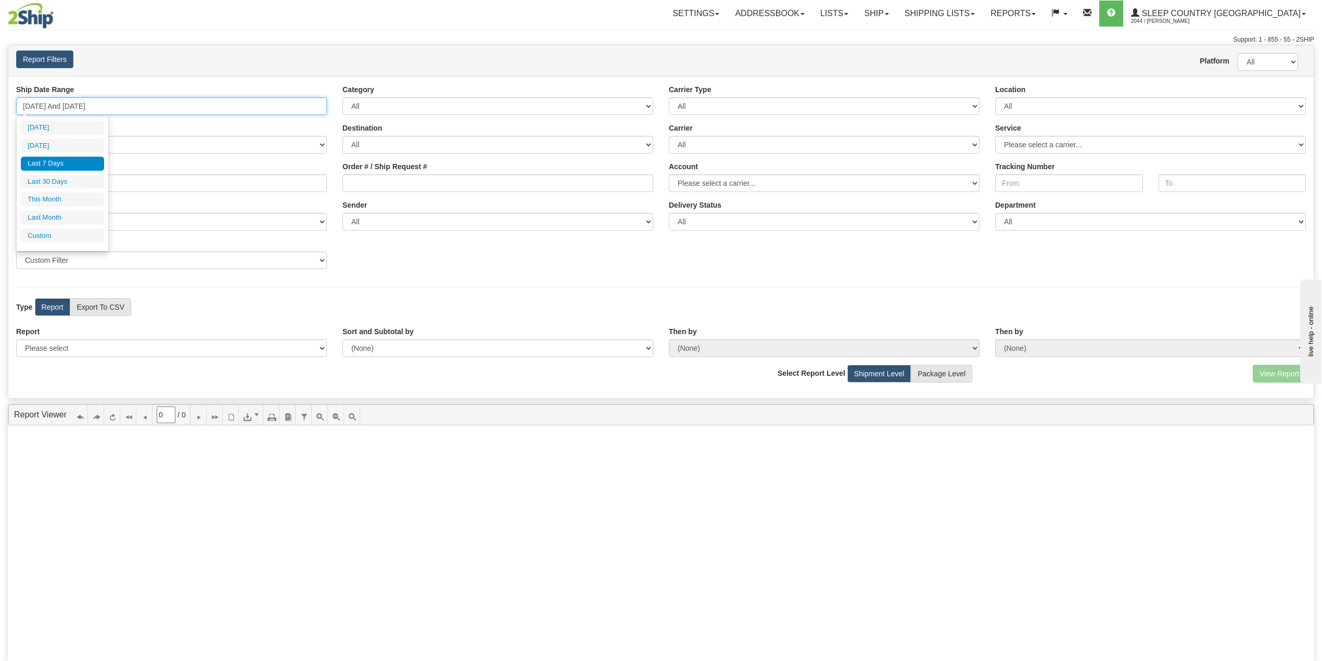
click at [128, 98] on input "[DATE] And [DATE]" at bounding box center [171, 106] width 311 height 18
click at [61, 186] on li "Last 30 Days" at bounding box center [62, 182] width 83 height 14
type input "[DATE] And [DATE]"
click at [116, 348] on select "Please select 1 Line Shipment Report Address Detail Basic Shipment Overview Can…" at bounding box center [171, 348] width 311 height 18
select select "Users\Imported Shipments.trdx"
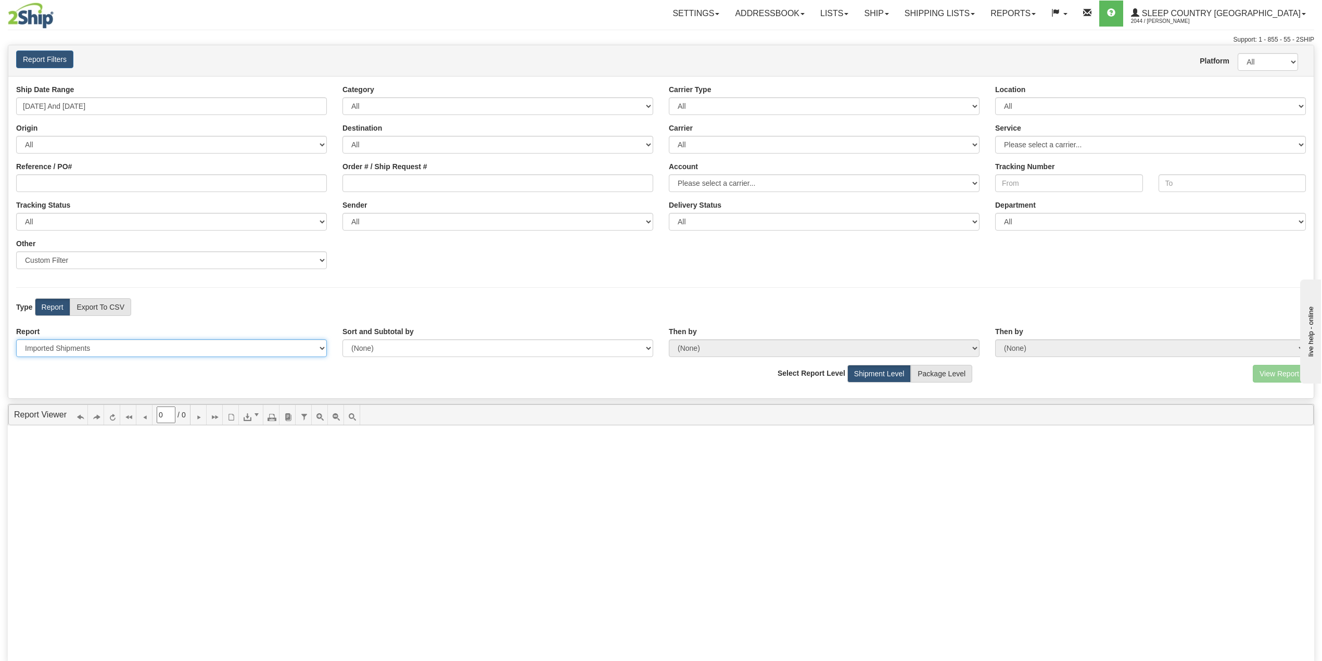
click at [16, 341] on select "Please select 1 Line Shipment Report Address Detail Basic Shipment Overview Can…" at bounding box center [171, 348] width 311 height 18
click at [1274, 379] on button "View Report" at bounding box center [1279, 374] width 53 height 18
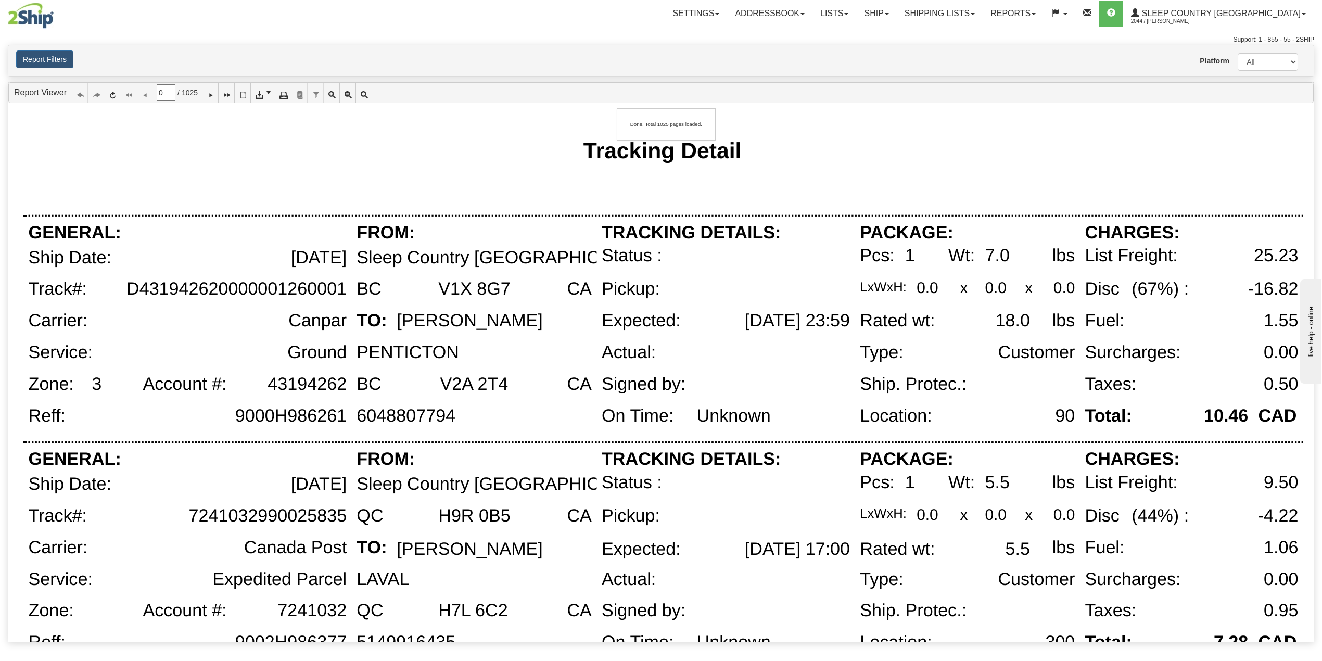
type input "1"
click at [270, 123] on span "CSV (comma delimited)" at bounding box center [294, 125] width 77 height 10
click at [969, 21] on link "Shipping lists" at bounding box center [940, 14] width 86 height 26
click at [964, 48] on span "Search Shipment History" at bounding box center [931, 50] width 81 height 8
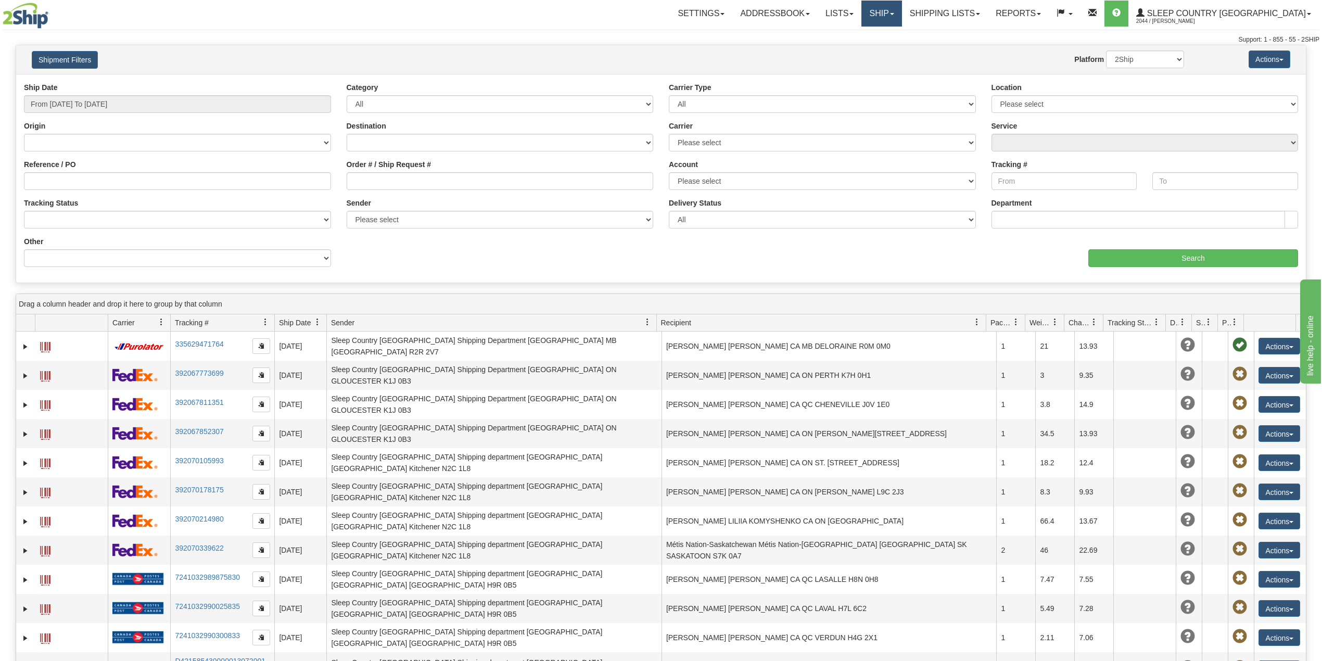
click at [902, 9] on link "Ship" at bounding box center [882, 14] width 40 height 26
click at [891, 48] on span "OnHold / Order Queue" at bounding box center [854, 50] width 73 height 8
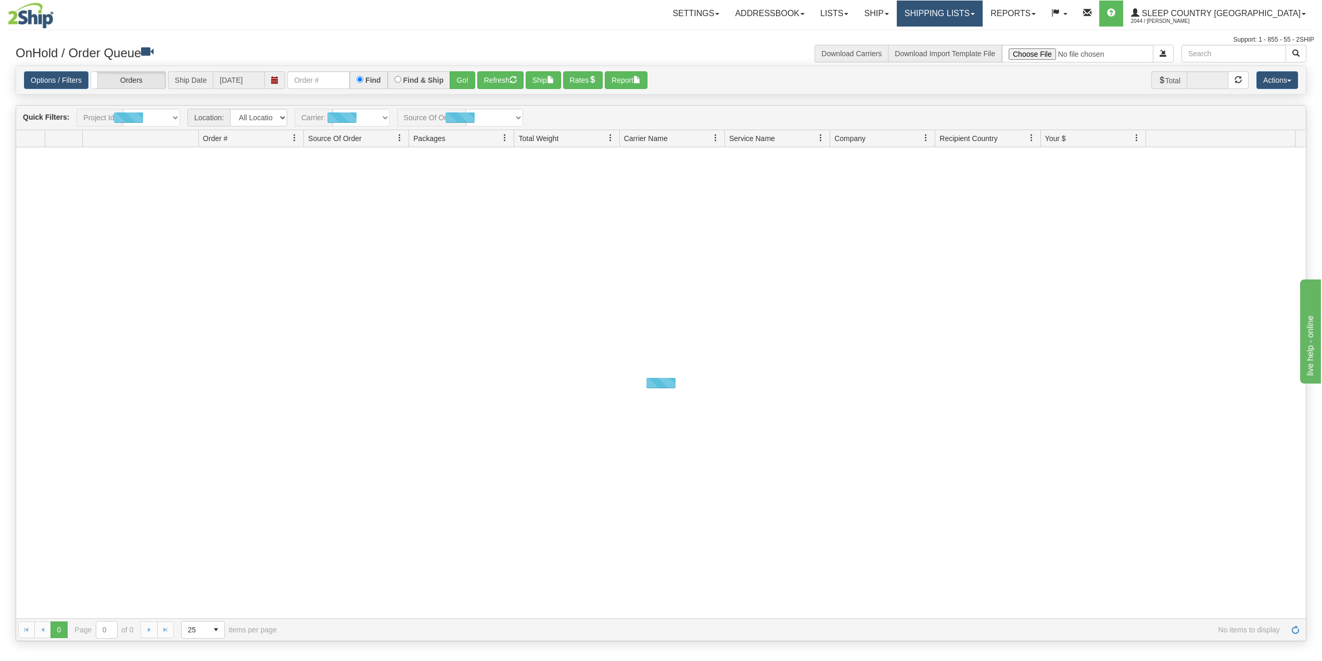
click at [983, 9] on link "Shipping lists" at bounding box center [940, 14] width 86 height 26
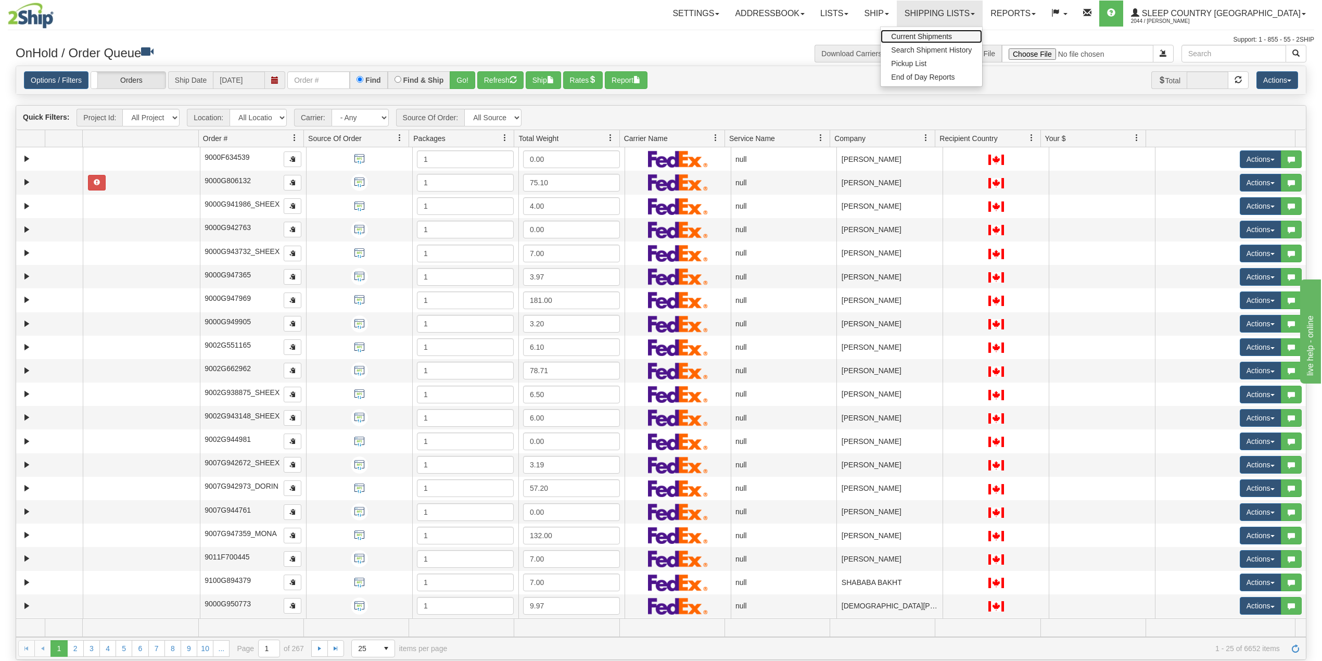
click at [952, 34] on span "Current Shipments" at bounding box center [921, 36] width 61 height 8
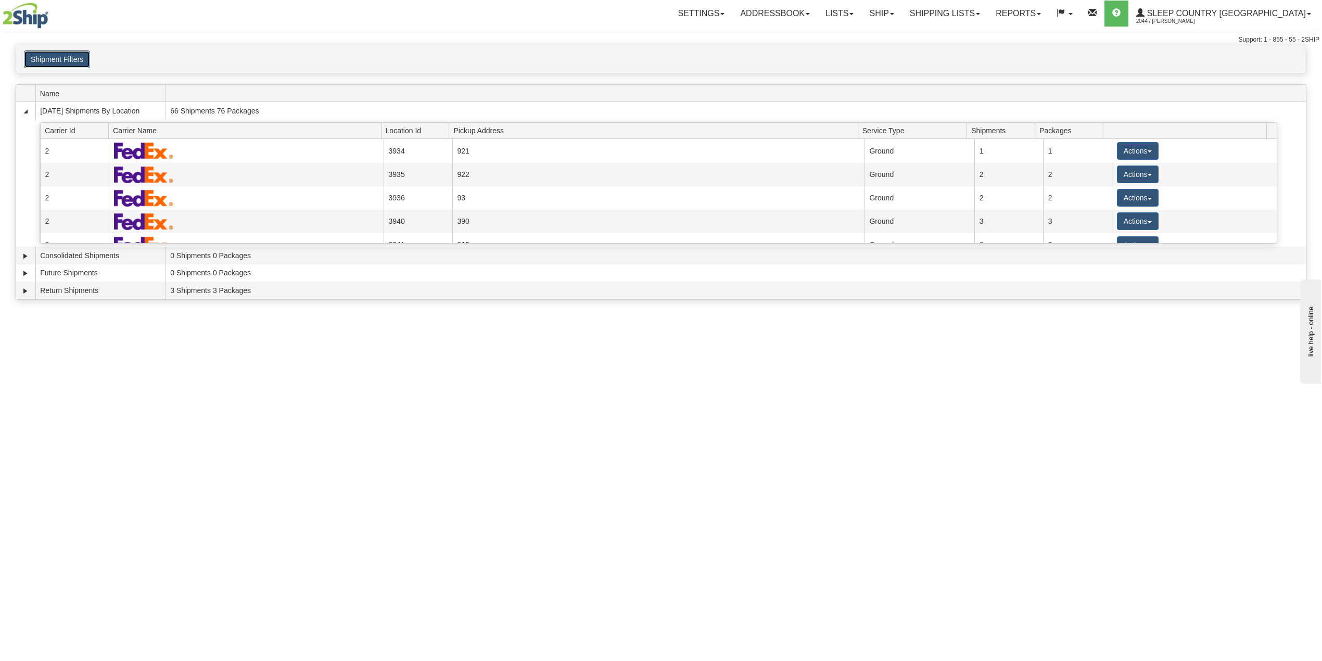
click at [68, 58] on button "Shipment Filters" at bounding box center [57, 60] width 66 height 18
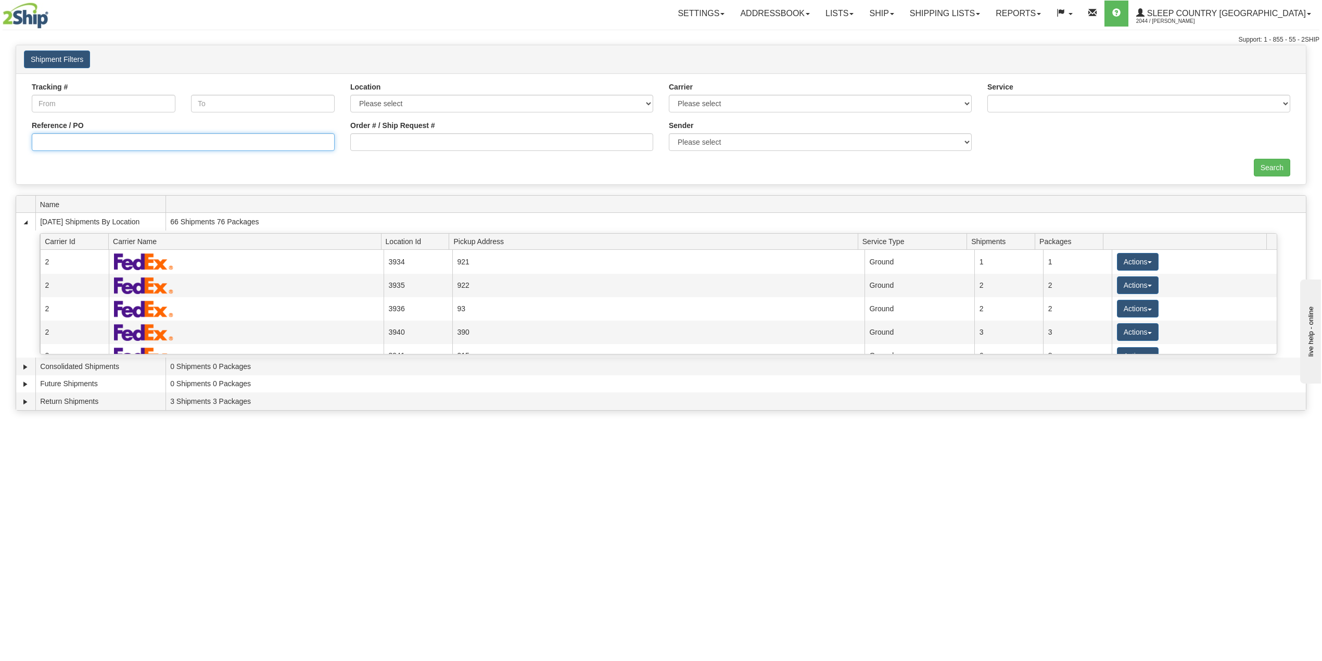
drag, startPoint x: 91, startPoint y: 145, endPoint x: 97, endPoint y: 147, distance: 6.6
click at [91, 145] on input "Reference / PO" at bounding box center [183, 142] width 303 height 18
paste input "9000H986871"
type input "9000H986871"
click at [1264, 169] on input "Search" at bounding box center [1272, 168] width 36 height 18
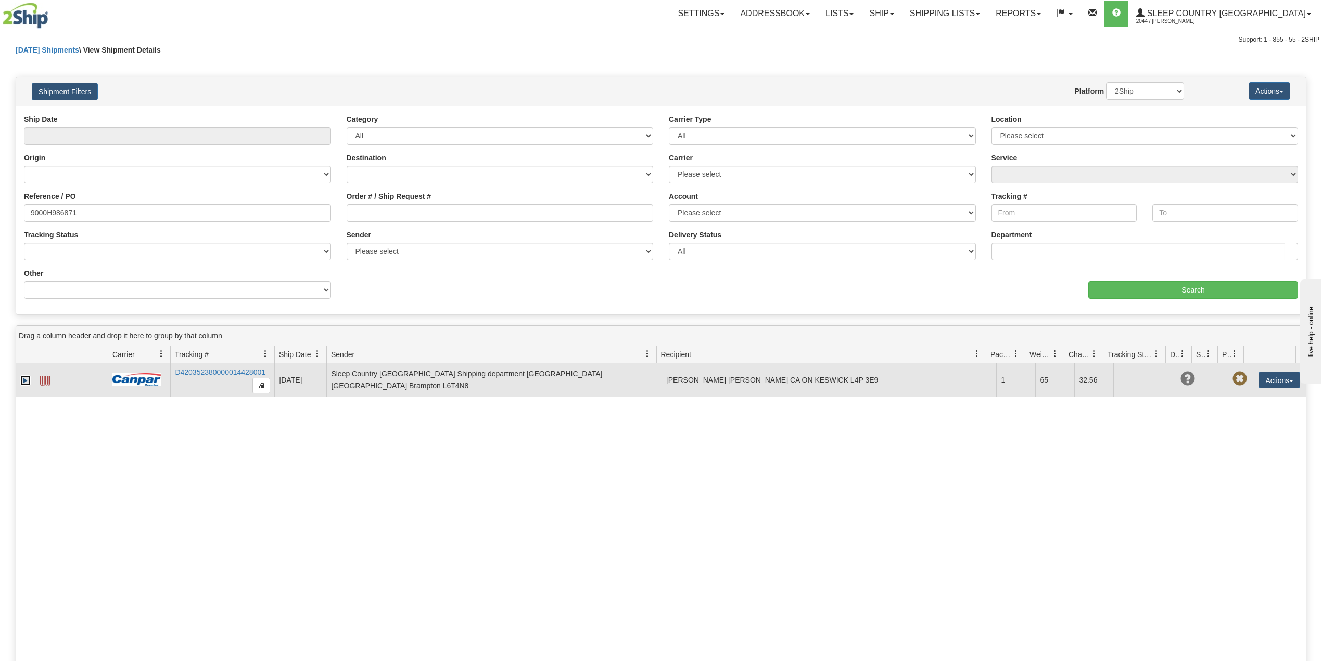
click at [21, 383] on link "Expand" at bounding box center [25, 380] width 10 height 10
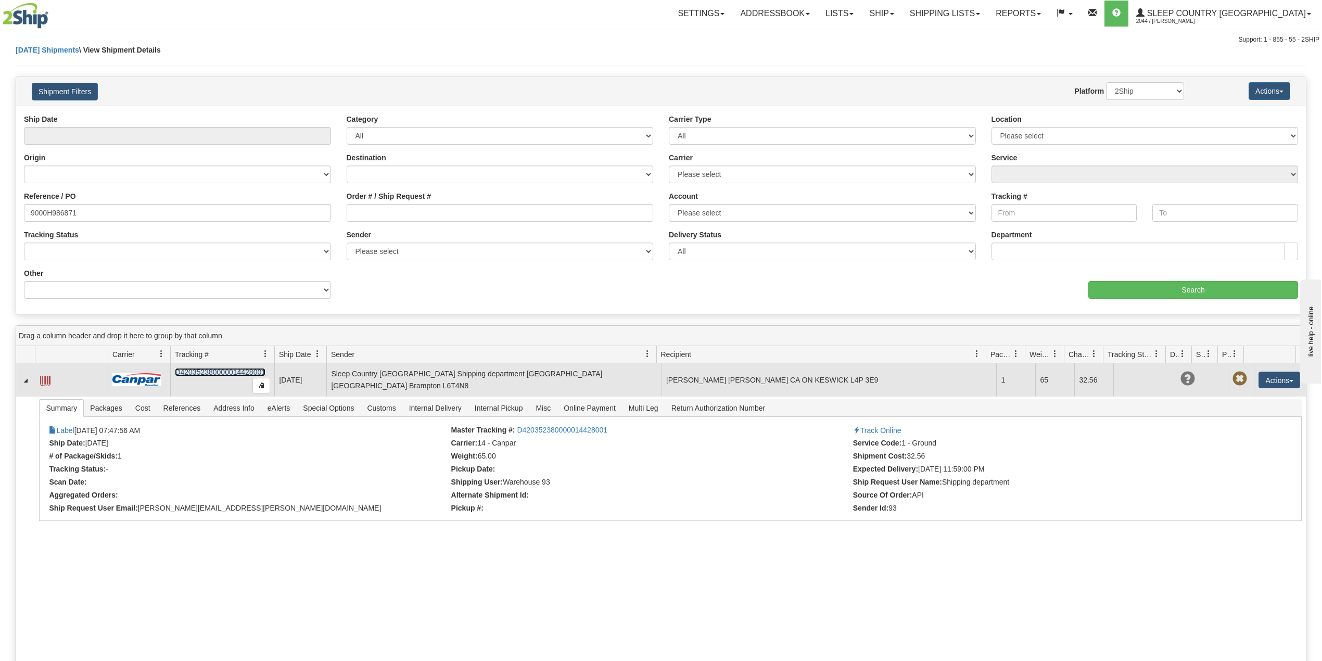
click at [207, 375] on link "D420352380000014428001" at bounding box center [220, 372] width 91 height 8
click at [228, 373] on link "D420352380000014428001" at bounding box center [220, 372] width 91 height 8
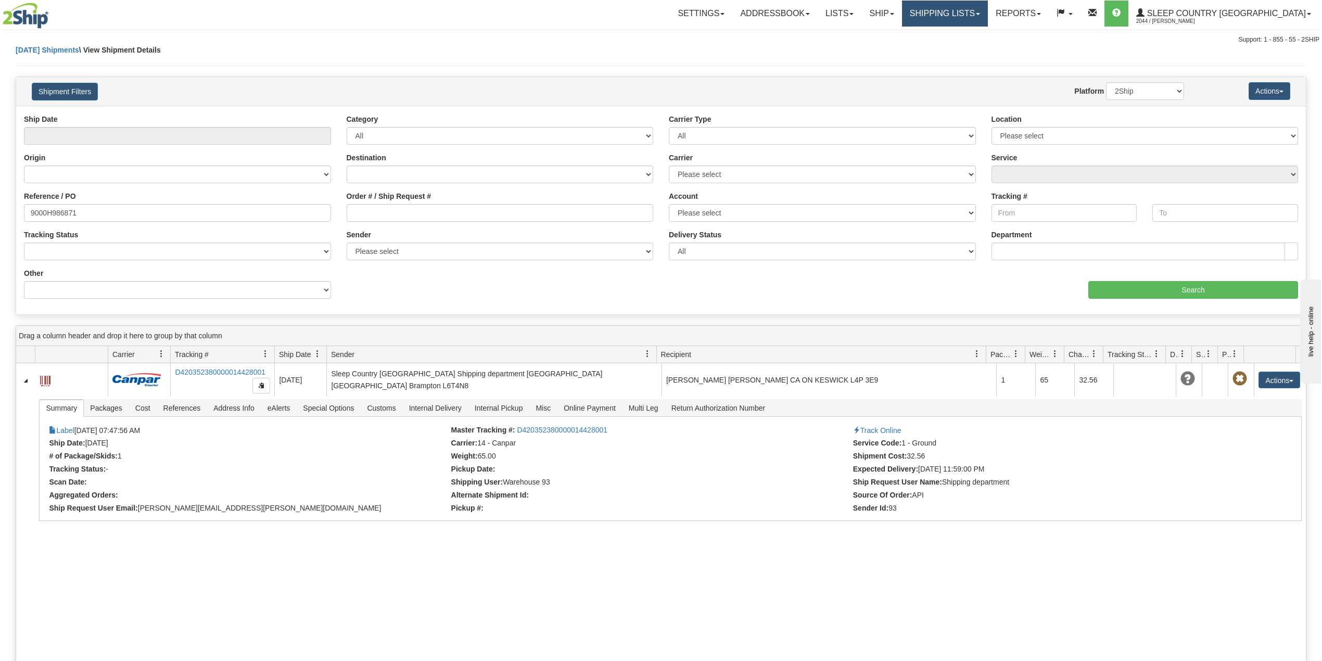
click at [988, 17] on link "Shipping lists" at bounding box center [945, 14] width 86 height 26
click at [977, 51] on span "Search Shipment History" at bounding box center [937, 50] width 81 height 8
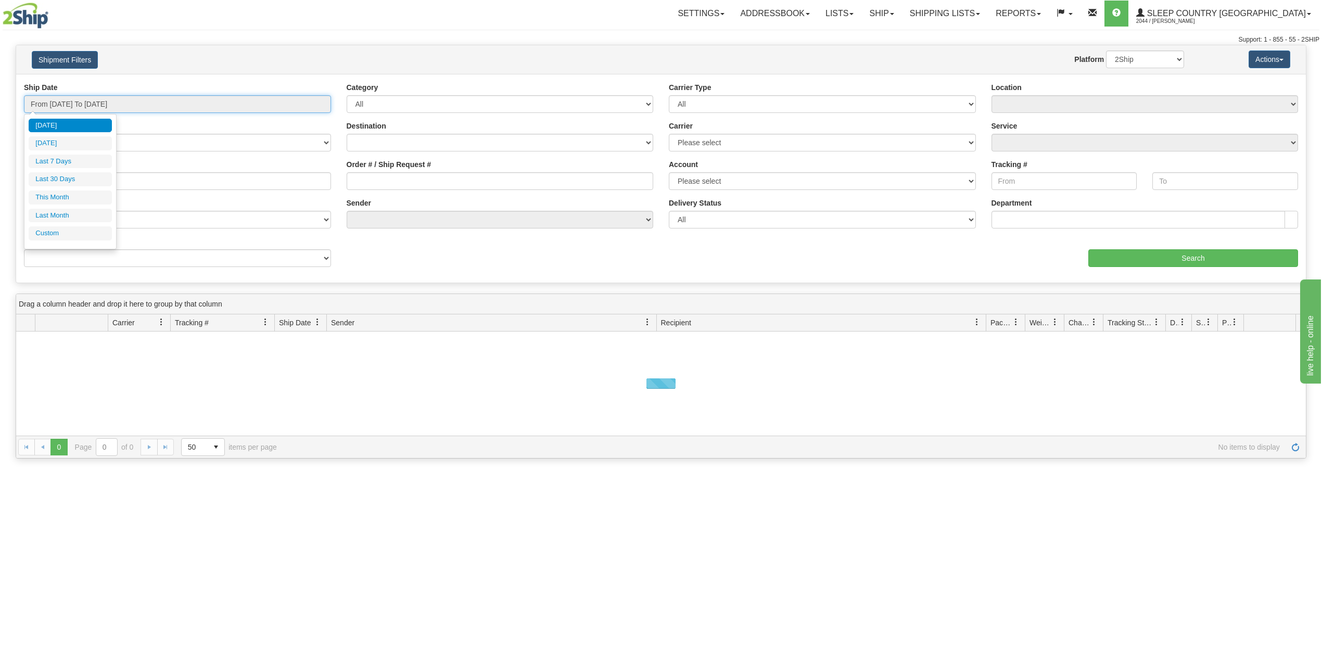
click at [120, 105] on input "From [DATE] To [DATE]" at bounding box center [177, 104] width 307 height 18
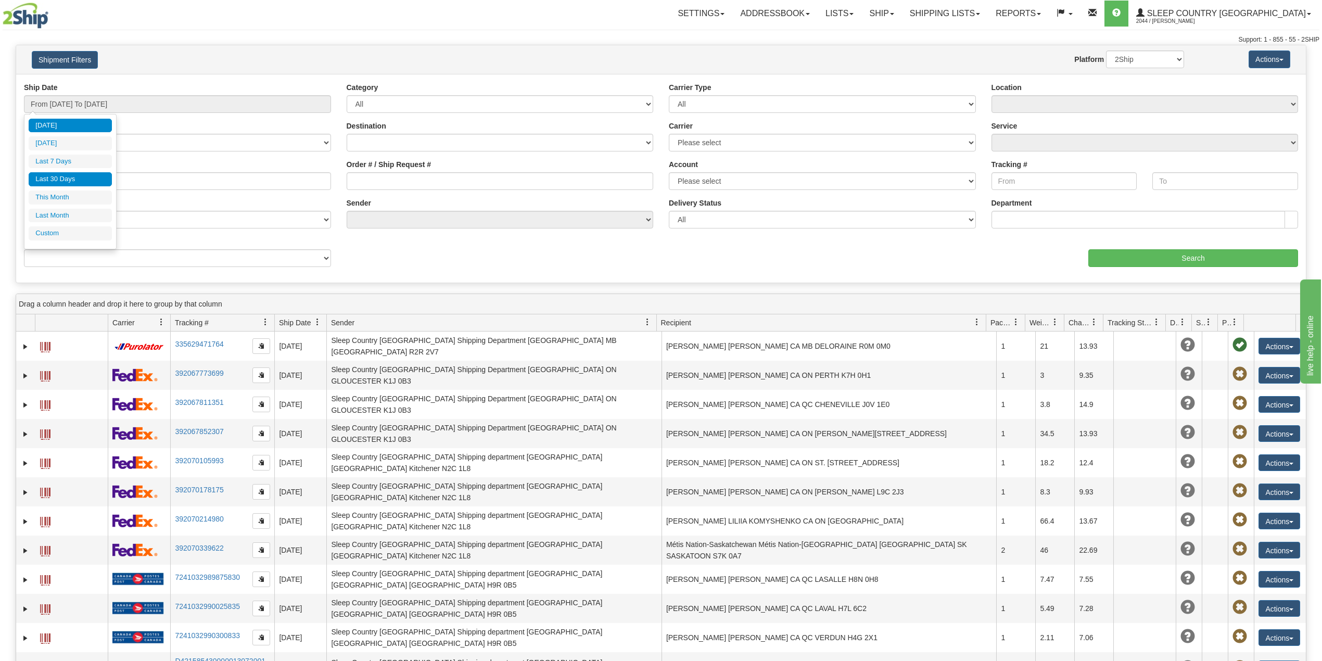
click at [70, 175] on li "Last 30 Days" at bounding box center [70, 179] width 83 height 14
type input "From 07/15/2025 To 08/13/2025"
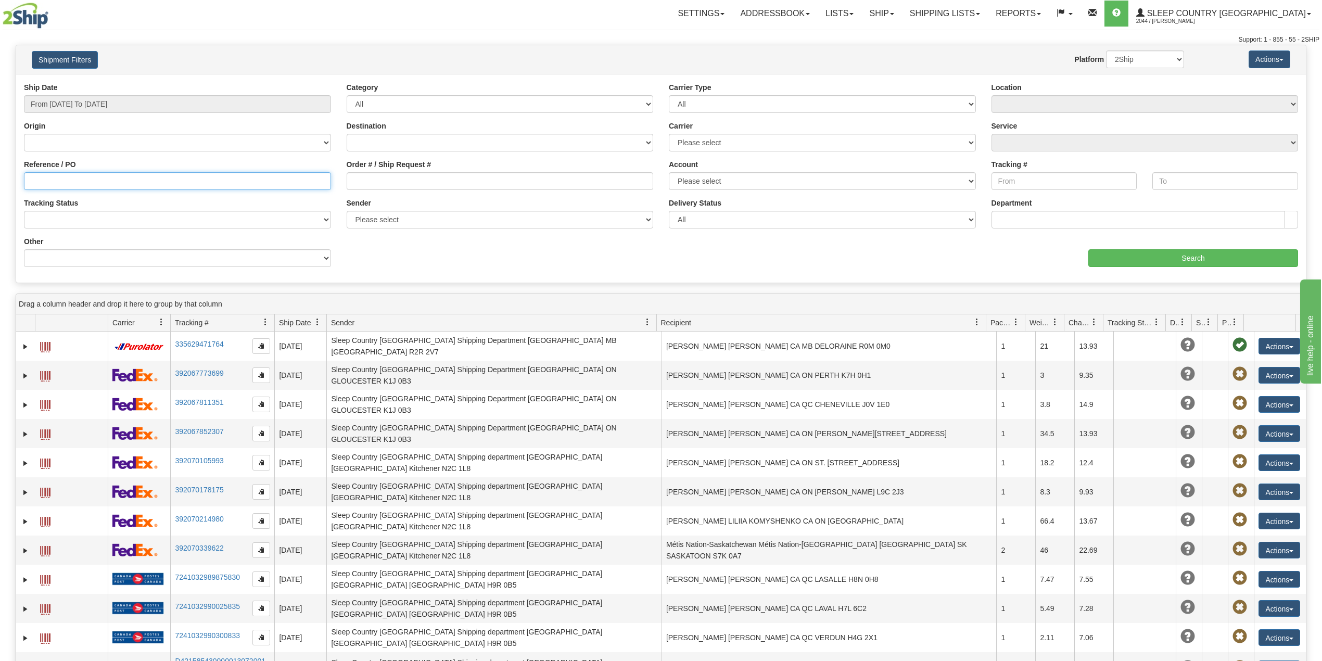
click at [70, 178] on input "Reference / PO" at bounding box center [177, 181] width 307 height 18
paste input "9000H971057"
type input "9000H971057"
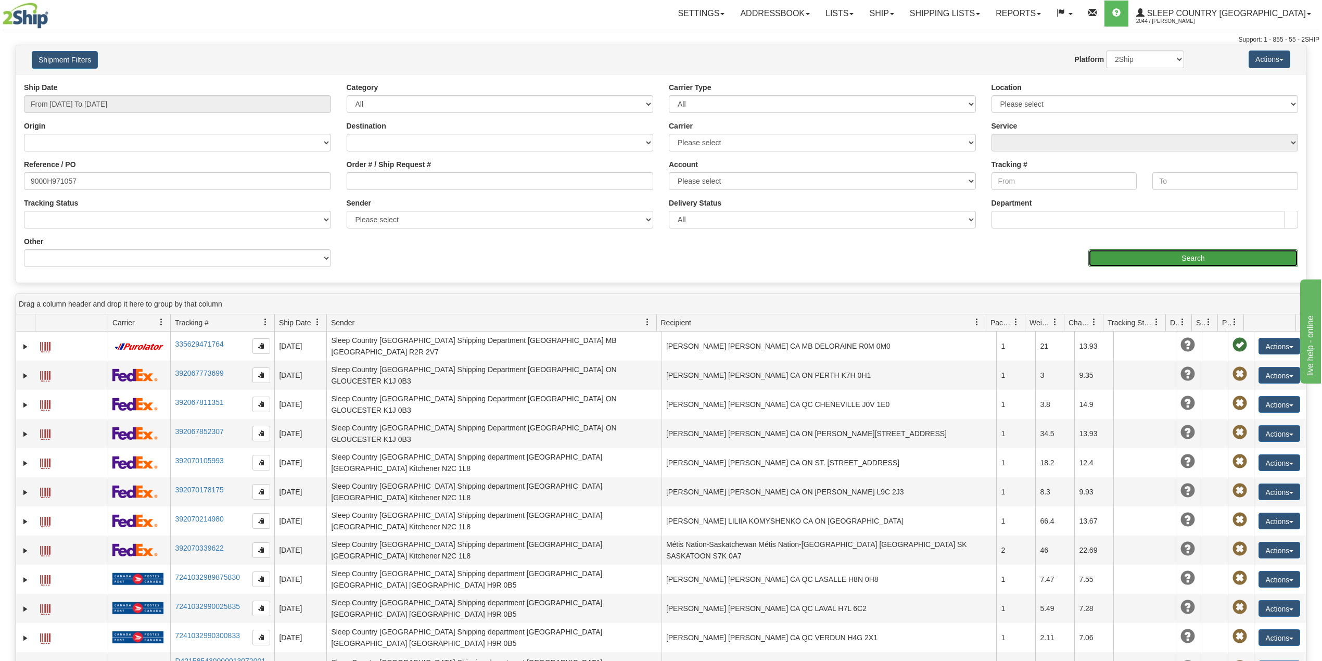
click at [1153, 264] on input "Search" at bounding box center [1194, 258] width 210 height 18
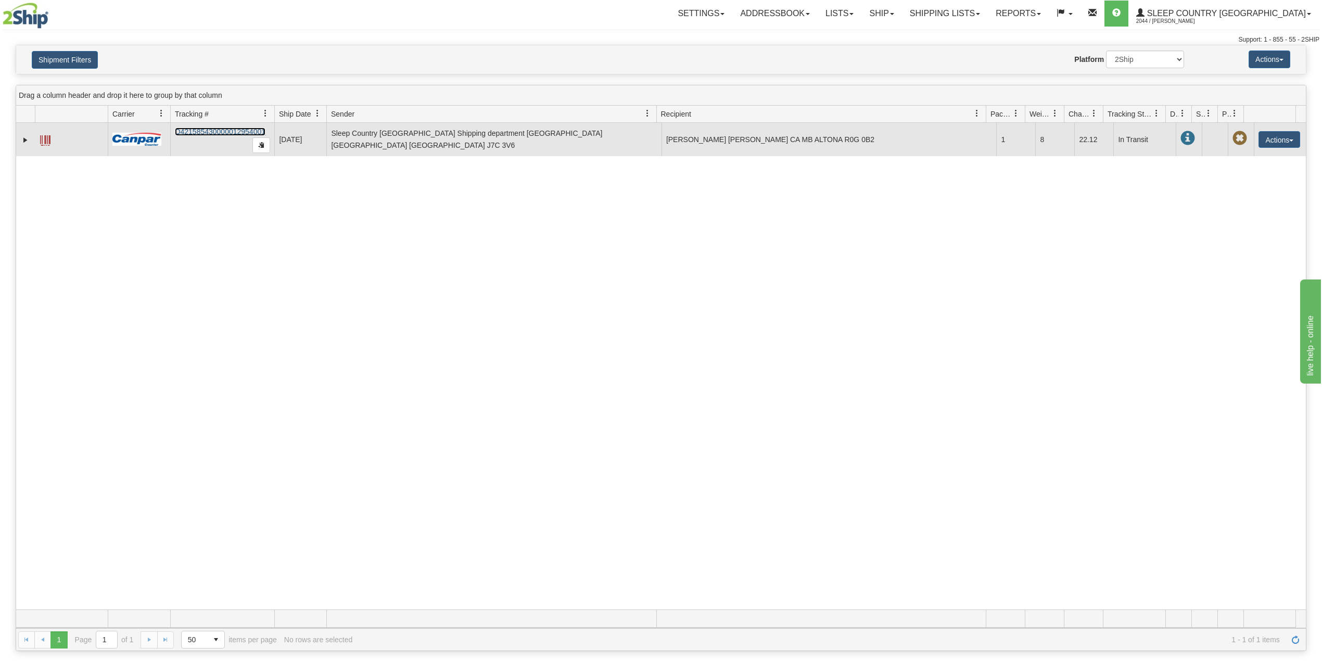
click at [200, 132] on link "D421585430000012954001" at bounding box center [220, 132] width 91 height 8
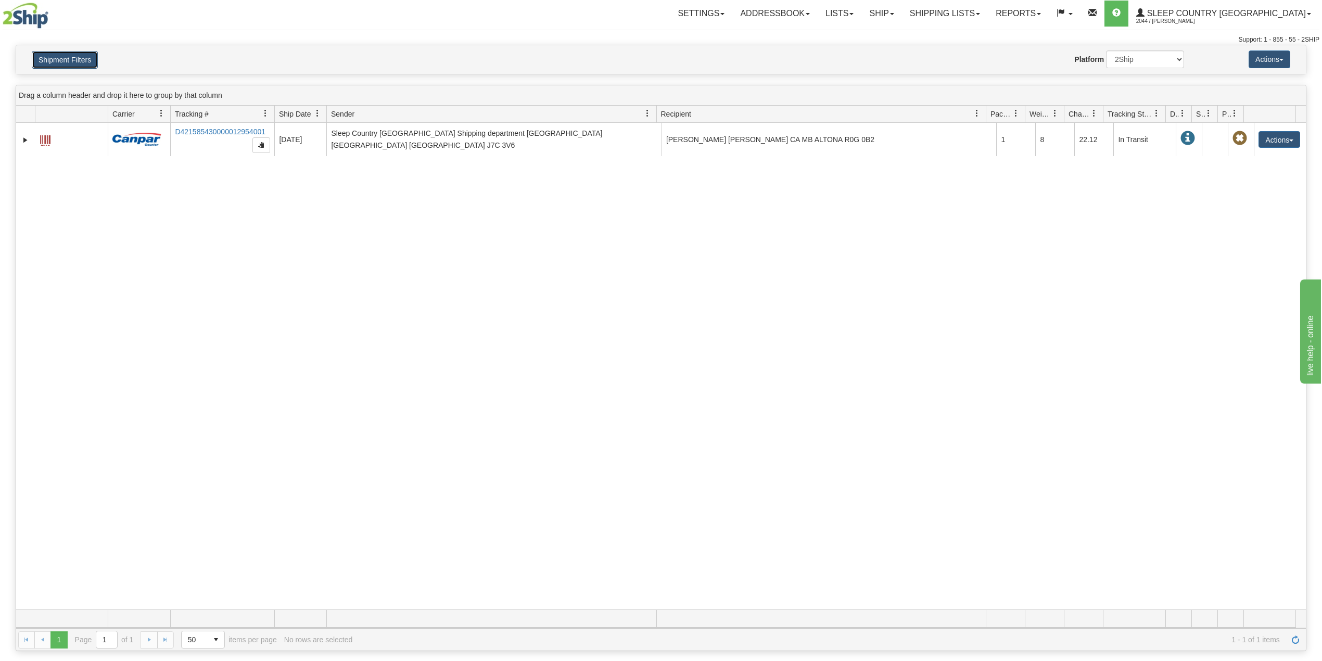
click at [86, 53] on button "Shipment Filters" at bounding box center [65, 60] width 66 height 18
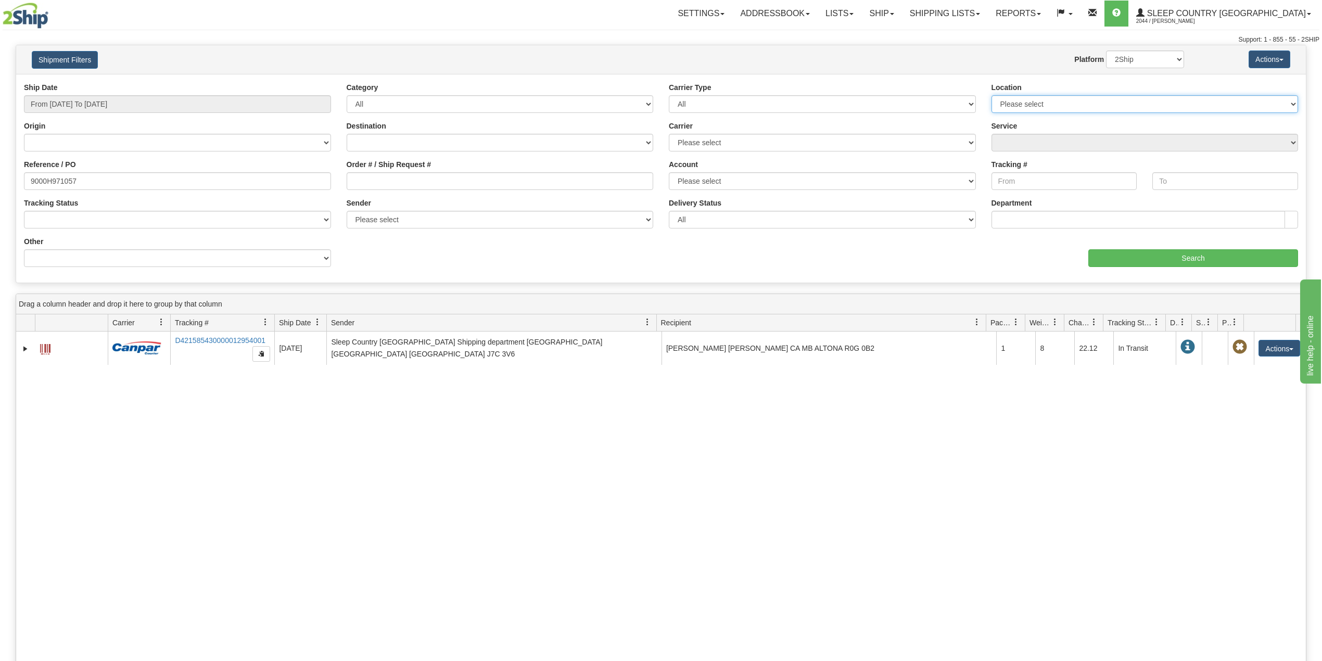
click at [1056, 96] on select "Please select Old Toronto DC 921 922 93 94 97 390 915 916 98 902 95 96 90 91 92…" at bounding box center [1145, 104] width 307 height 18
select select "7607"
click at [992, 95] on select "Please select Old Toronto DC 921 922 93 94 97 390 915 916 98 902 95 96 90 91 92…" at bounding box center [1145, 104] width 307 height 18
drag, startPoint x: 84, startPoint y: 182, endPoint x: 9, endPoint y: 180, distance: 75.0
click at [9, 180] on div "Please wait... × Confirm Delete Delete Cancel × Confirm Delete Yes No Cancel × …" at bounding box center [661, 452] width 1322 height 815
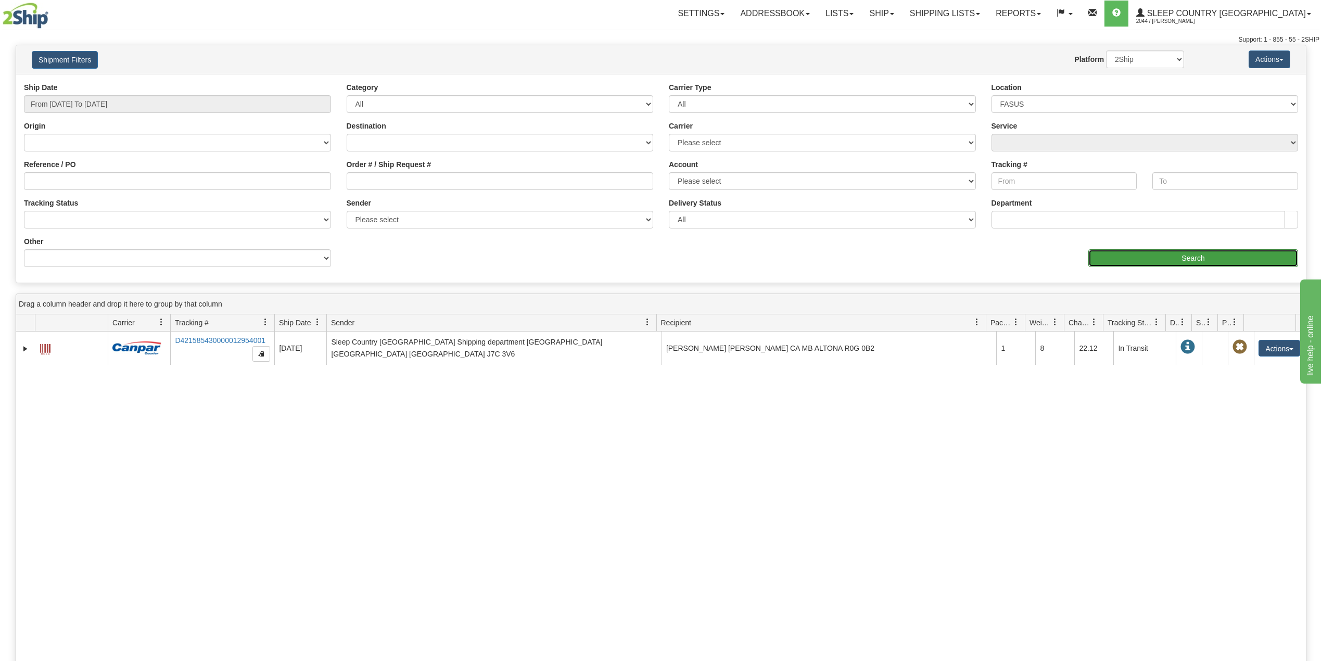
click at [1142, 254] on input "Search" at bounding box center [1194, 258] width 210 height 18
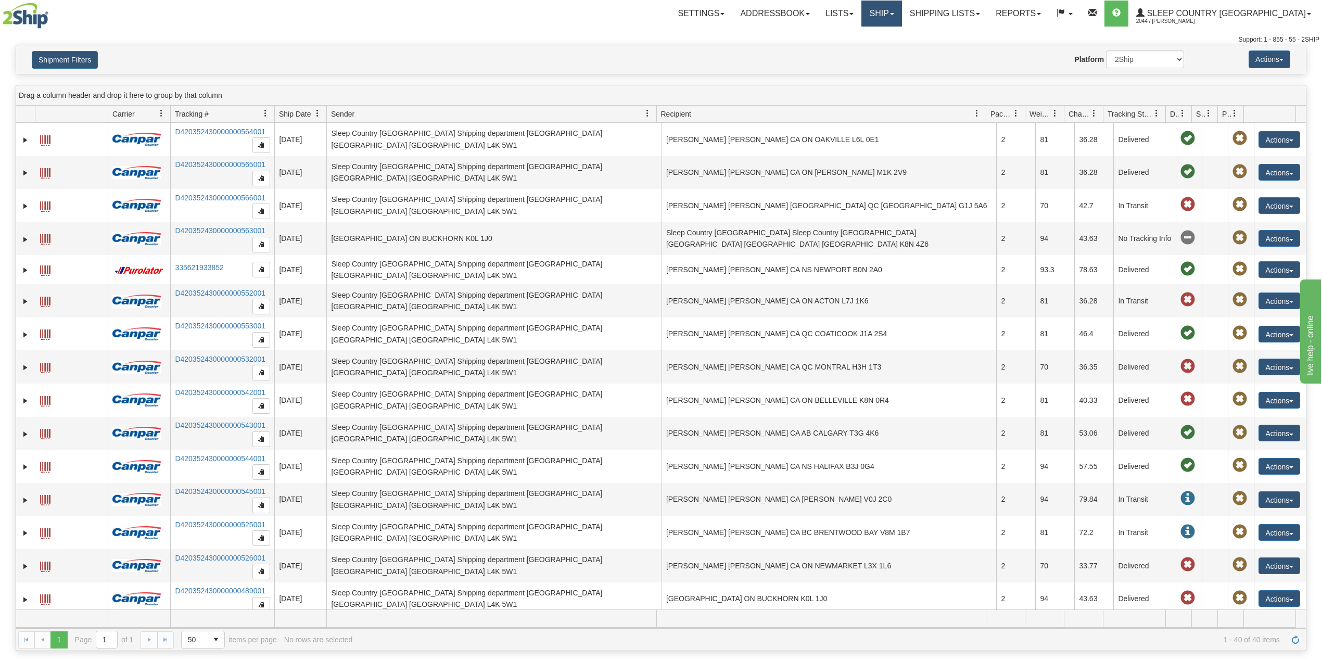
click at [902, 1] on link "Ship" at bounding box center [882, 14] width 40 height 26
click at [902, 43] on link "OnHold / Order Queue" at bounding box center [855, 50] width 94 height 14
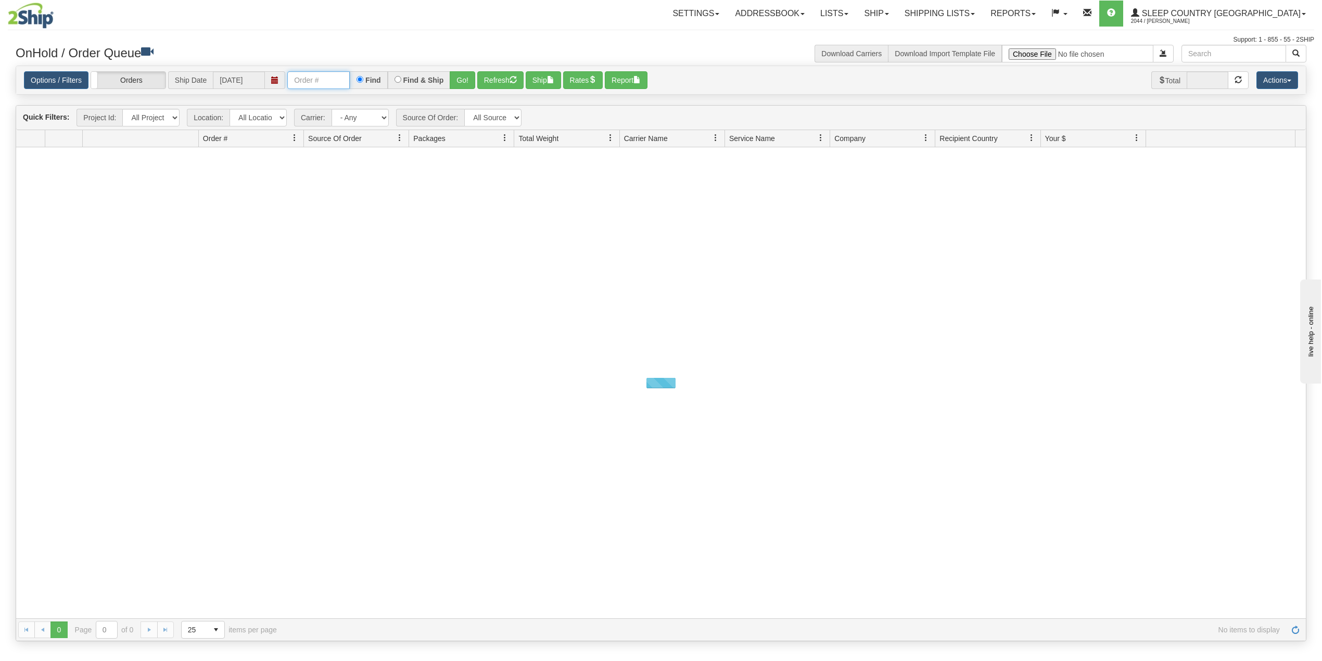
click at [323, 81] on input "text" at bounding box center [318, 80] width 62 height 18
paste input "1050309"
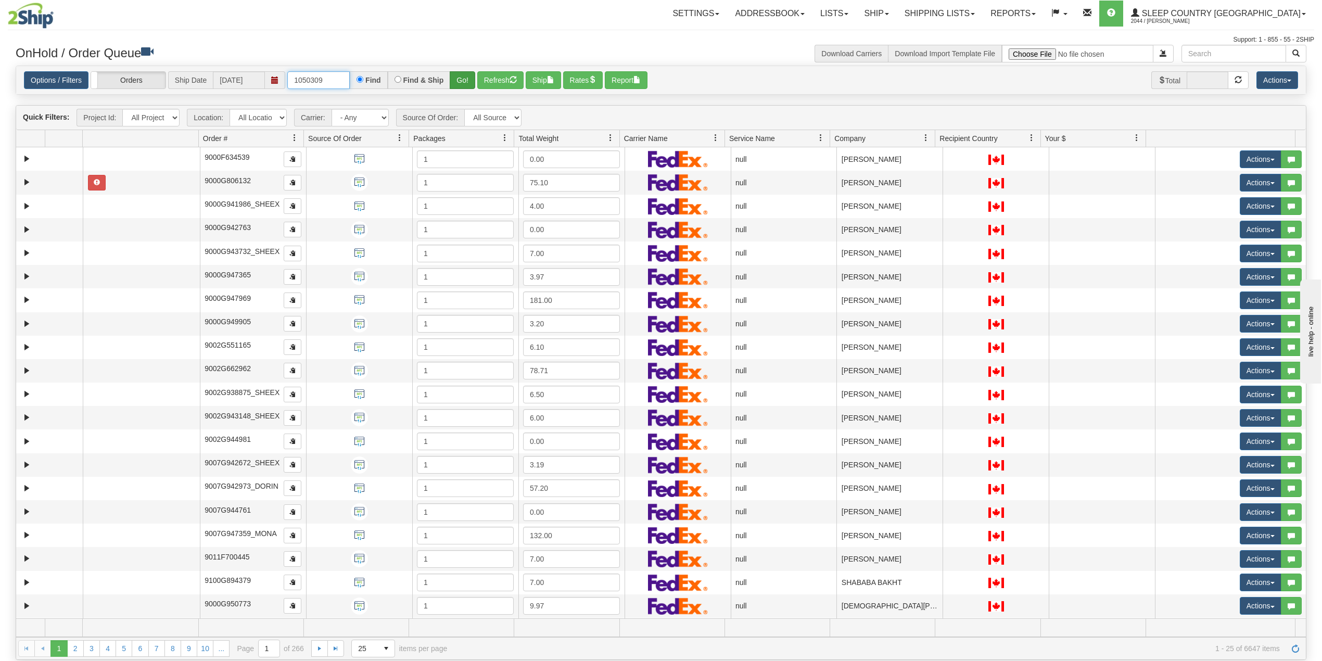
type input "1050309"
click at [463, 81] on button "Go!" at bounding box center [463, 80] width 26 height 18
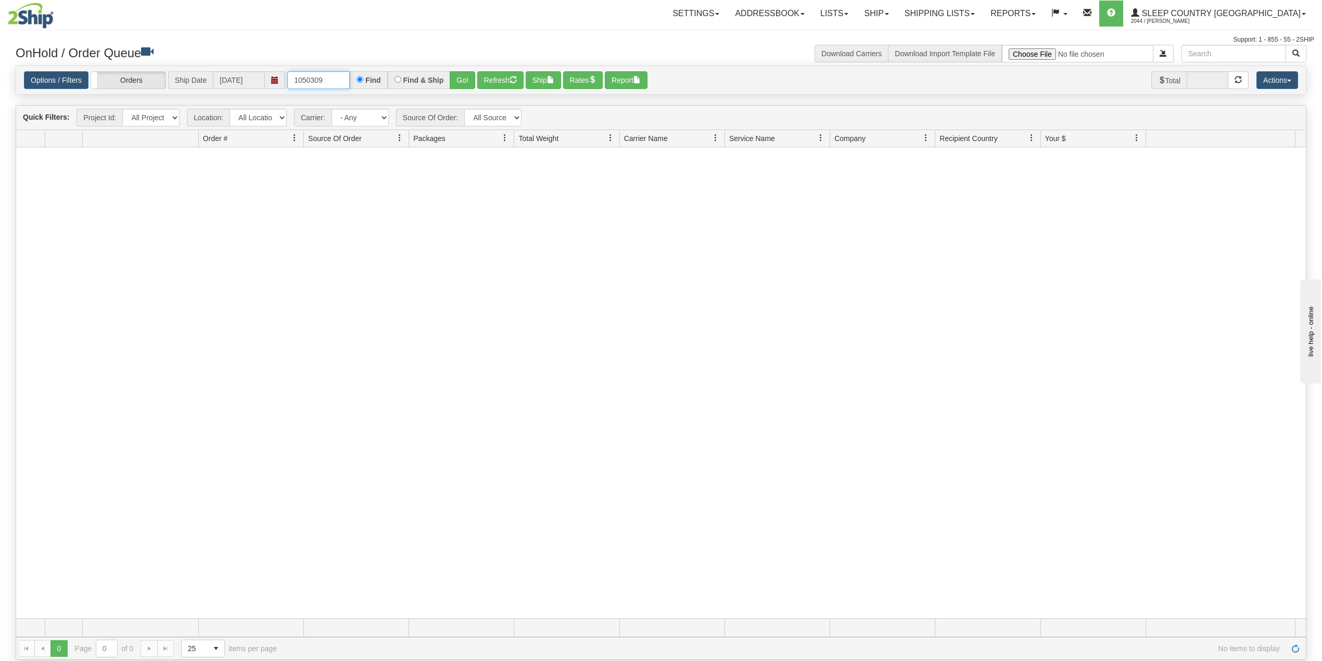
click at [330, 80] on input "1050309" at bounding box center [318, 80] width 62 height 18
click at [376, 36] on div "Support: 1 - 855 - 55 - 2SHIP" at bounding box center [661, 39] width 1307 height 9
click at [981, 15] on link "Shipping lists" at bounding box center [940, 14] width 86 height 26
click at [981, 45] on link "Search Shipment History" at bounding box center [932, 50] width 102 height 14
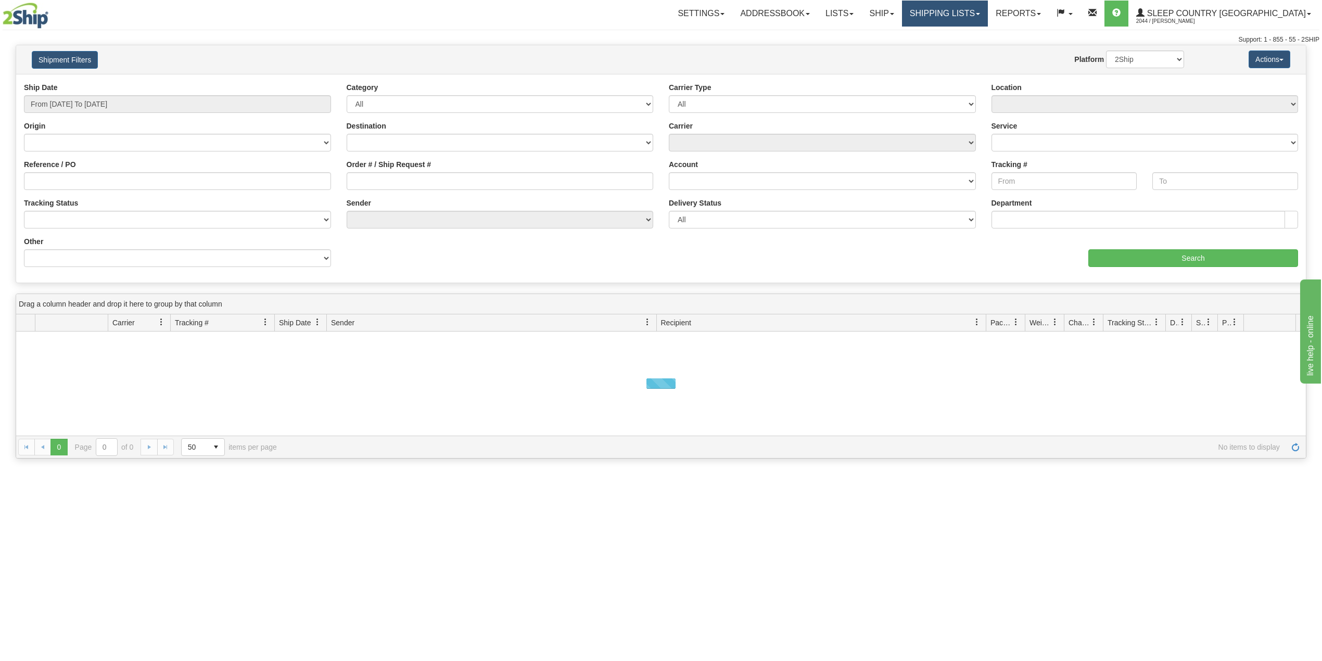
click at [979, 13] on link "Shipping lists" at bounding box center [945, 14] width 86 height 26
click at [958, 32] on span "Current Shipments" at bounding box center [927, 36] width 61 height 8
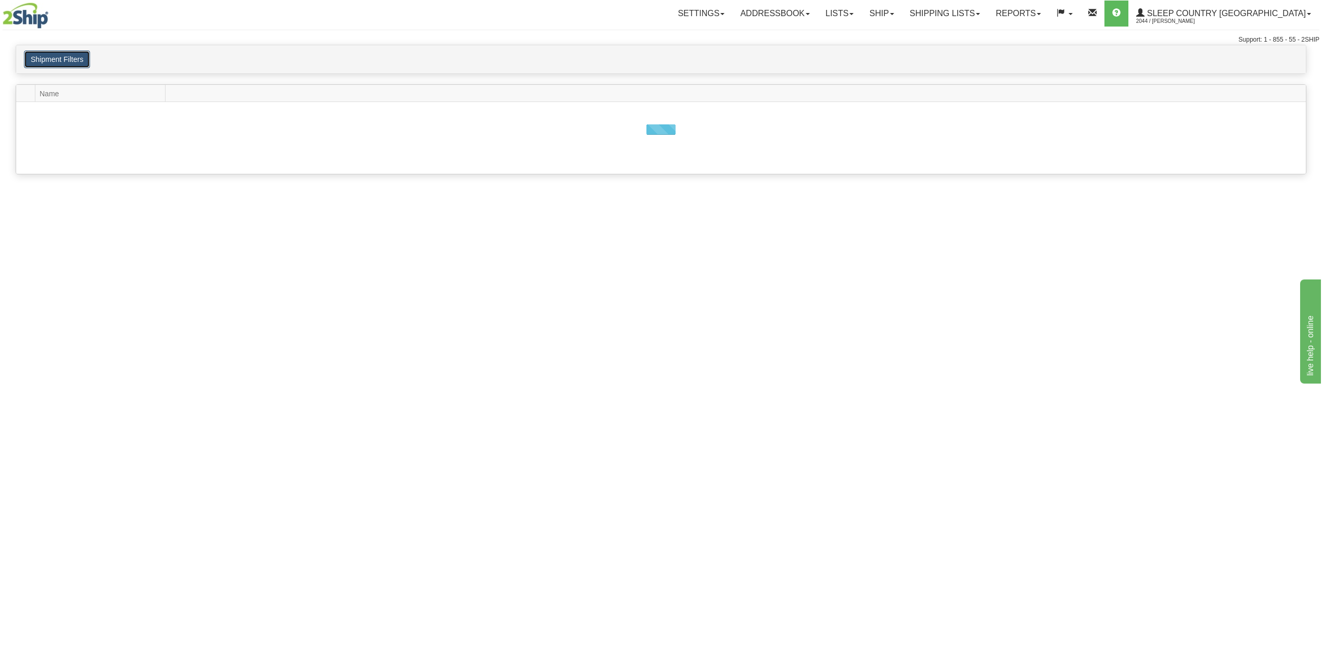
click at [73, 61] on button "Shipment Filters" at bounding box center [57, 60] width 66 height 18
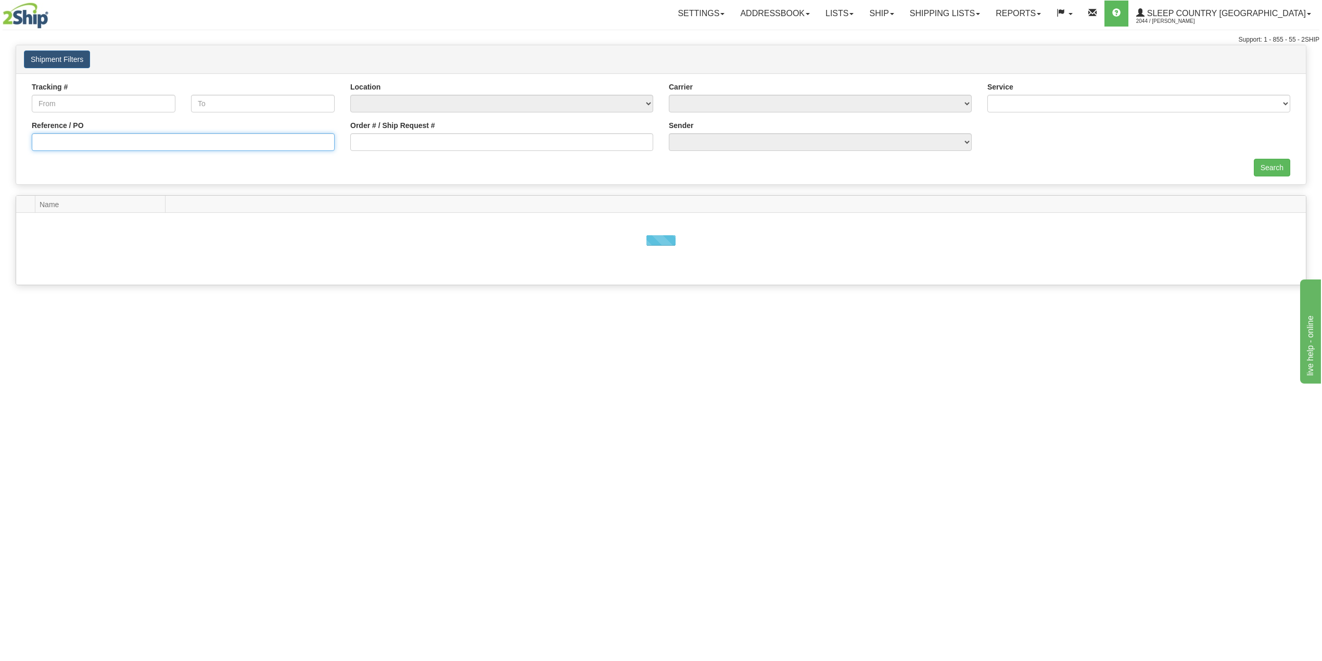
click at [101, 146] on input "Reference / PO" at bounding box center [183, 142] width 303 height 18
paste input "9000H986871"
type input "9000H986871"
click at [1278, 166] on input "Search" at bounding box center [1272, 168] width 36 height 18
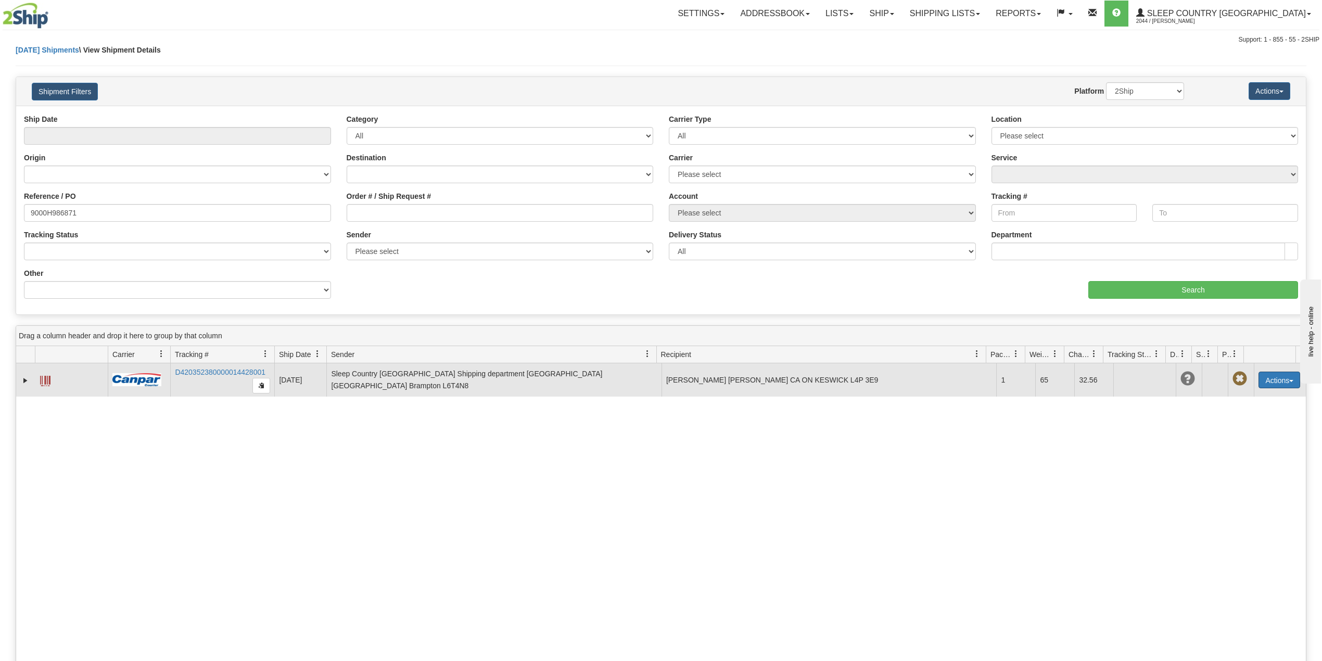
click at [1277, 379] on button "Actions" at bounding box center [1280, 380] width 42 height 17
click at [1232, 442] on link "Delete" at bounding box center [1258, 440] width 83 height 14
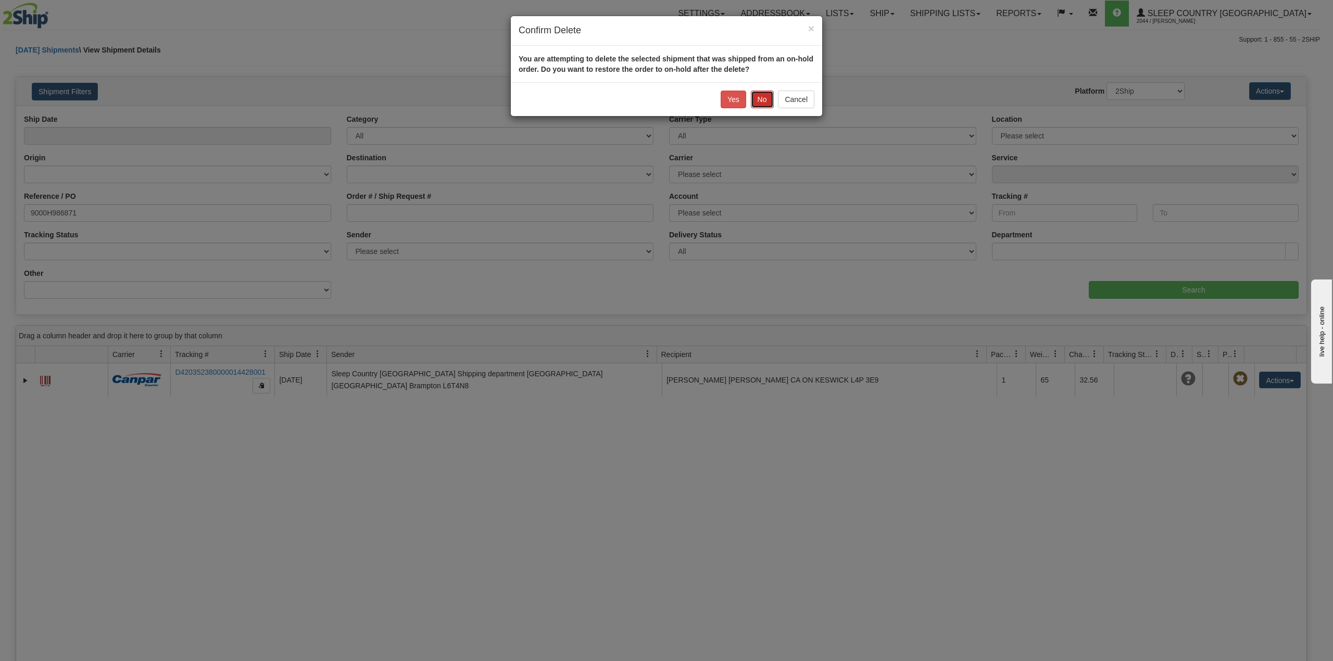
click at [763, 99] on button "No" at bounding box center [762, 100] width 23 height 18
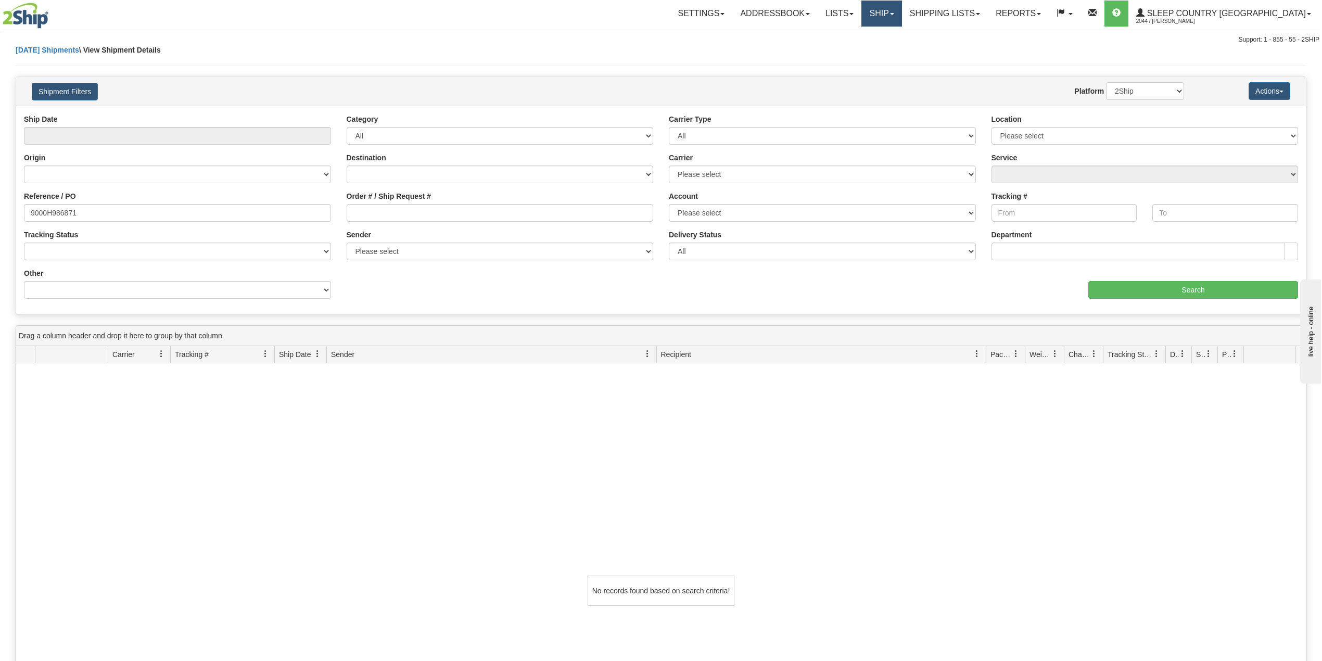
click at [902, 7] on link "Ship" at bounding box center [882, 14] width 40 height 26
click at [902, 45] on link "OnHold / Order Queue" at bounding box center [855, 50] width 94 height 14
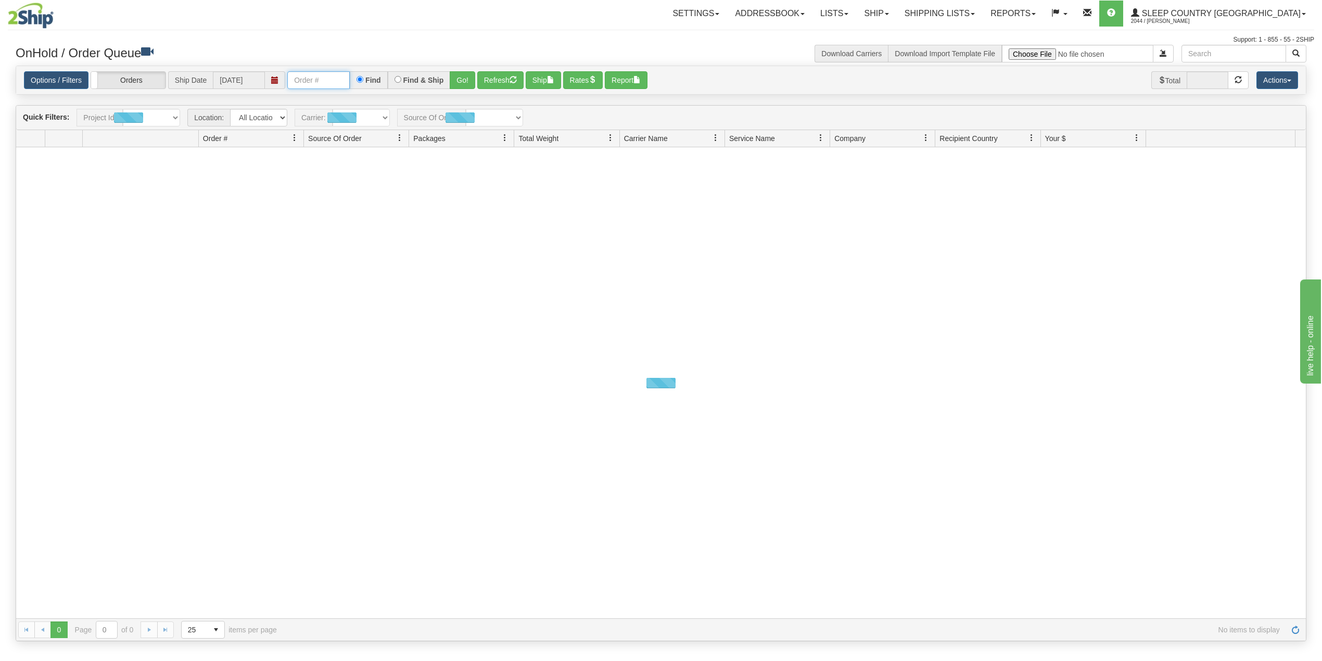
drag, startPoint x: 317, startPoint y: 73, endPoint x: 325, endPoint y: 75, distance: 9.1
click at [317, 73] on input "text" at bounding box center [318, 80] width 62 height 18
paste input "9000H989163"
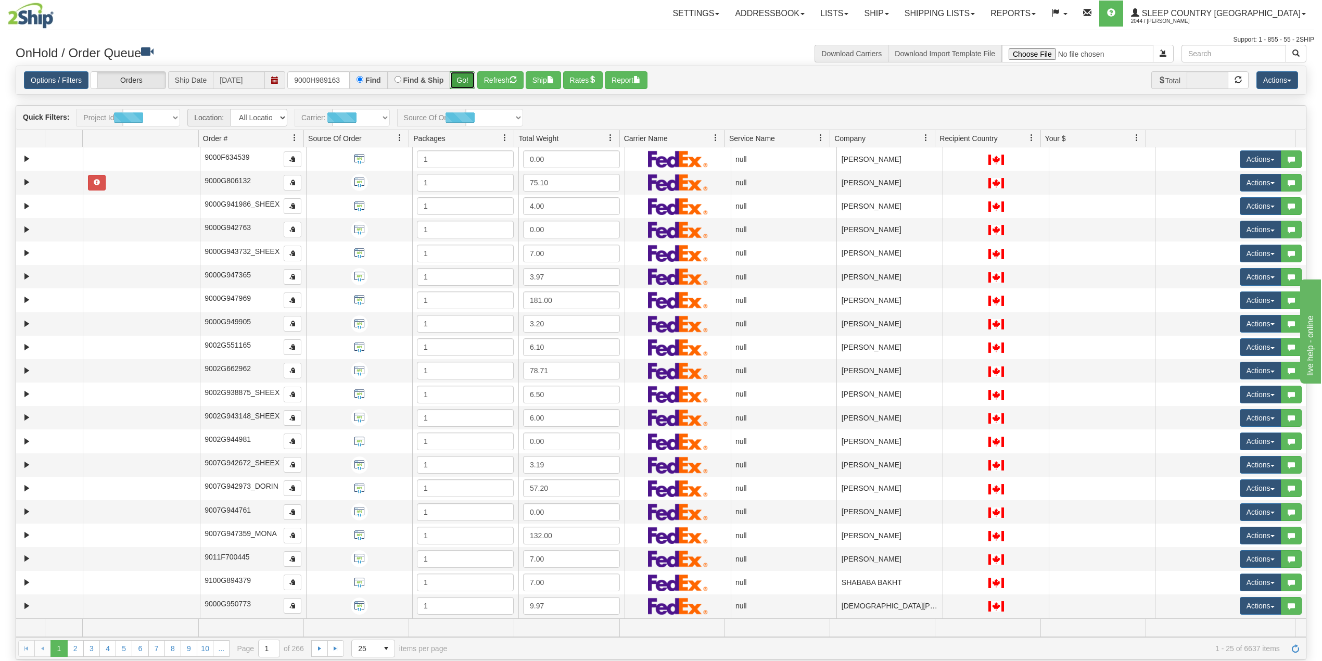
click at [465, 75] on button "Go!" at bounding box center [463, 80] width 26 height 18
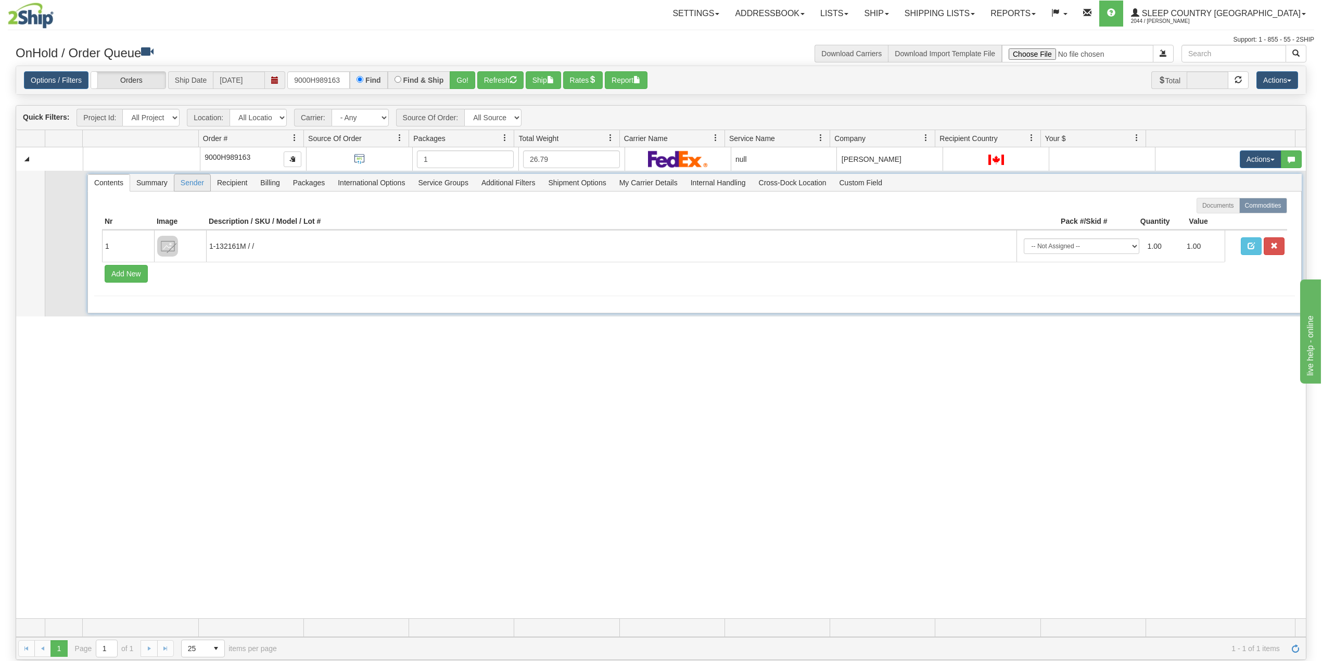
click at [194, 188] on span "Sender" at bounding box center [192, 182] width 36 height 17
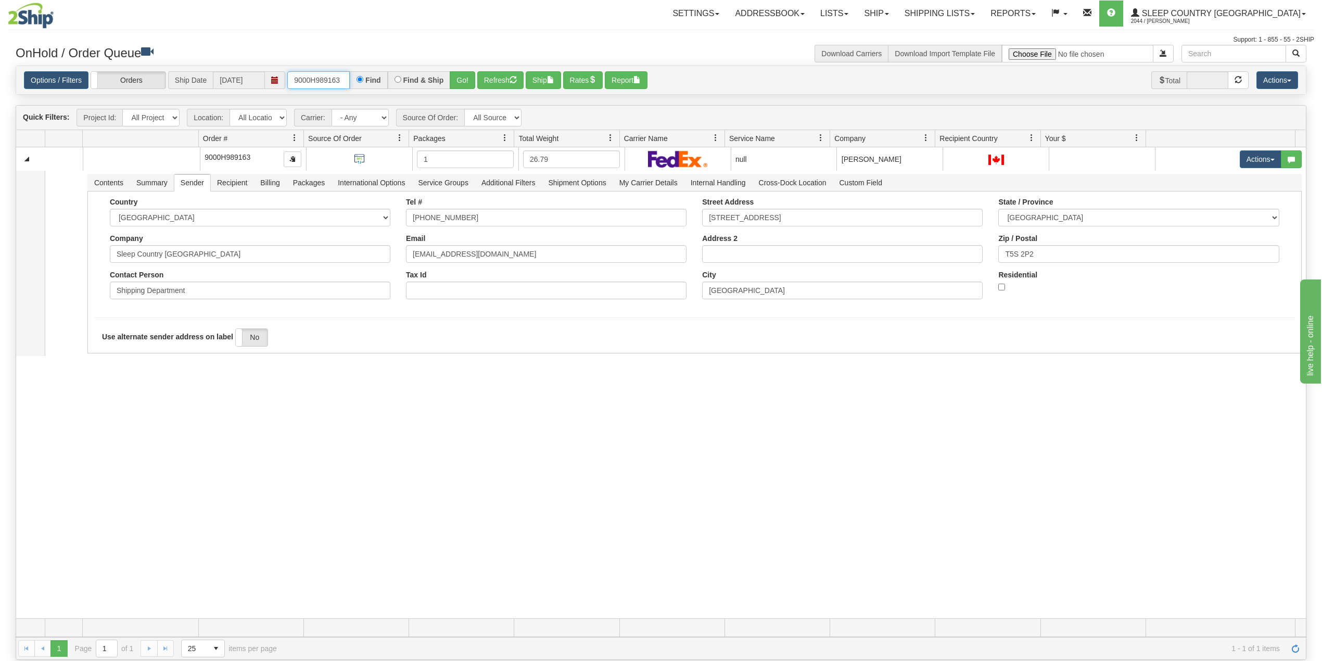
drag, startPoint x: 316, startPoint y: 82, endPoint x: 316, endPoint y: 88, distance: 6.2
click at [316, 82] on input "9000H989163" at bounding box center [318, 80] width 62 height 18
drag, startPoint x: 316, startPoint y: 88, endPoint x: 315, endPoint y: 98, distance: 10.4
click at [315, 98] on div "Is equal to Is not equal to Contains Does not contains CAD USD EUR ZAR [PERSON_…" at bounding box center [661, 363] width 1307 height 595
click at [311, 84] on input "9000H989163" at bounding box center [318, 80] width 62 height 18
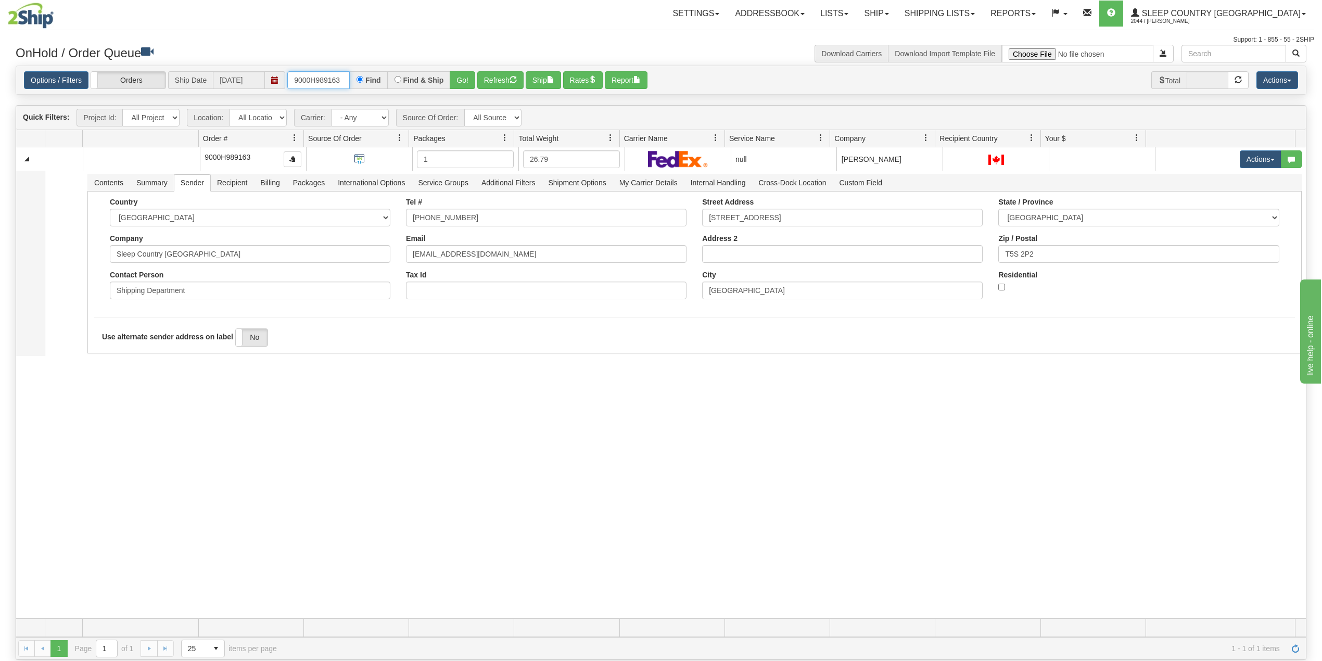
click at [311, 84] on input "9000H989163" at bounding box center [318, 80] width 62 height 18
paste input "74064"
click at [465, 76] on button "Go!" at bounding box center [463, 80] width 26 height 18
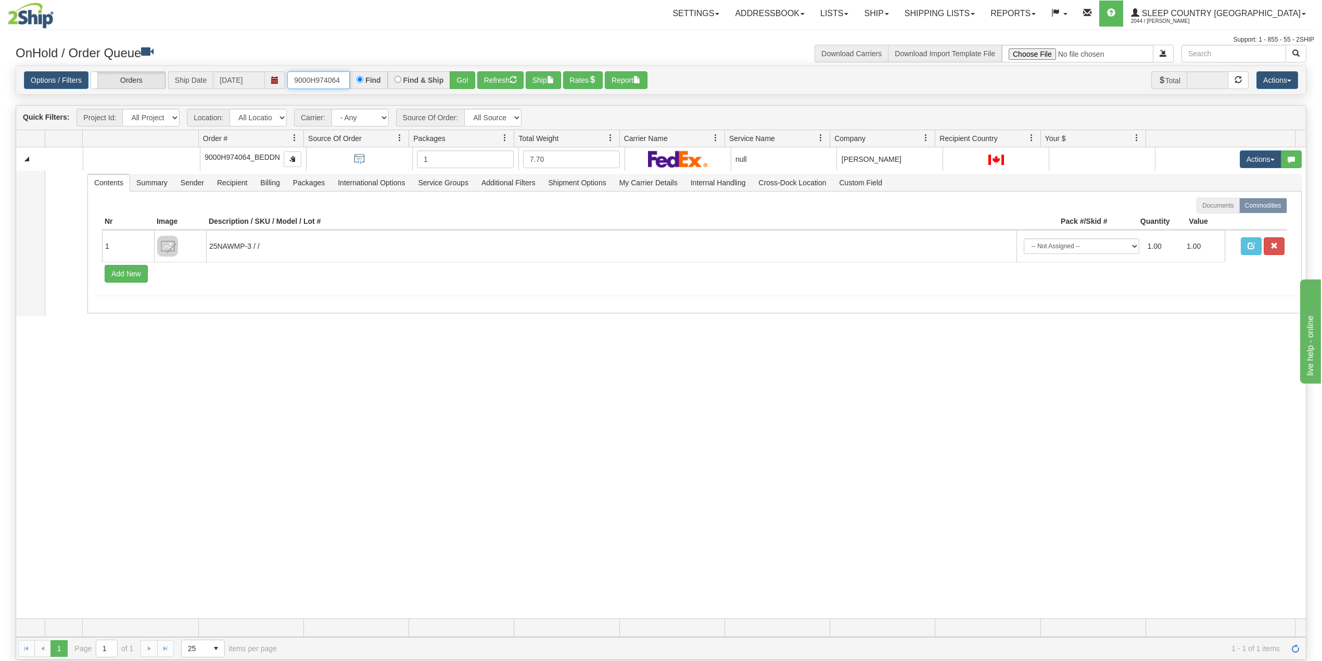
click at [313, 80] on input "9000H974064" at bounding box center [318, 80] width 62 height 18
paste input "86871"
click at [468, 76] on button "Go!" at bounding box center [463, 80] width 26 height 18
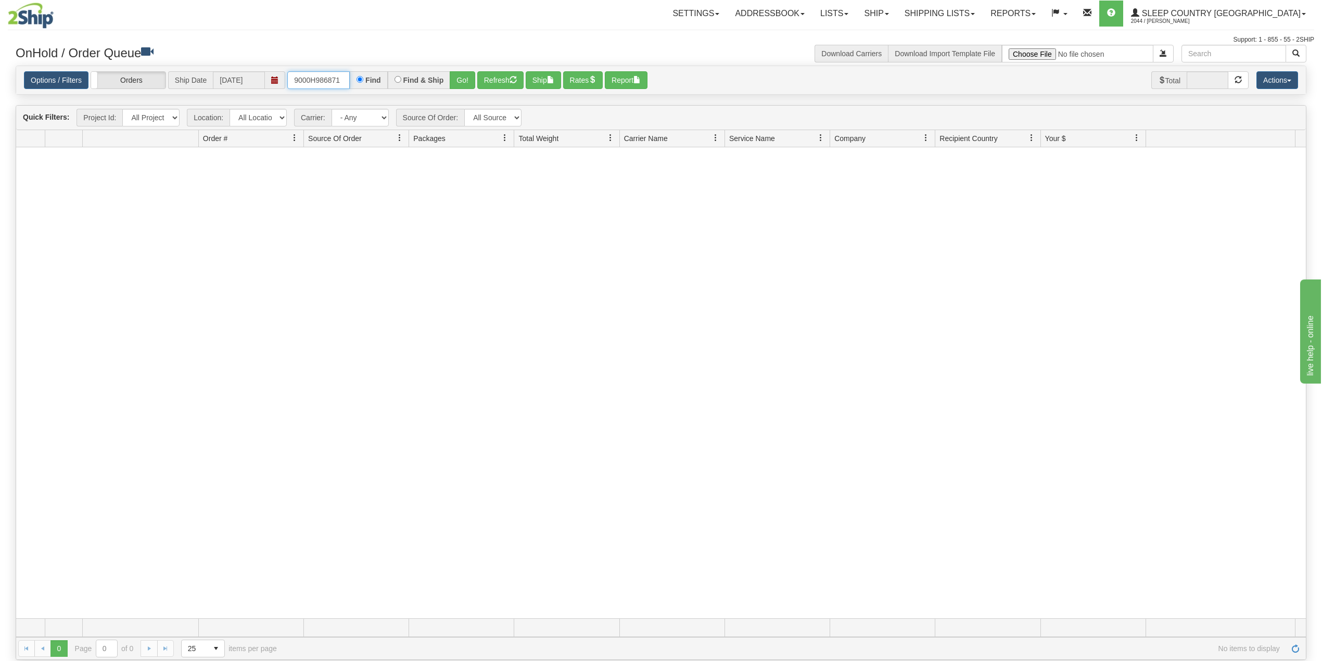
click at [316, 79] on input "9000H986871" at bounding box center [318, 80] width 62 height 18
paste input "7H94498"
type input "9007H944981"
click at [467, 79] on button "Go!" at bounding box center [463, 80] width 26 height 18
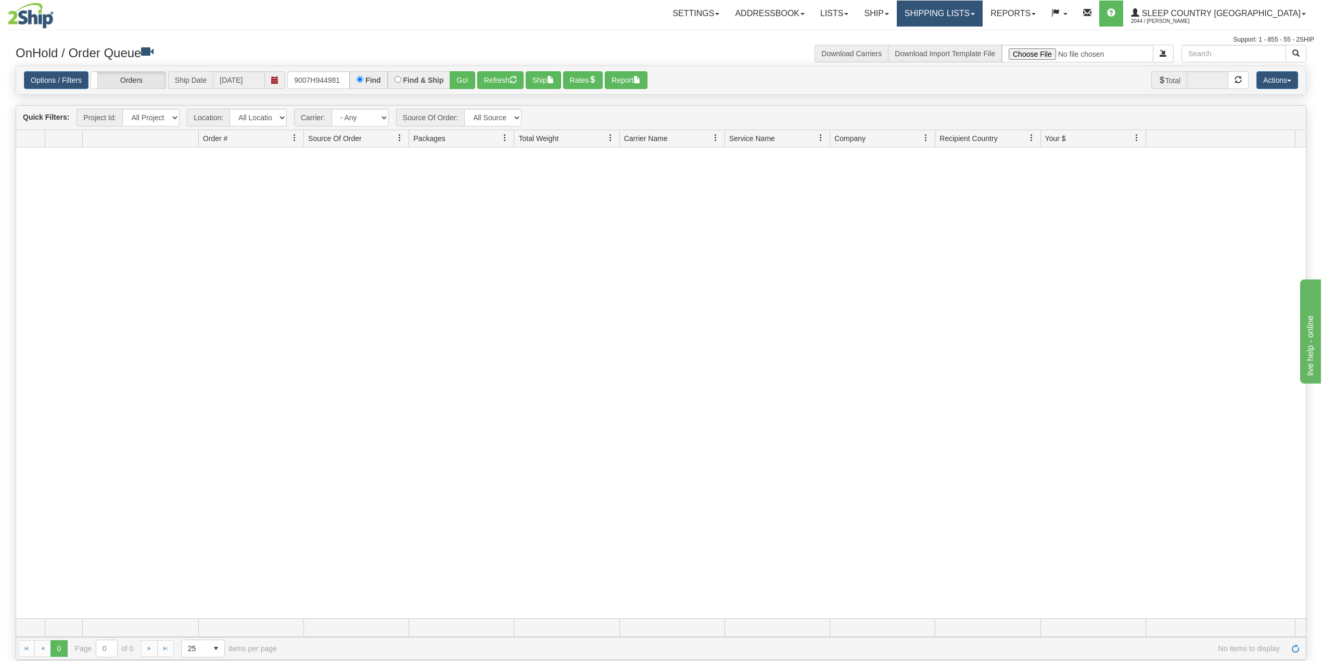
click at [983, 7] on link "Shipping lists" at bounding box center [940, 14] width 86 height 26
click at [964, 47] on span "Search Shipment History" at bounding box center [931, 50] width 81 height 8
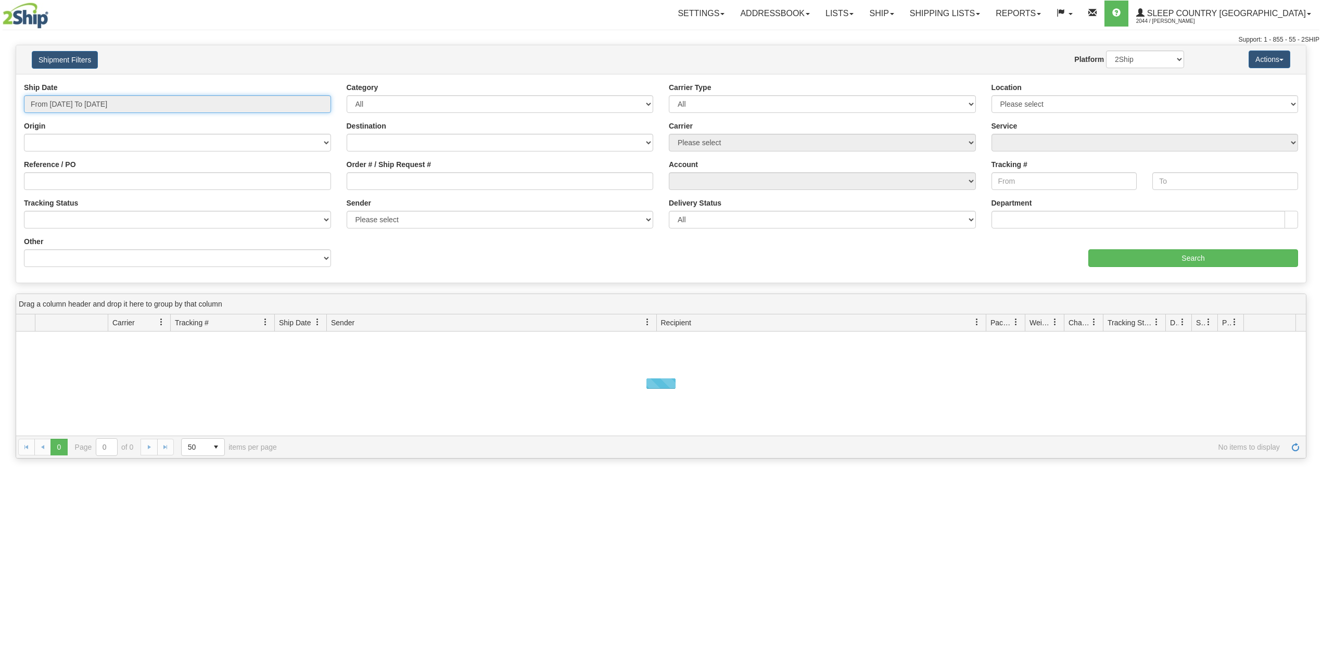
click at [86, 109] on input "From [DATE] To [DATE]" at bounding box center [177, 104] width 307 height 18
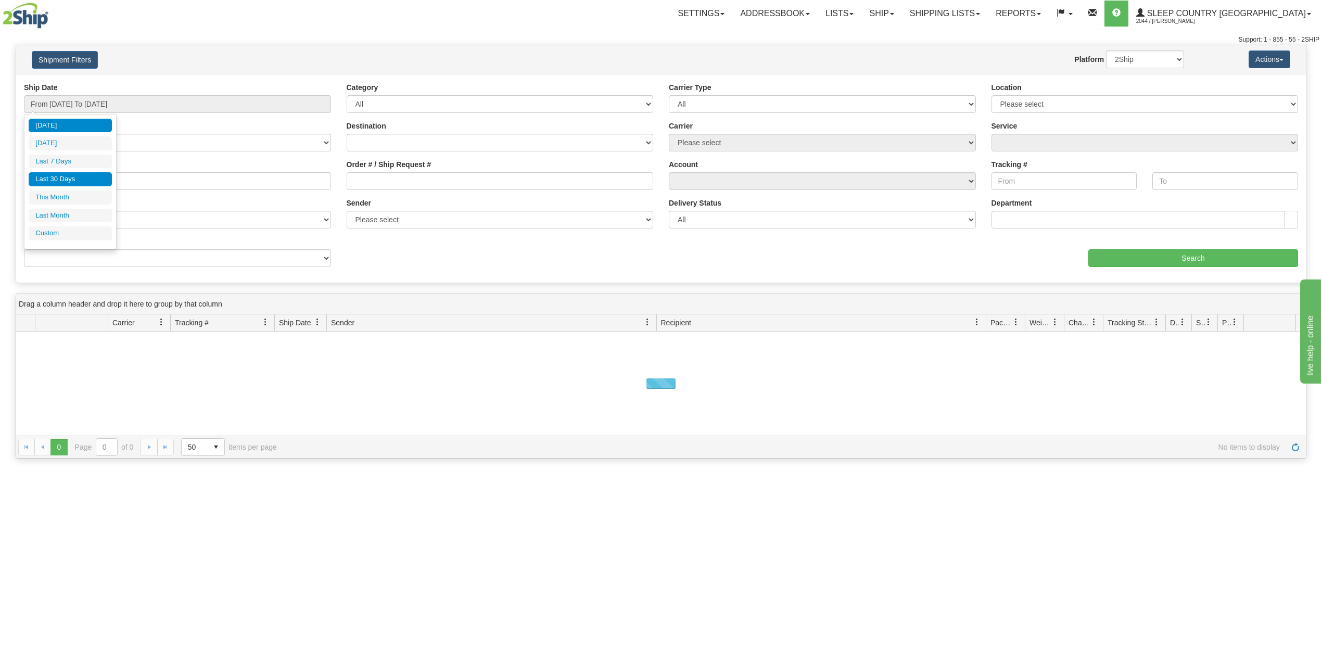
click at [56, 184] on li "Last 30 Days" at bounding box center [70, 179] width 83 height 14
type input "From [DATE] To [DATE]"
click at [57, 184] on input "Reference / PO" at bounding box center [177, 181] width 307 height 18
paste input "9007H944981"
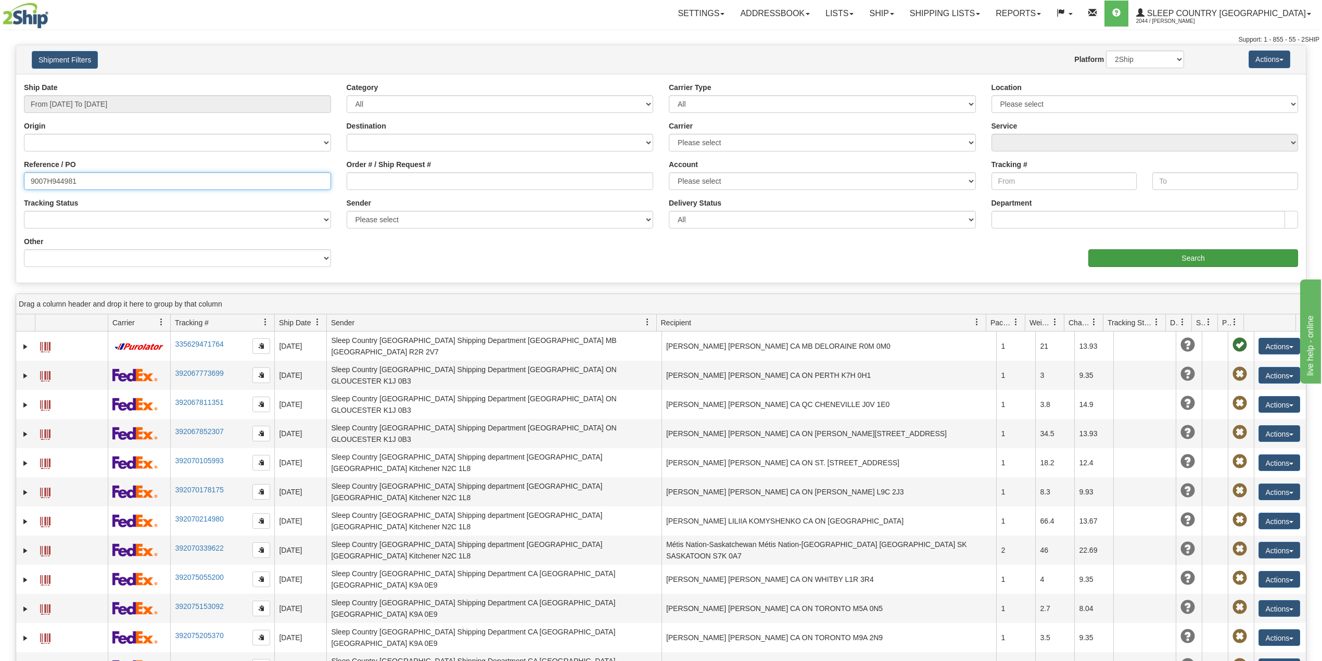
type input "9007H944981"
click at [1175, 259] on input "Search" at bounding box center [1194, 258] width 210 height 18
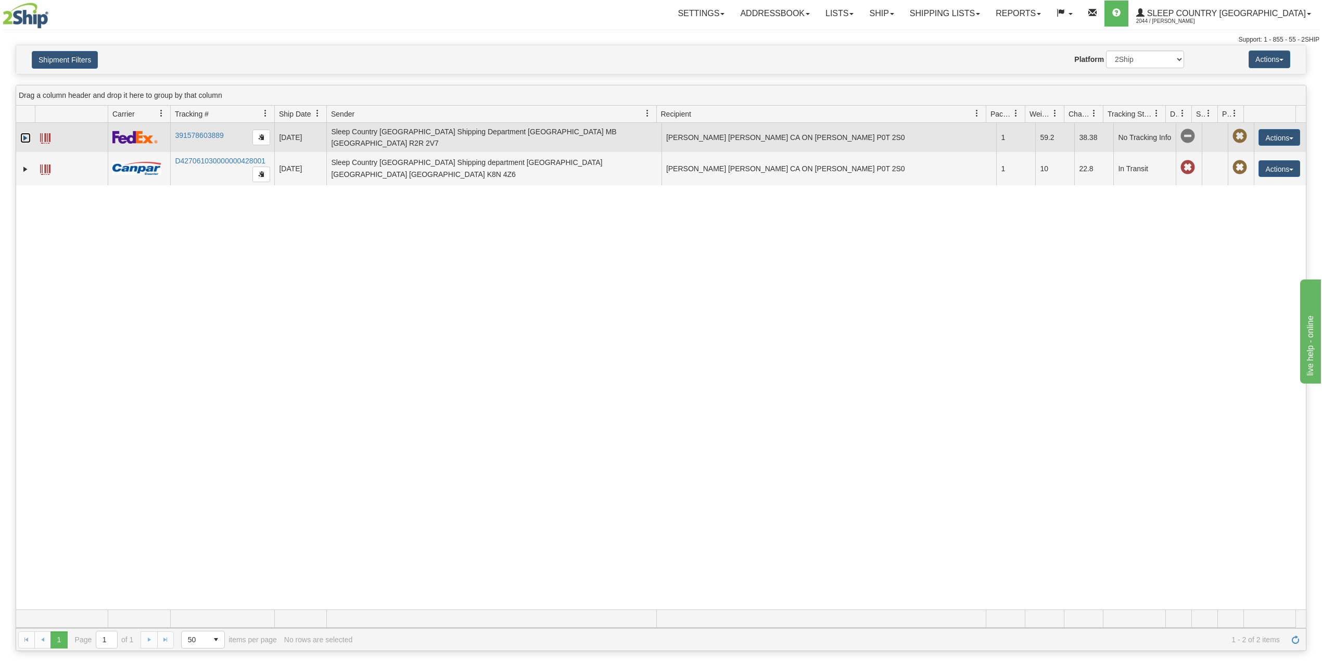
click at [23, 137] on link "Expand" at bounding box center [25, 138] width 10 height 10
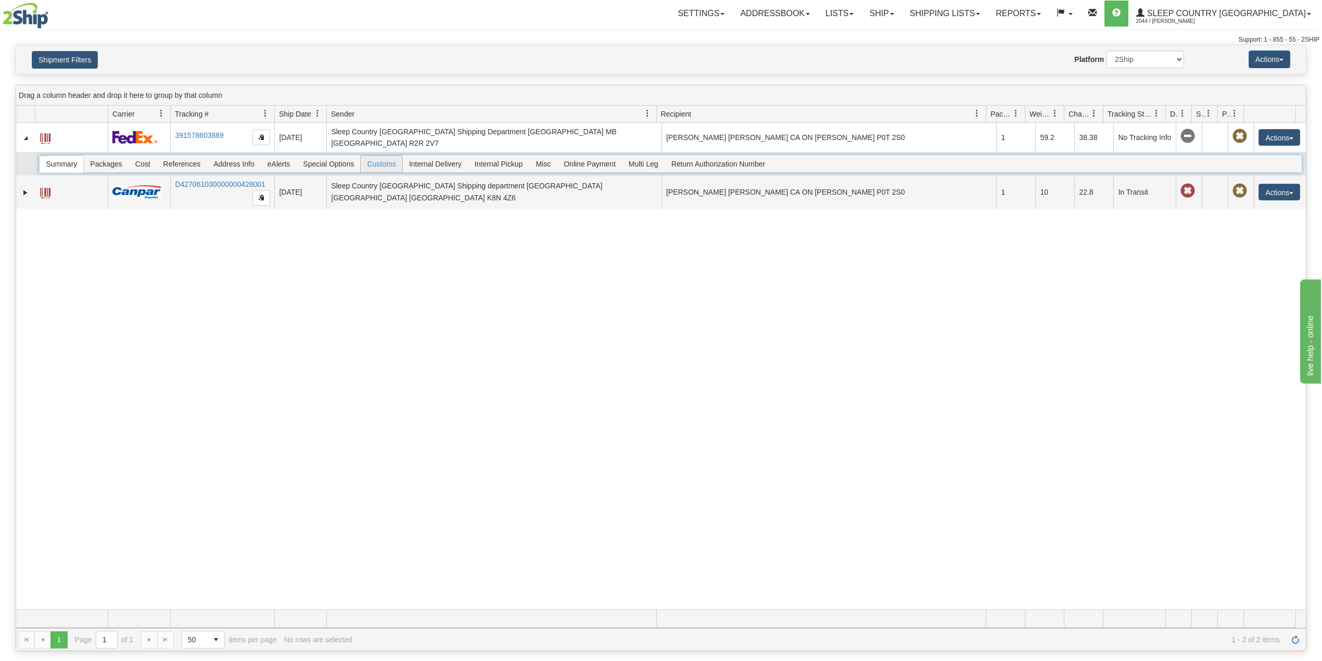
click at [377, 161] on span "Customs" at bounding box center [381, 164] width 41 height 17
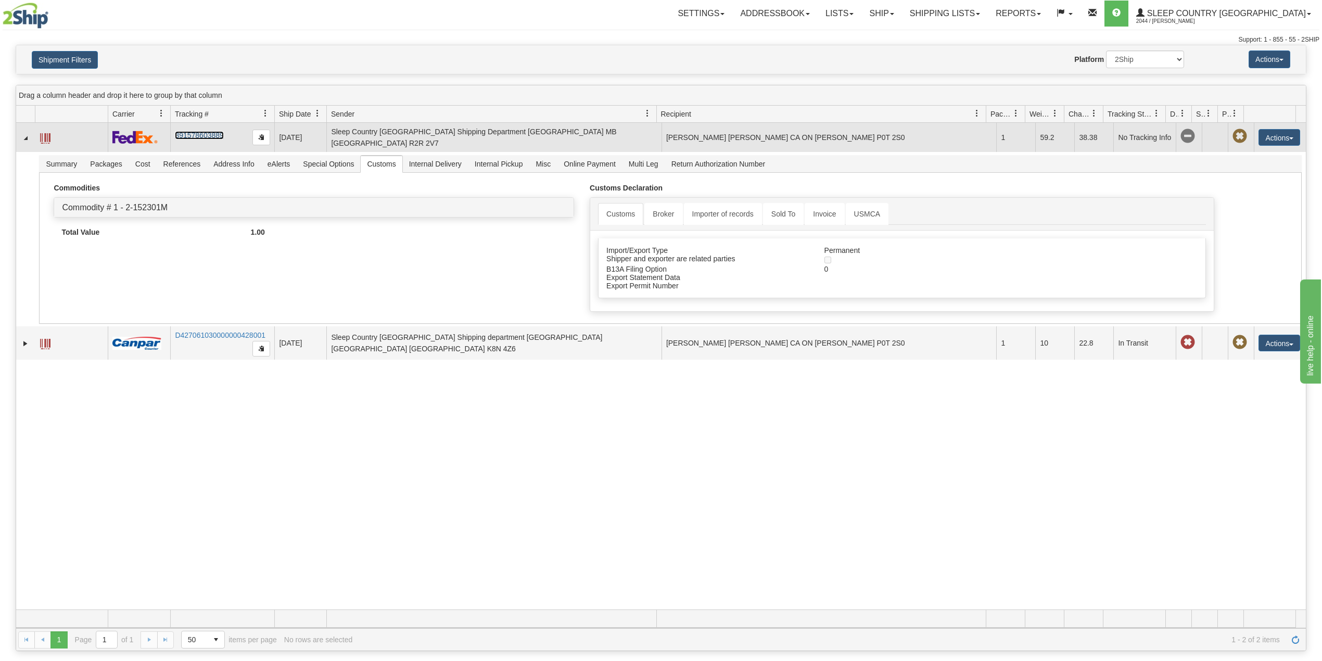
click at [207, 131] on td "391578603889" at bounding box center [222, 137] width 104 height 29
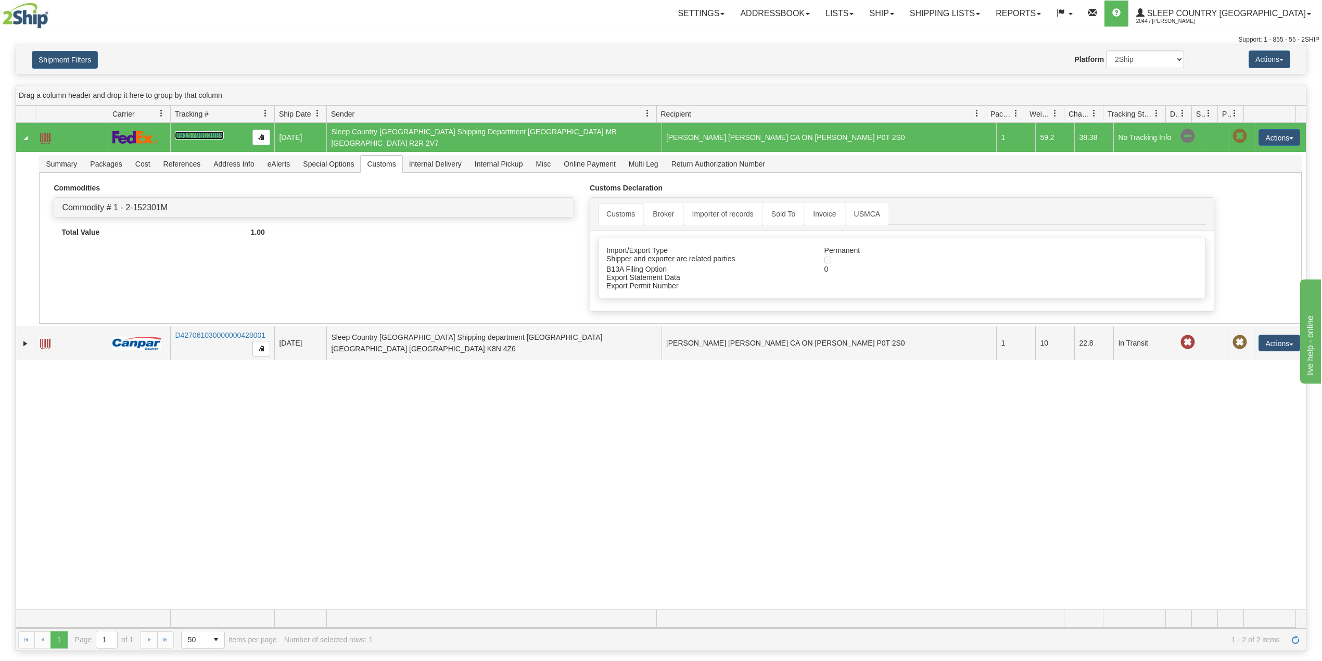
click at [211, 132] on link "391578603889" at bounding box center [199, 135] width 48 height 8
click at [221, 166] on span "Address Info" at bounding box center [234, 164] width 54 height 17
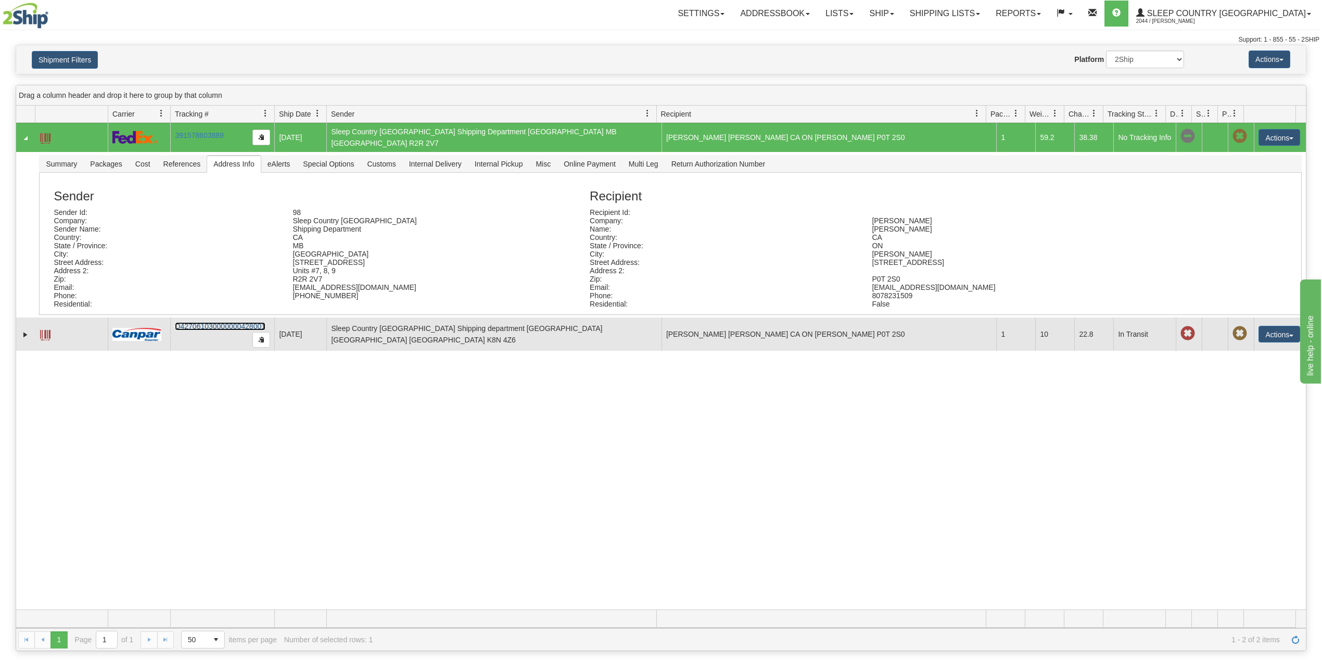
click at [199, 324] on link "D427061030000000428001" at bounding box center [220, 326] width 91 height 8
click at [195, 328] on link "D427061030000000428001" at bounding box center [220, 326] width 91 height 8
